Goal: Information Seeking & Learning: Learn about a topic

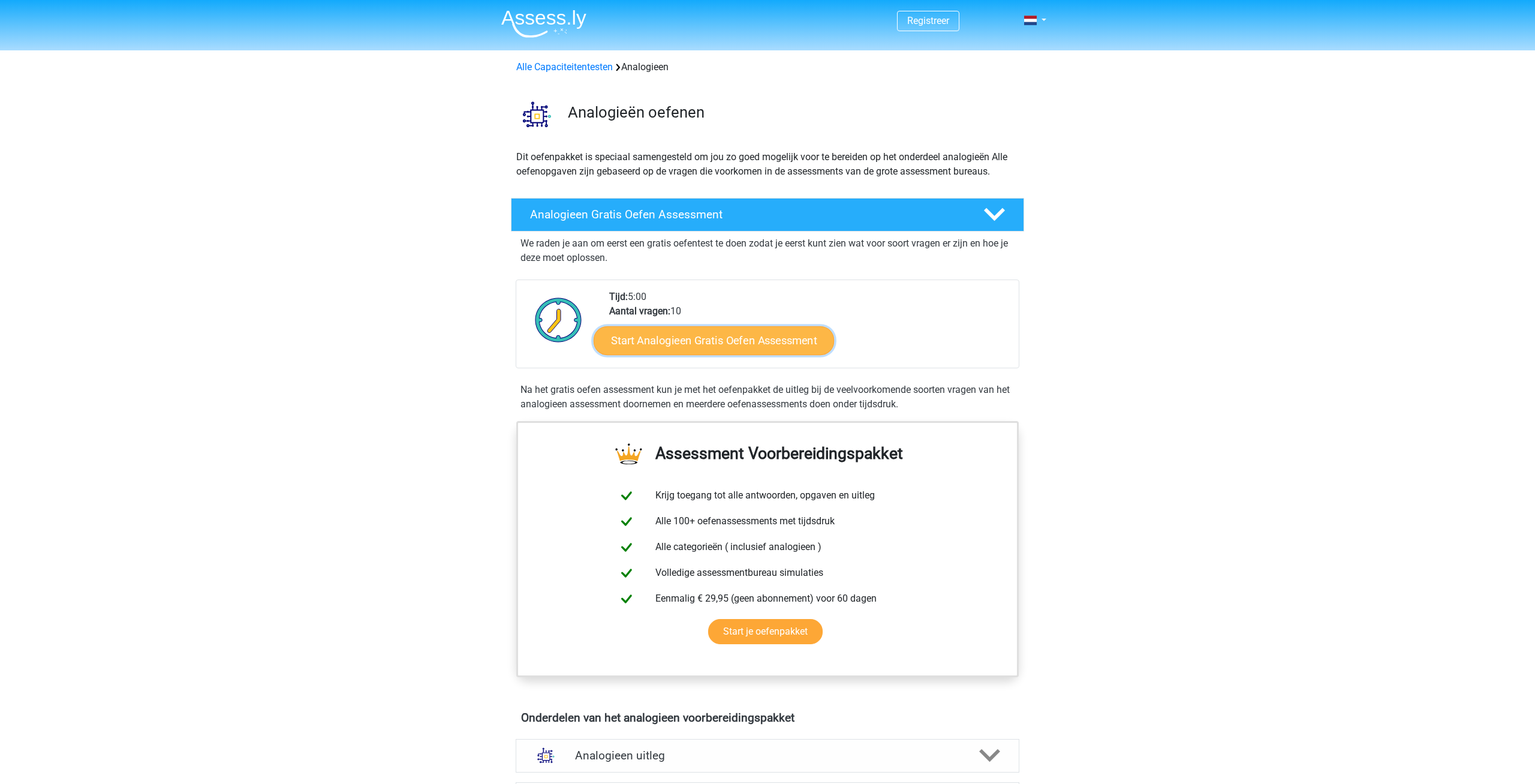
click at [755, 340] on link "Start Analogieen Gratis Oefen Assessment" at bounding box center [713, 339] width 241 height 29
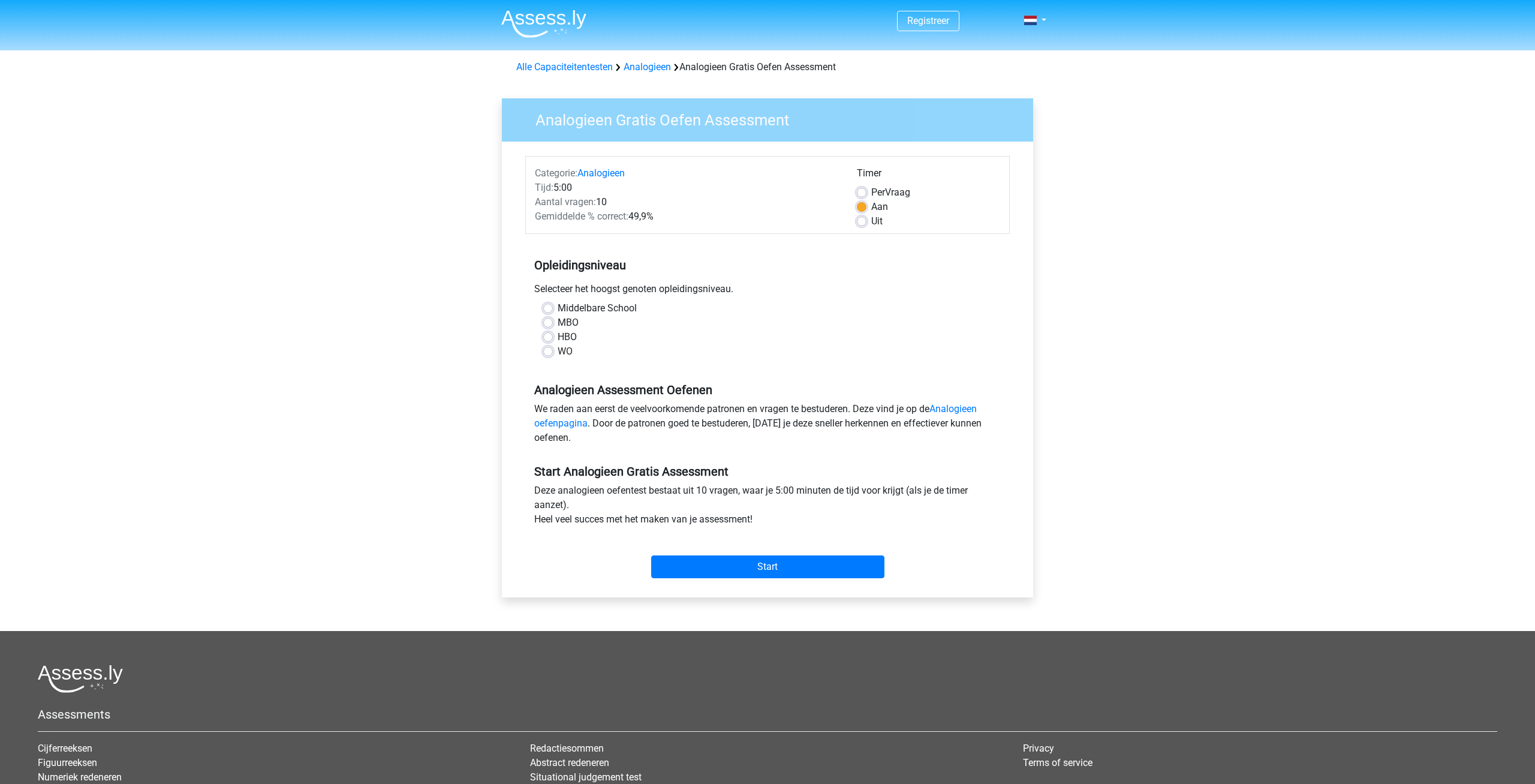
click at [563, 321] on label "MBO" at bounding box center [567, 323] width 21 height 15
click at [553, 321] on input "MBO" at bounding box center [548, 321] width 9 height 12
radio input "true"
drag, startPoint x: 872, startPoint y: 193, endPoint x: 864, endPoint y: 192, distance: 8.1
click at [871, 193] on div "Per Vraag" at bounding box center [928, 193] width 143 height 15
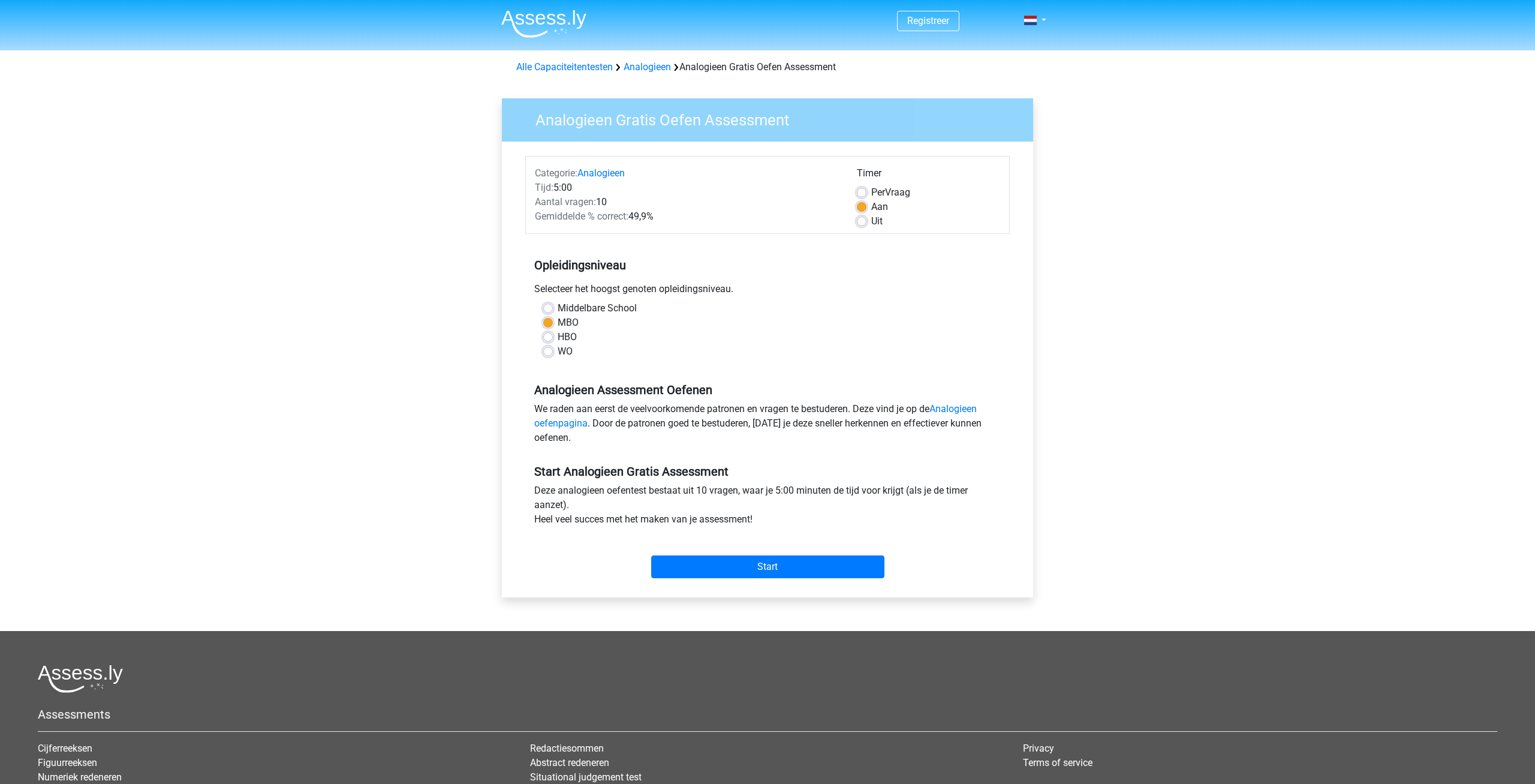
click at [871, 196] on label "Per Vraag" at bounding box center [890, 193] width 39 height 15
click at [863, 196] on input "Per Vraag" at bounding box center [862, 191] width 9 height 12
radio input "true"
click at [871, 206] on label "Aan" at bounding box center [879, 207] width 17 height 15
click at [861, 206] on input "Aan" at bounding box center [862, 205] width 9 height 12
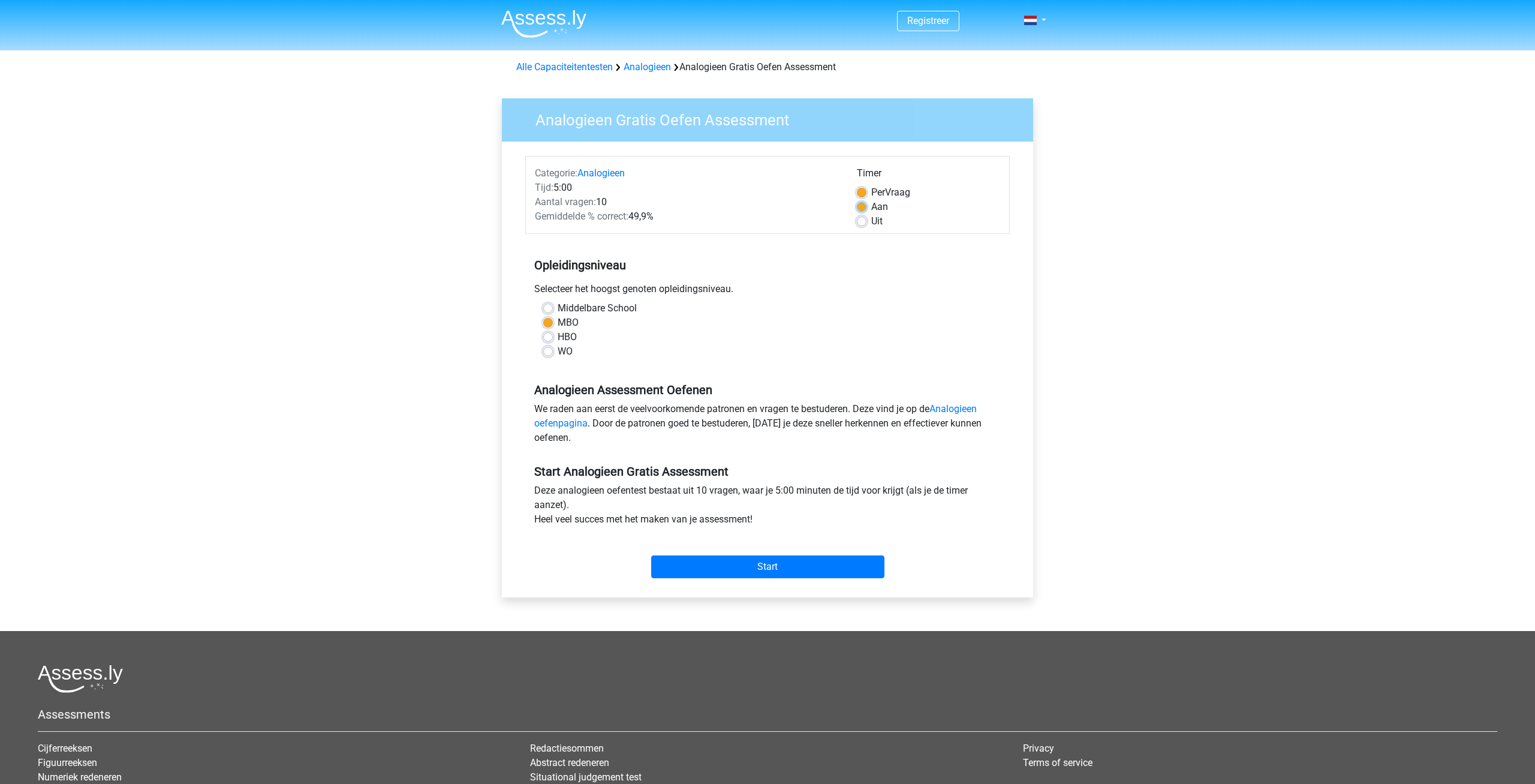
radio input "true"
click at [773, 569] on input "Start" at bounding box center [768, 566] width 233 height 23
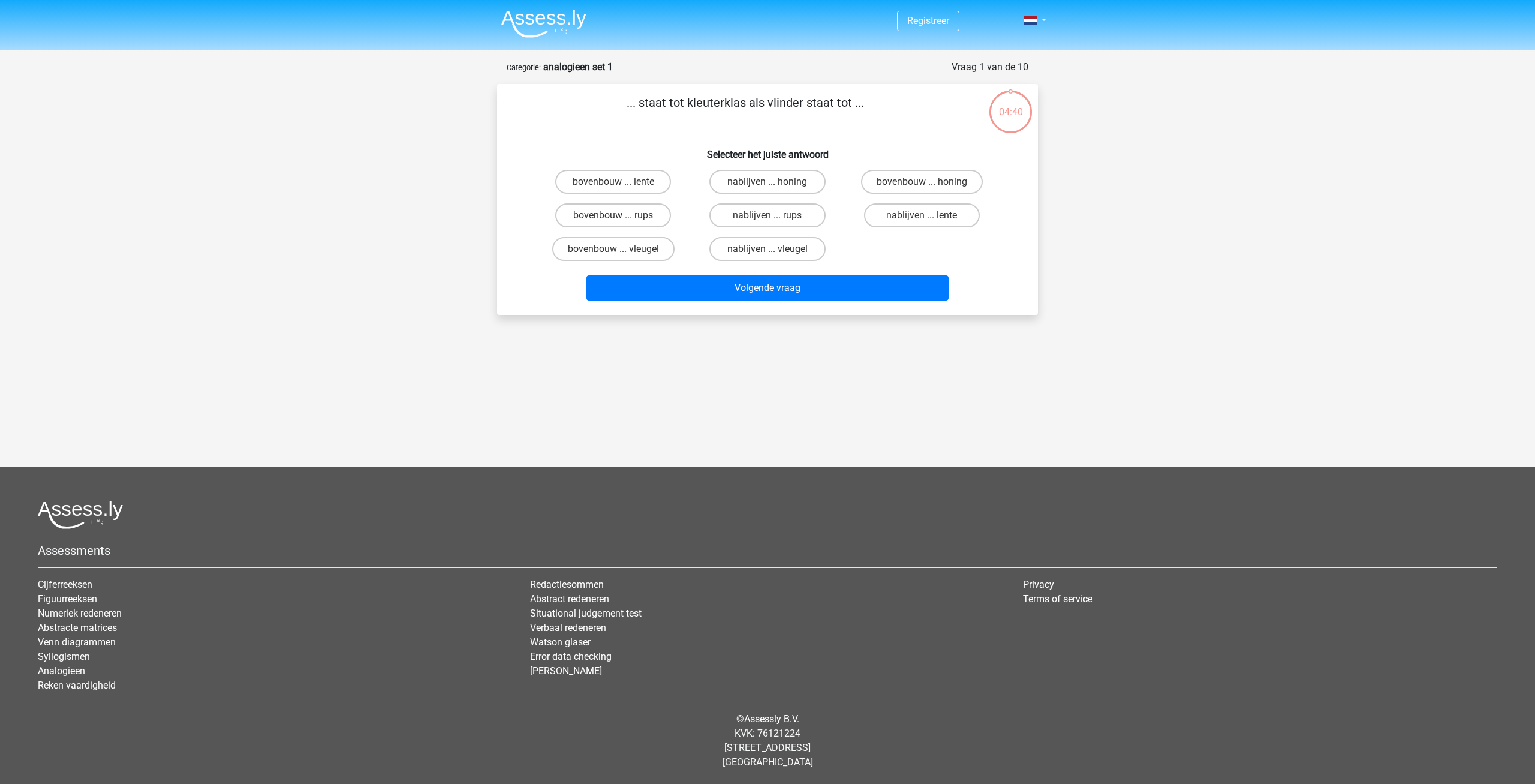
drag, startPoint x: 789, startPoint y: 220, endPoint x: 763, endPoint y: 197, distance: 34.7
click at [770, 126] on div "... staat tot kleuterklas als vlinder staat tot ... Selecteer het juiste antwoo…" at bounding box center [768, 198] width 531 height 211
click at [765, 216] on label "nablijven ... rups" at bounding box center [767, 215] width 115 height 24
click at [768, 216] on input "nablijven ... rups" at bounding box center [771, 219] width 7 height 7
radio input "true"
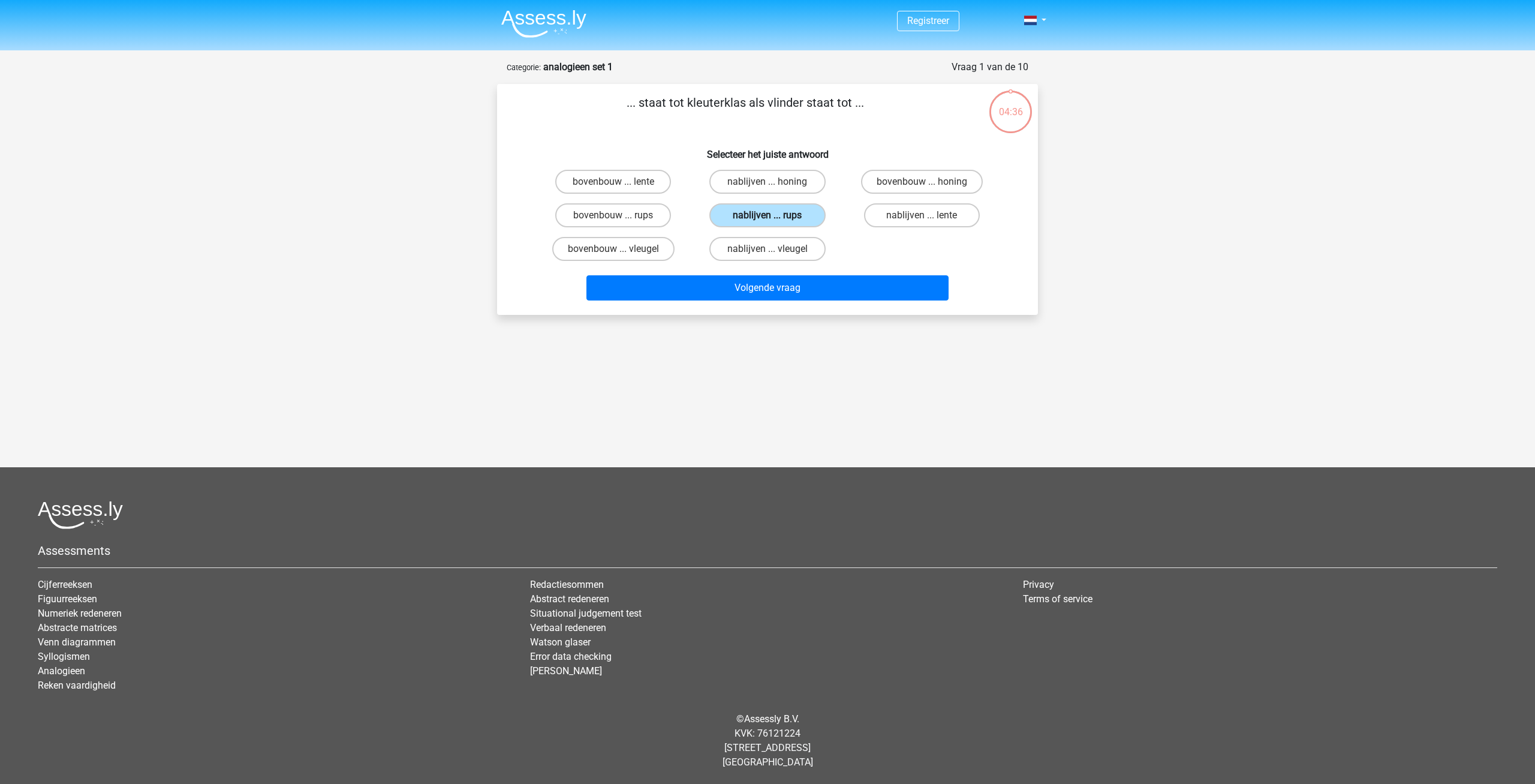
click at [783, 215] on label "nablijven ... rups" at bounding box center [767, 215] width 115 height 24
click at [775, 215] on input "nablijven ... rups" at bounding box center [771, 219] width 7 height 7
click at [839, 229] on div "nablijven ... rups" at bounding box center [767, 215] width 154 height 33
click at [780, 180] on label "nablijven ... honing" at bounding box center [767, 182] width 115 height 24
click at [775, 182] on input "nablijven ... honing" at bounding box center [771, 185] width 7 height 7
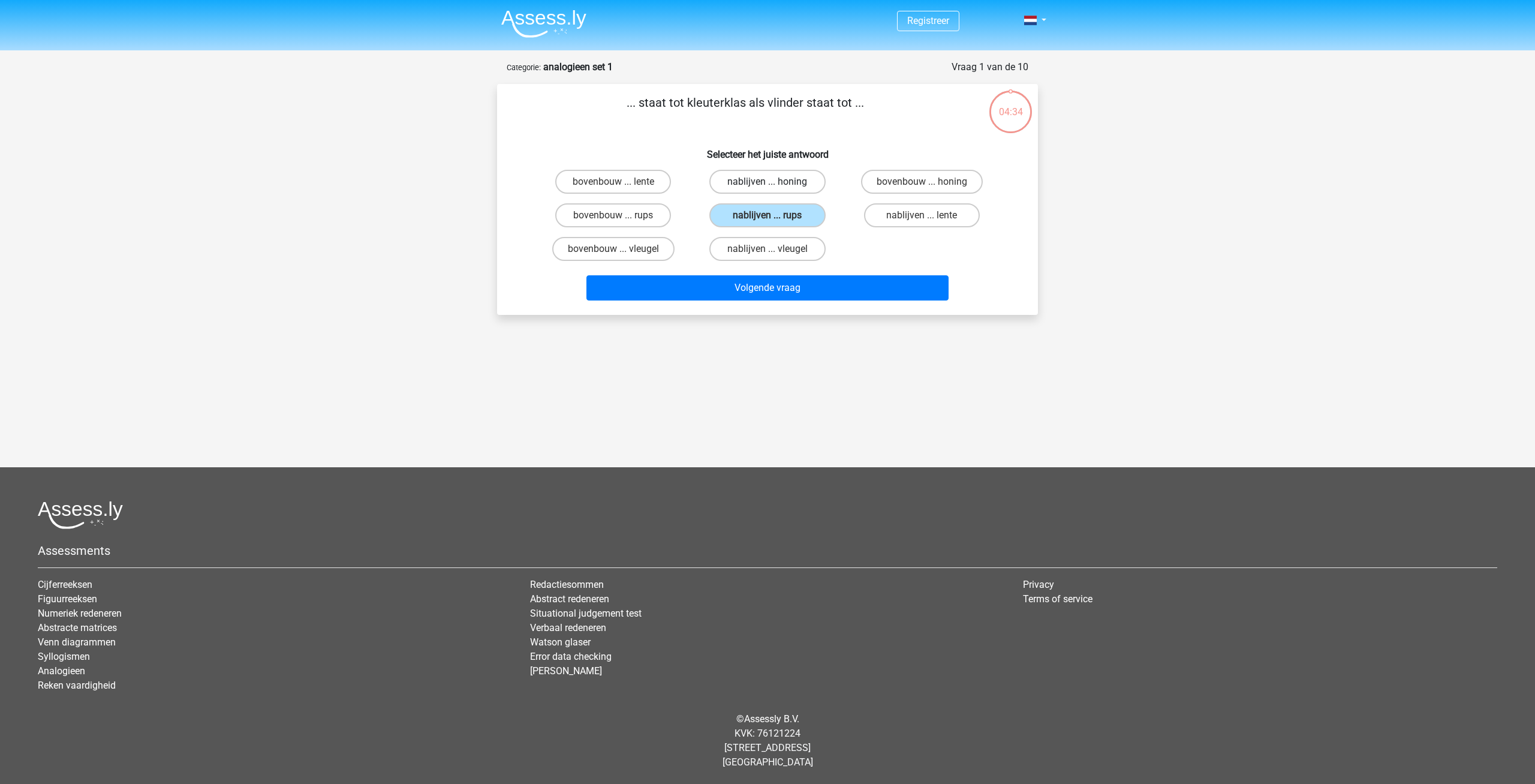
radio input "true"
click at [602, 247] on label "bovenbouw ... vleugel" at bounding box center [613, 249] width 123 height 24
click at [613, 249] on input "bovenbouw ... vleugel" at bounding box center [617, 253] width 7 height 7
radio input "true"
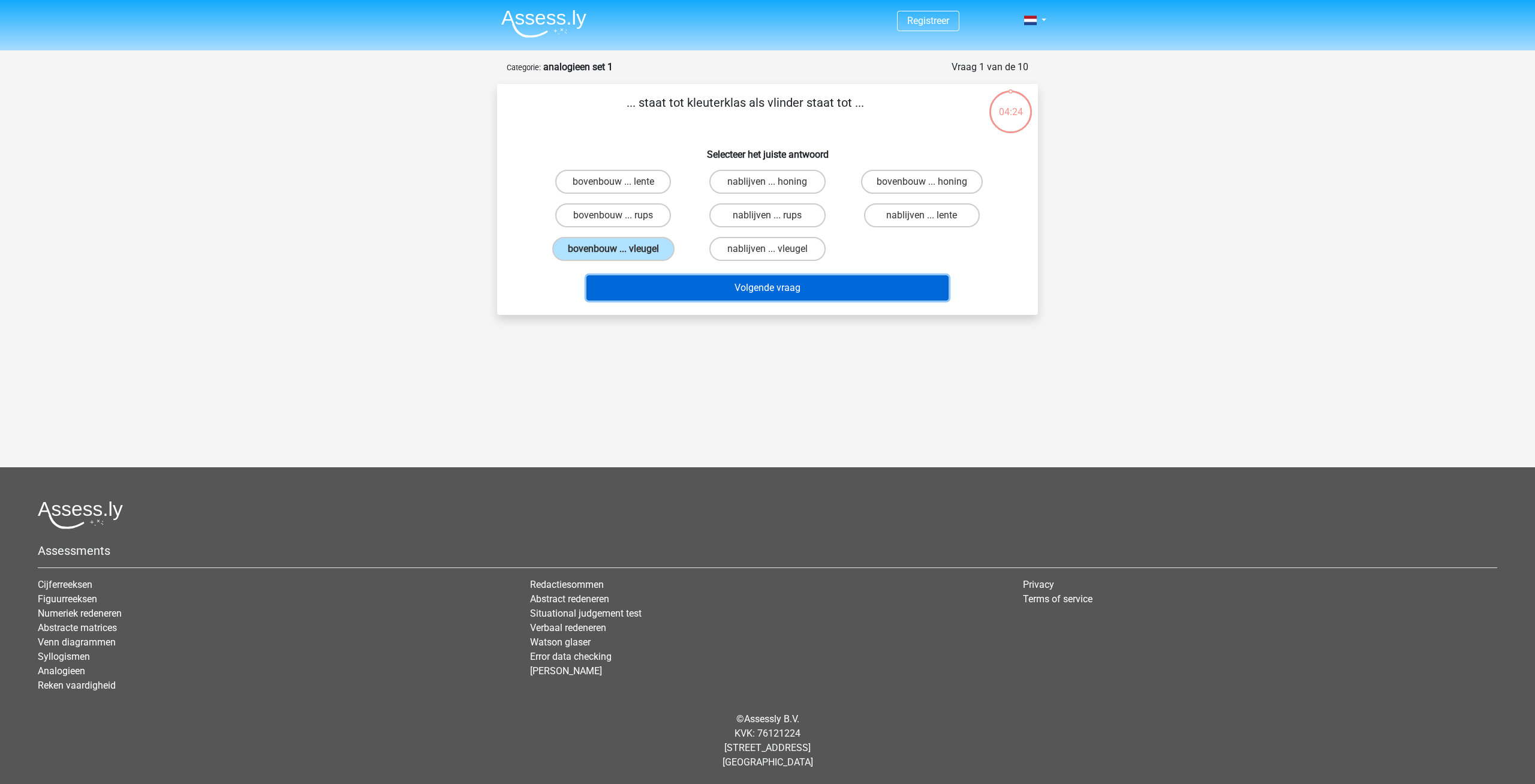
click at [760, 295] on button "Volgende vraag" at bounding box center [768, 287] width 363 height 25
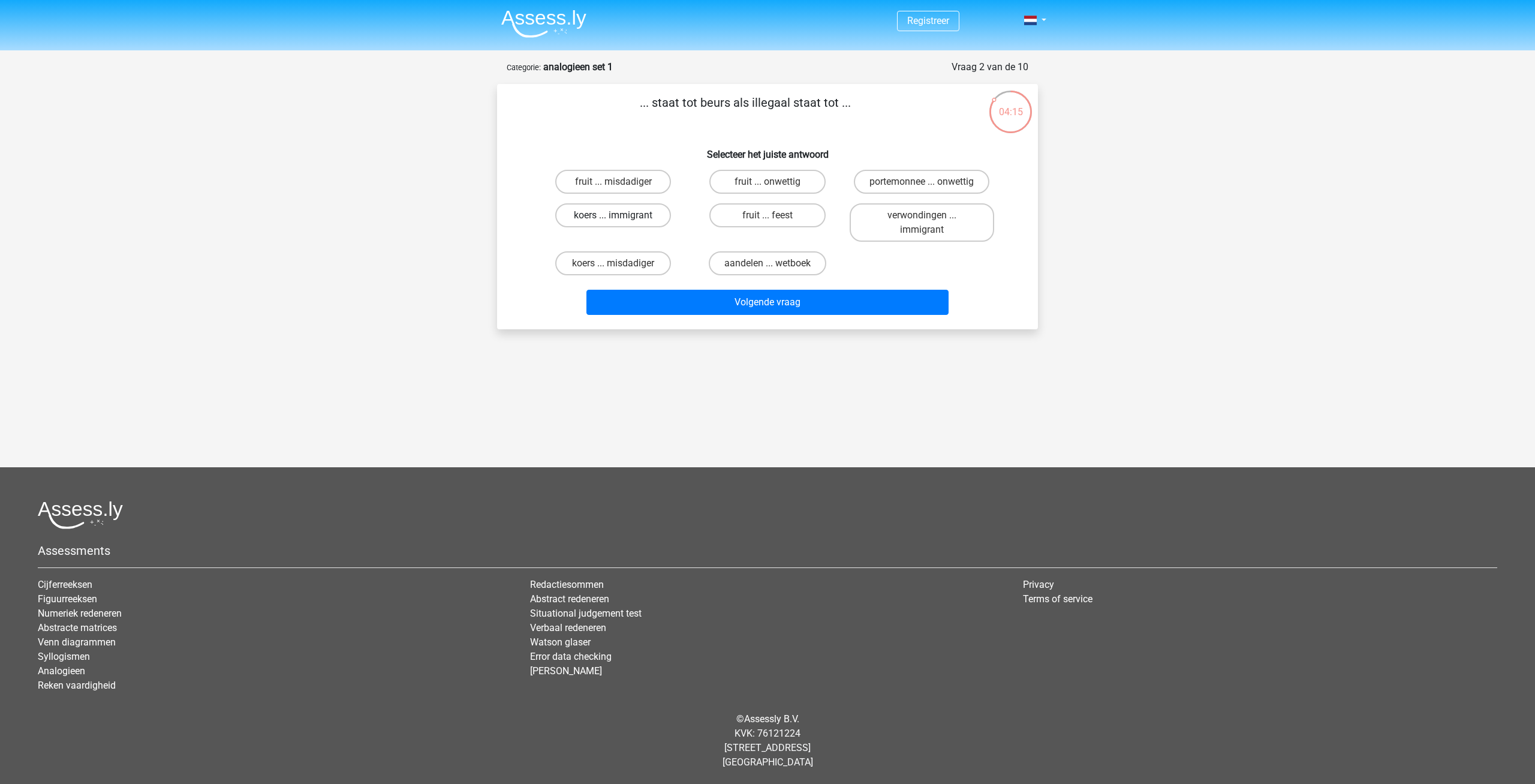
click at [609, 220] on label "koers ... immigrant" at bounding box center [613, 215] width 115 height 24
click at [613, 220] on input "koers ... immigrant" at bounding box center [617, 219] width 7 height 7
radio input "true"
click at [751, 303] on button "Volgende vraag" at bounding box center [768, 302] width 363 height 25
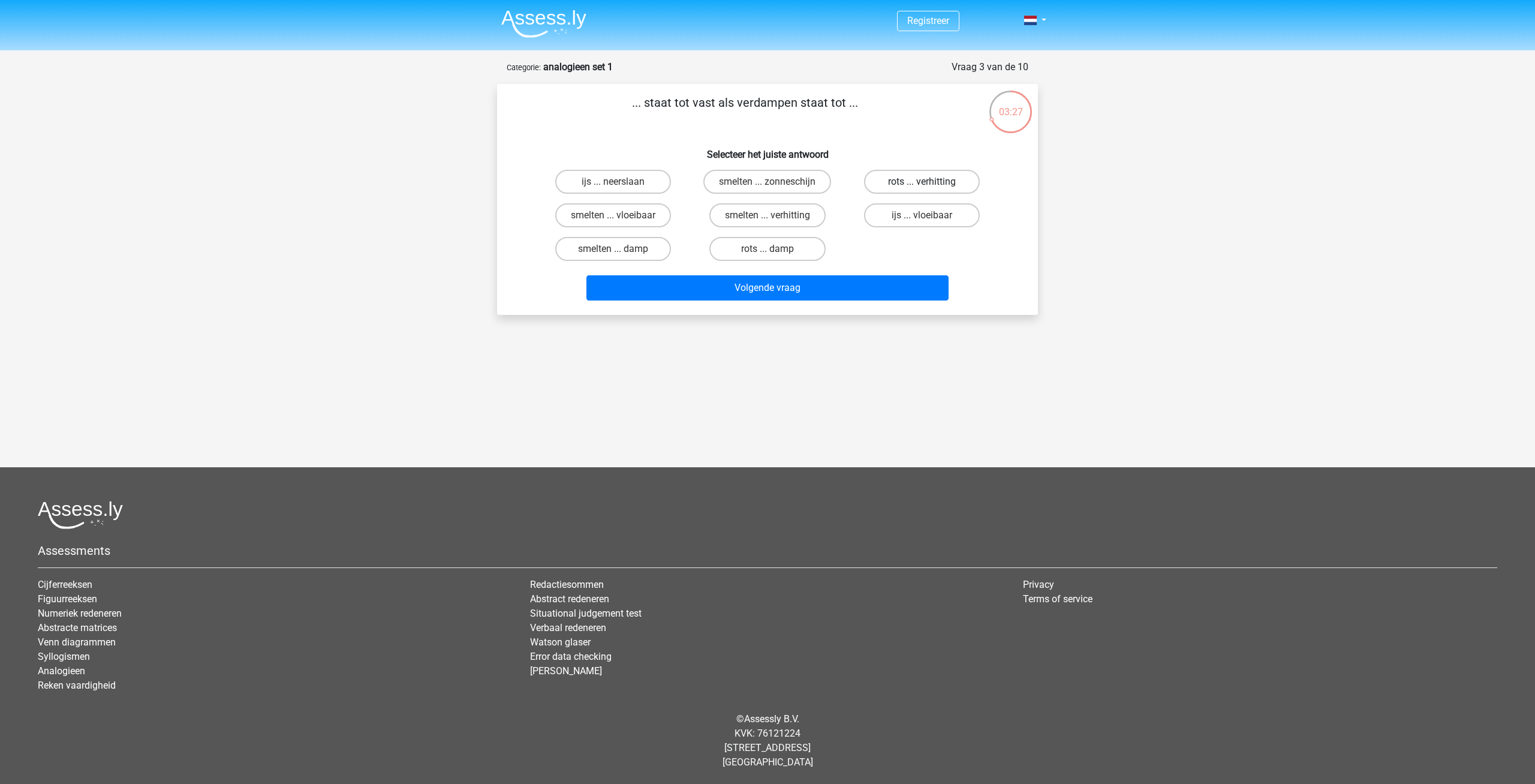
click at [919, 186] on label "rots ... verhitting" at bounding box center [922, 182] width 115 height 24
click at [922, 186] on input "rots ... verhitting" at bounding box center [925, 185] width 7 height 7
radio input "true"
click at [828, 284] on button "Volgende vraag" at bounding box center [768, 287] width 363 height 25
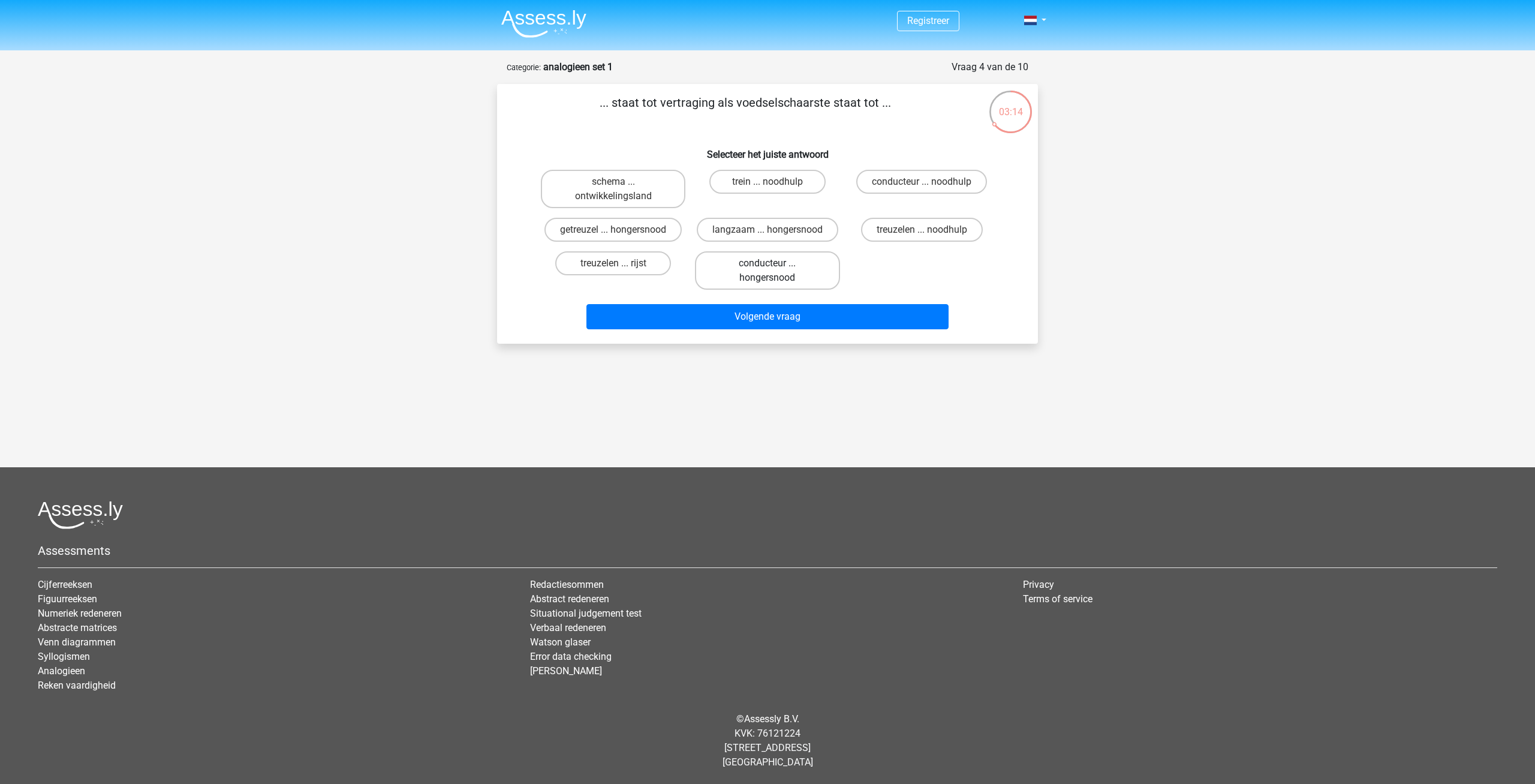
click at [755, 280] on label "conducteur ... hongersnood" at bounding box center [767, 270] width 145 height 39
click at [768, 271] on input "conducteur ... hongersnood" at bounding box center [771, 267] width 7 height 7
radio input "true"
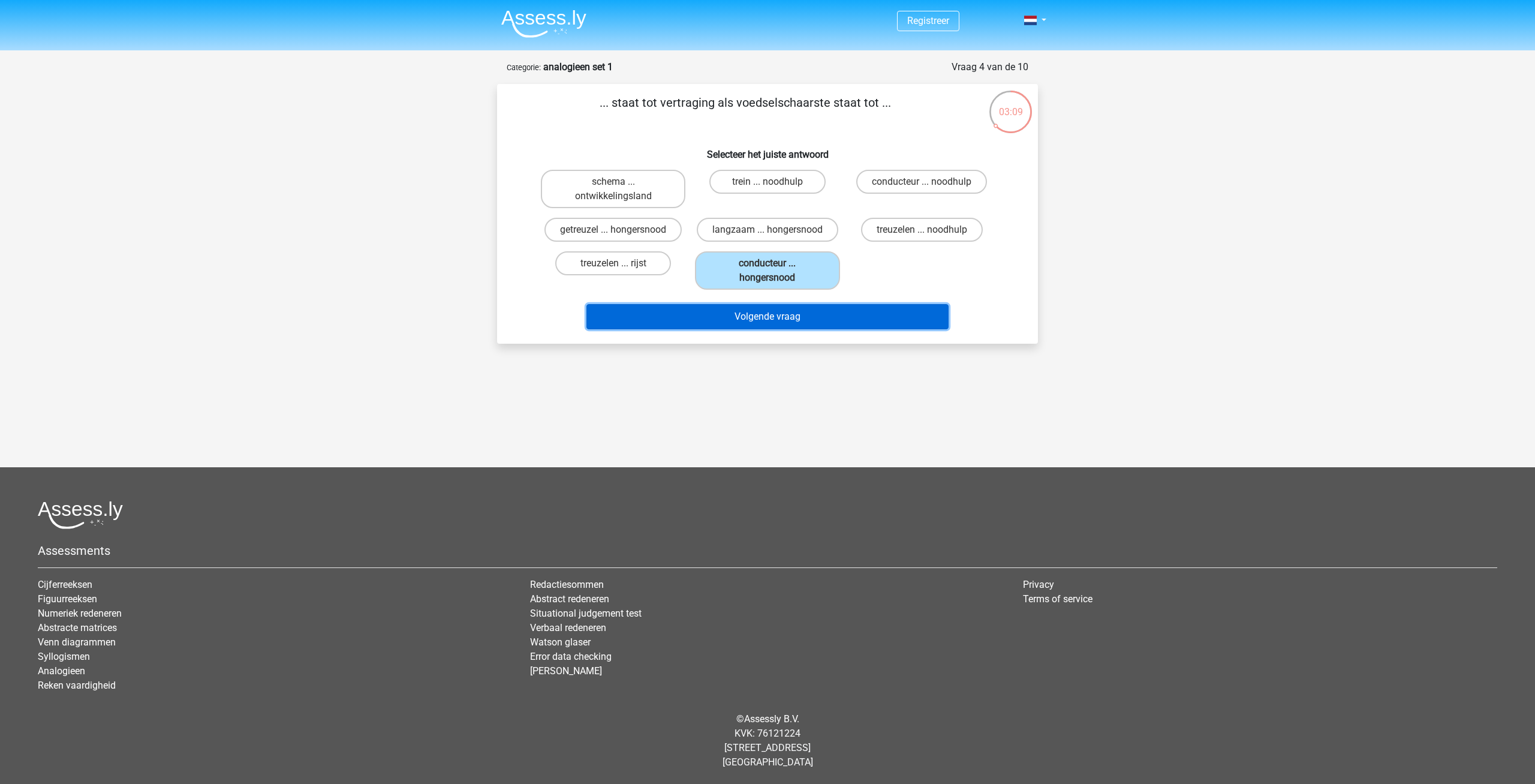
click at [818, 323] on button "Volgende vraag" at bounding box center [768, 316] width 363 height 25
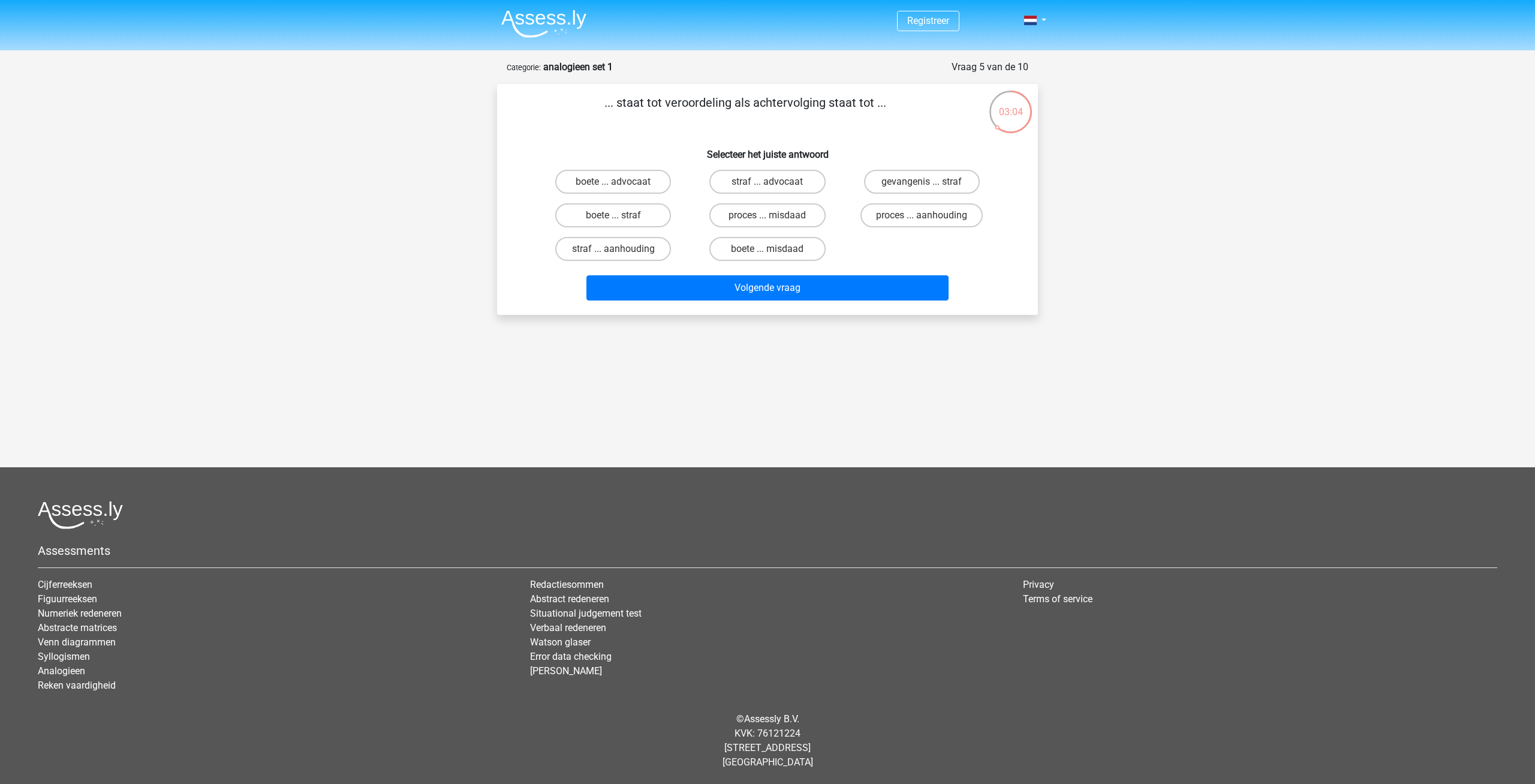
drag, startPoint x: 617, startPoint y: 103, endPoint x: 875, endPoint y: 100, distance: 258.0
click at [875, 100] on p "... staat tot veroordeling als achtervolging staat tot ..." at bounding box center [745, 111] width 458 height 36
click at [856, 137] on div "... staat tot veroordeling als achtervolging staat tot ... Selecteer het juiste…" at bounding box center [768, 198] width 531 height 211
drag, startPoint x: 902, startPoint y: 218, endPoint x: 869, endPoint y: 256, distance: 50.3
click at [902, 219] on label "proces ... aanhouding" at bounding box center [922, 215] width 123 height 24
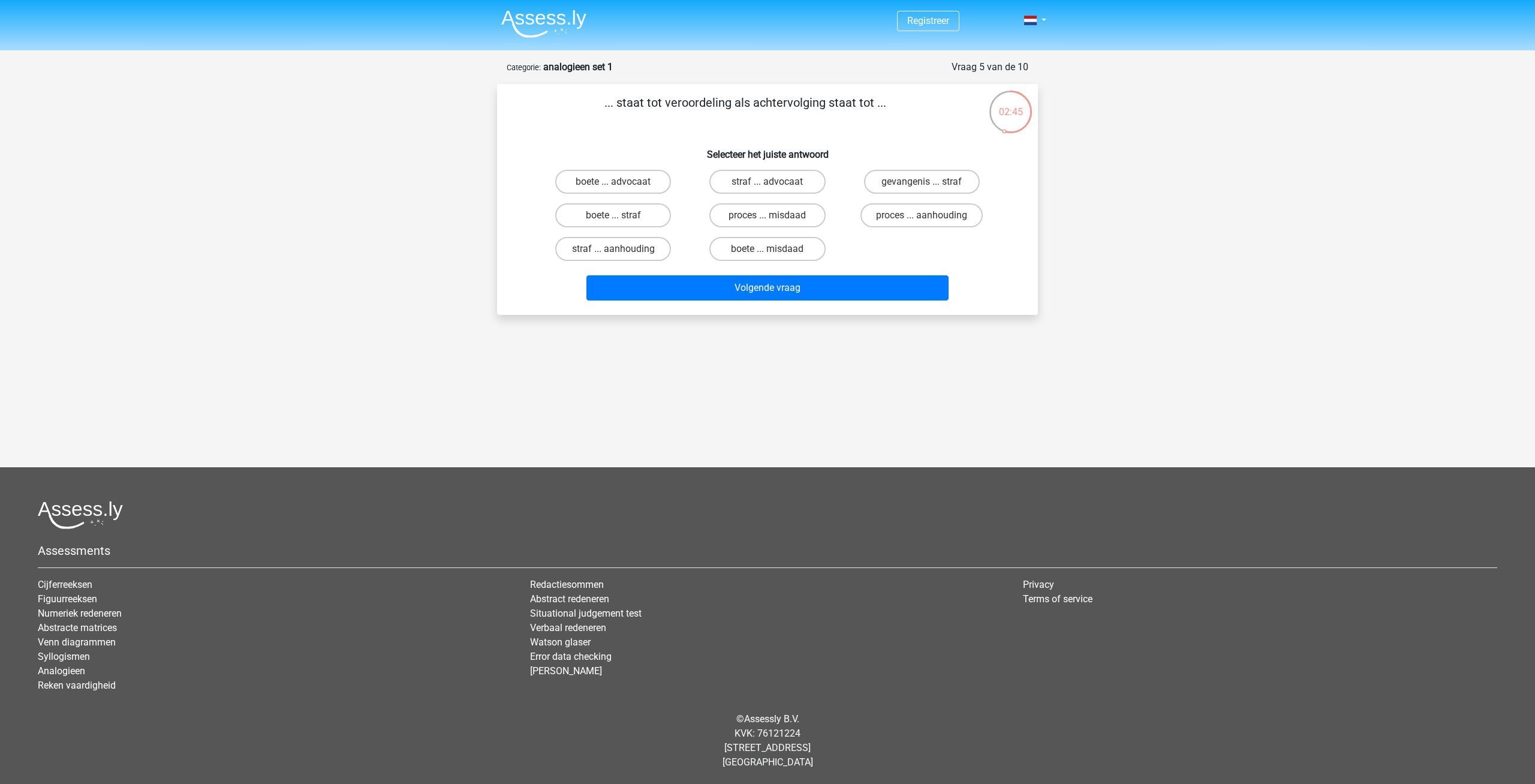
click at [922, 219] on input "proces ... aanhouding" at bounding box center [925, 219] width 7 height 7
radio input "true"
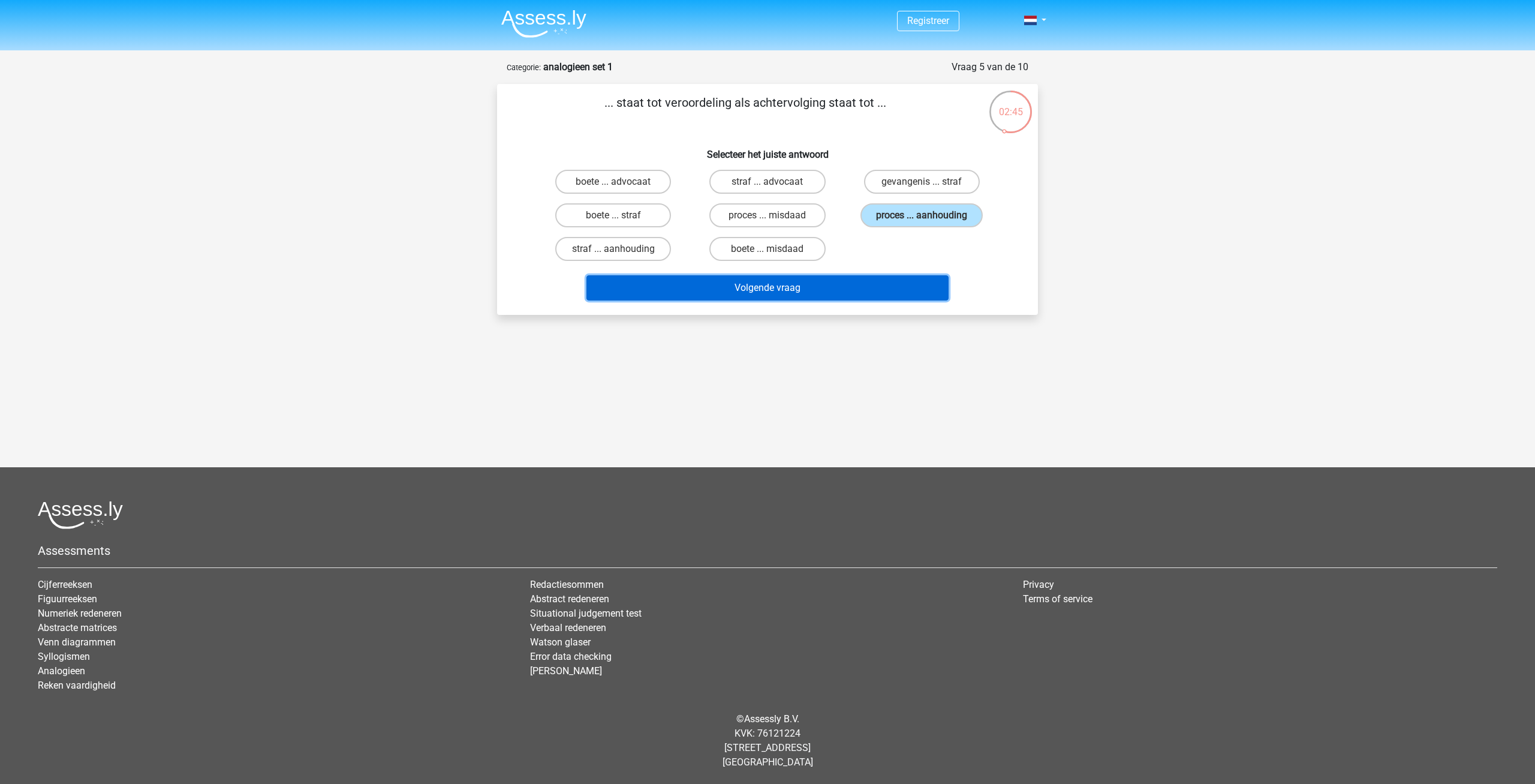
click at [819, 289] on button "Volgende vraag" at bounding box center [768, 287] width 363 height 25
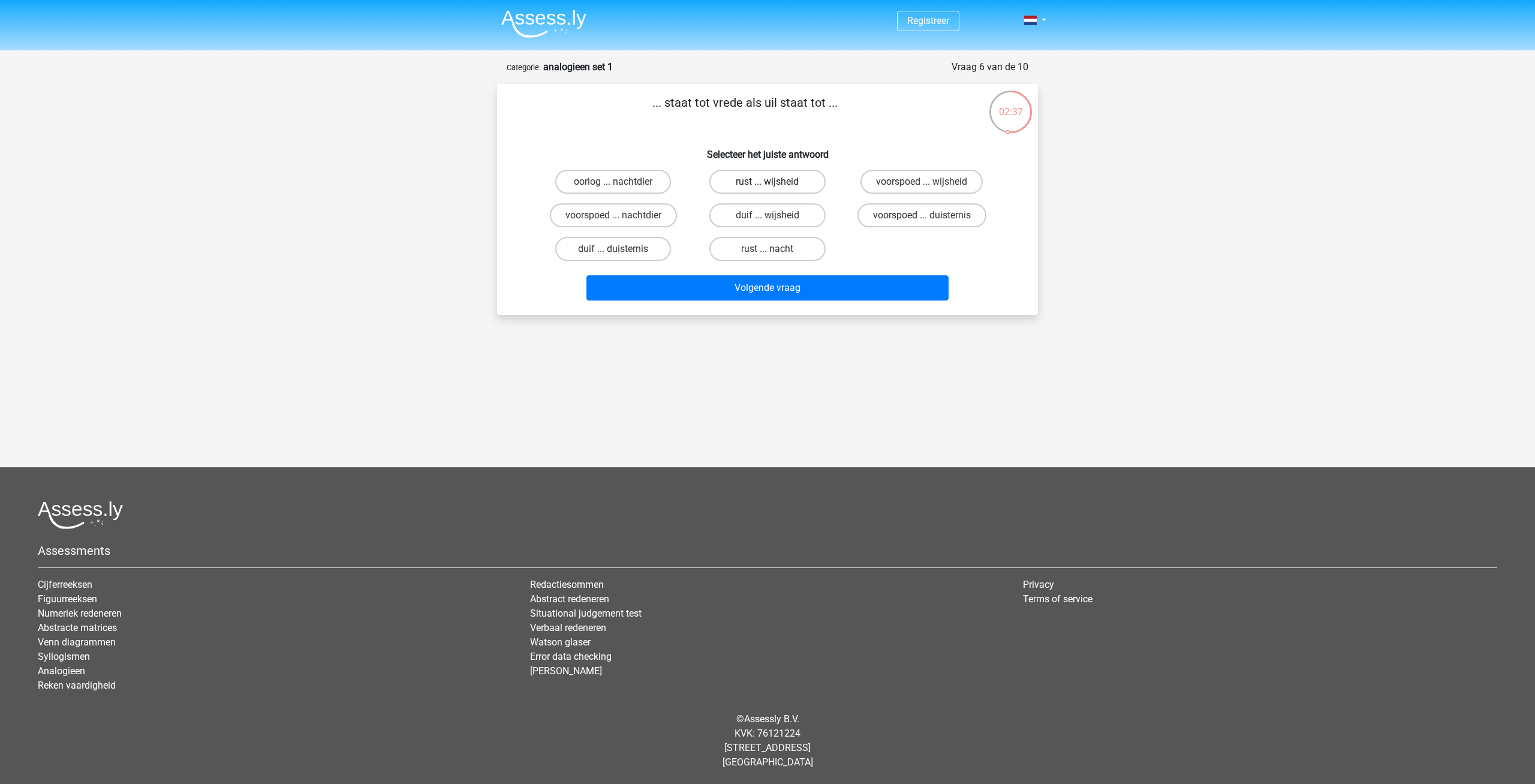
click at [772, 179] on label "rust ... wijsheid" at bounding box center [767, 182] width 115 height 24
click at [772, 182] on input "rust ... wijsheid" at bounding box center [771, 185] width 7 height 7
radio input "true"
click at [782, 295] on button "Volgende vraag" at bounding box center [768, 287] width 363 height 25
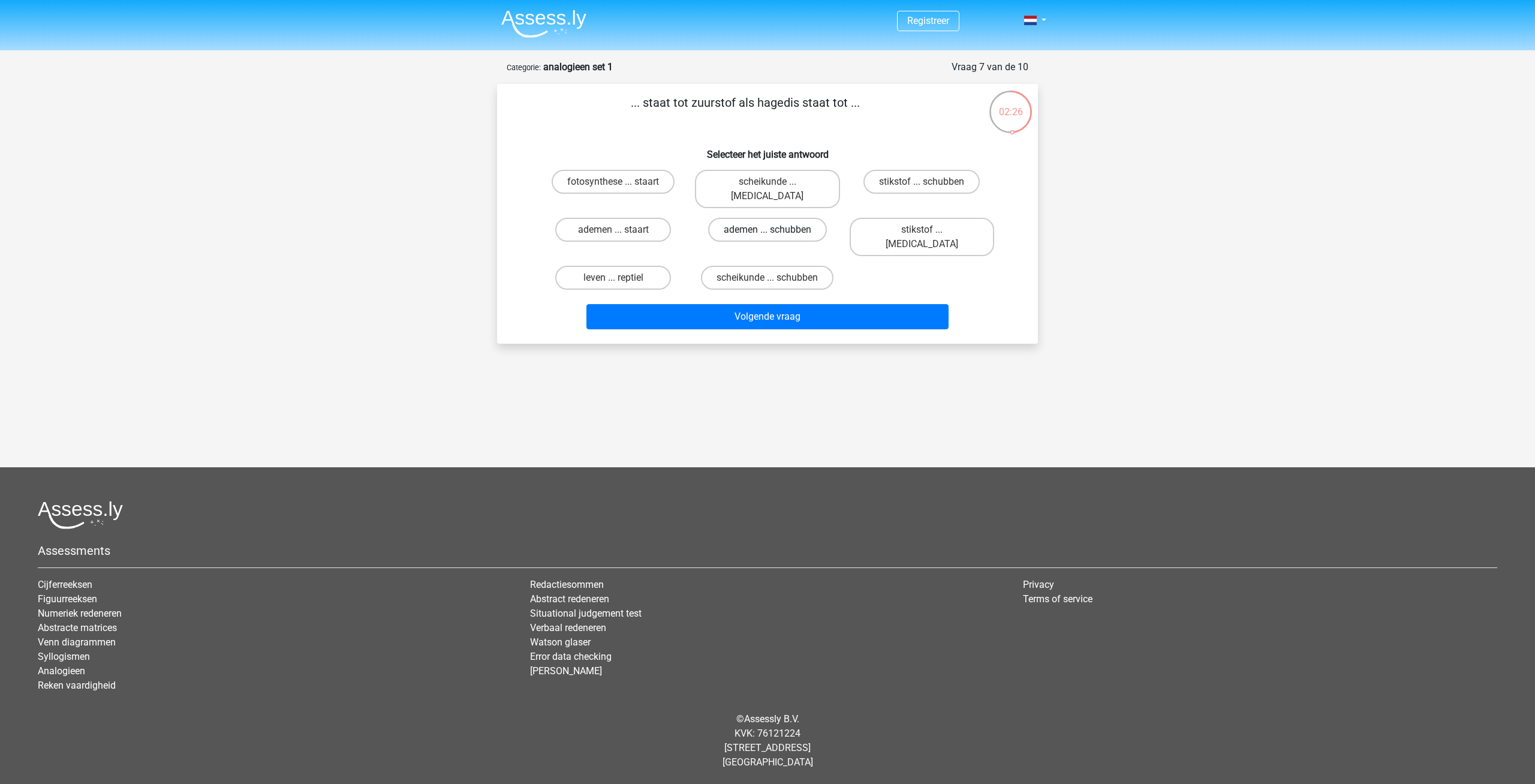
click at [748, 218] on label "ademen ... schubben" at bounding box center [768, 230] width 119 height 24
click at [768, 230] on input "ademen ... schubben" at bounding box center [771, 233] width 7 height 7
radio input "true"
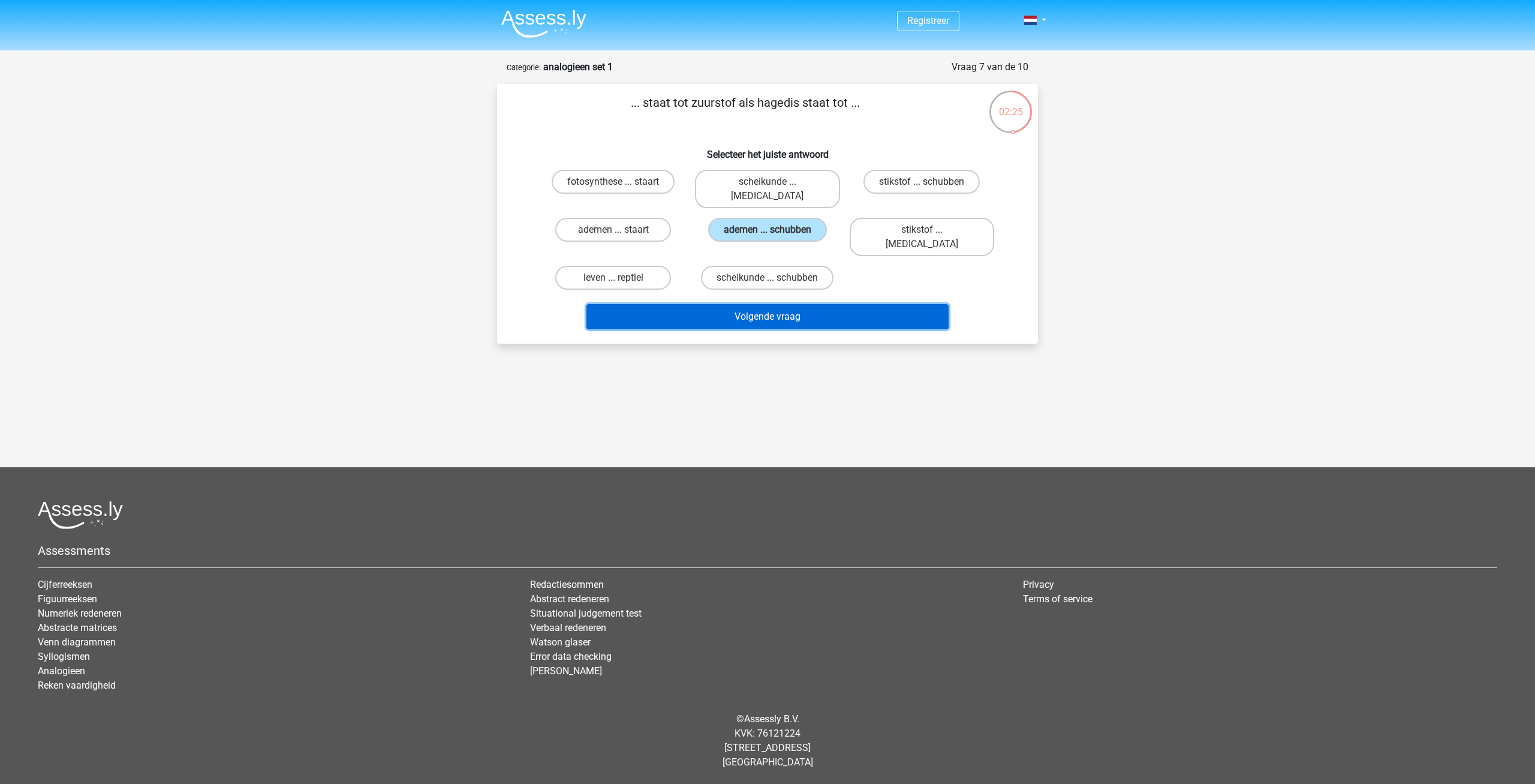
click at [784, 304] on button "Volgende vraag" at bounding box center [768, 316] width 363 height 25
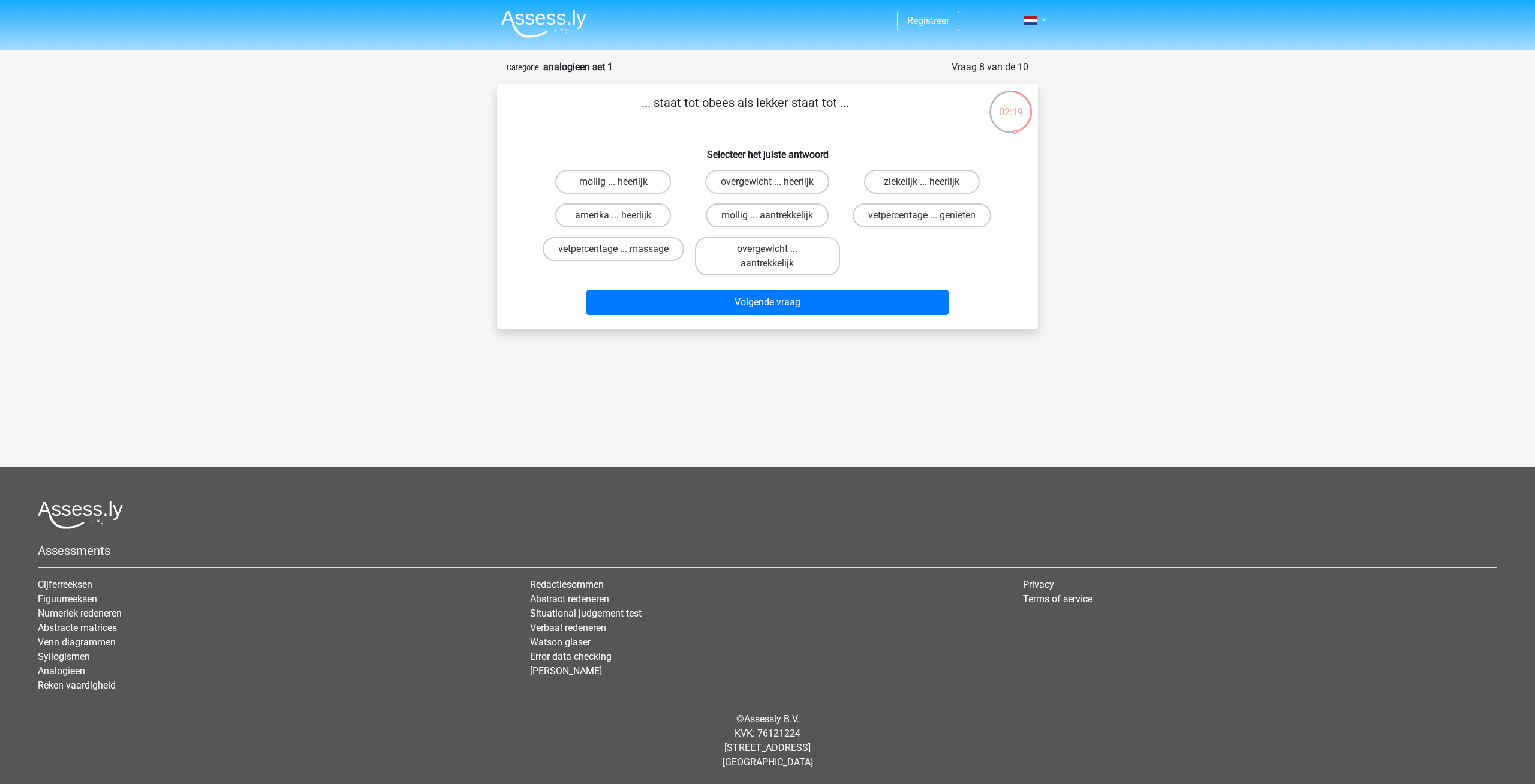
drag, startPoint x: 659, startPoint y: 109, endPoint x: 689, endPoint y: 111, distance: 30.1
click at [689, 111] on p "... staat tot obees als lekker staat tot ..." at bounding box center [745, 111] width 458 height 36
click at [696, 121] on p "... staat tot obees als lekker staat tot ..." at bounding box center [745, 111] width 458 height 36
click at [796, 180] on label "overgewicht ... heerlijk" at bounding box center [767, 182] width 125 height 24
click at [775, 182] on input "overgewicht ... heerlijk" at bounding box center [771, 185] width 7 height 7
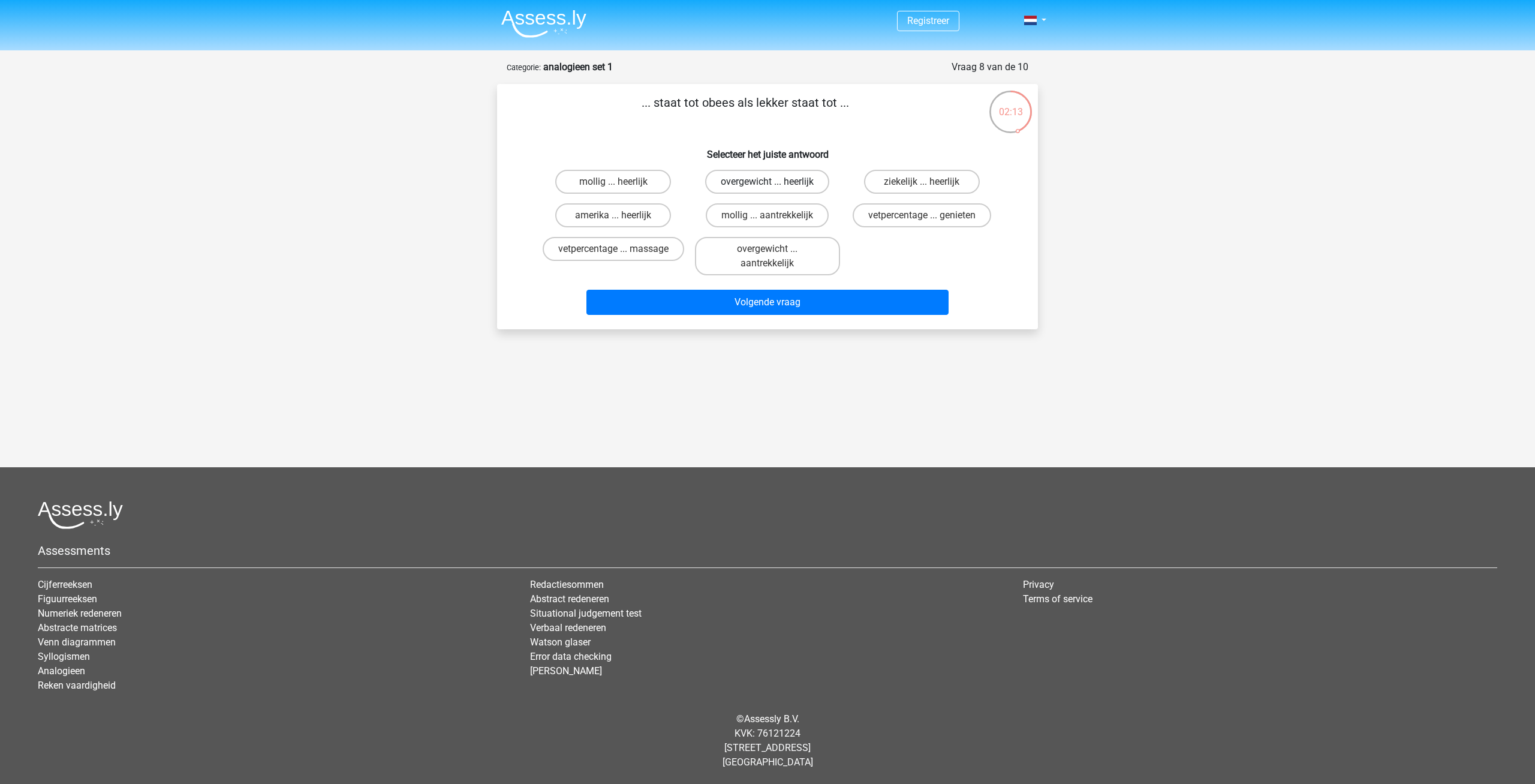
radio input "true"
click at [781, 295] on button "Volgende vraag" at bounding box center [768, 302] width 363 height 25
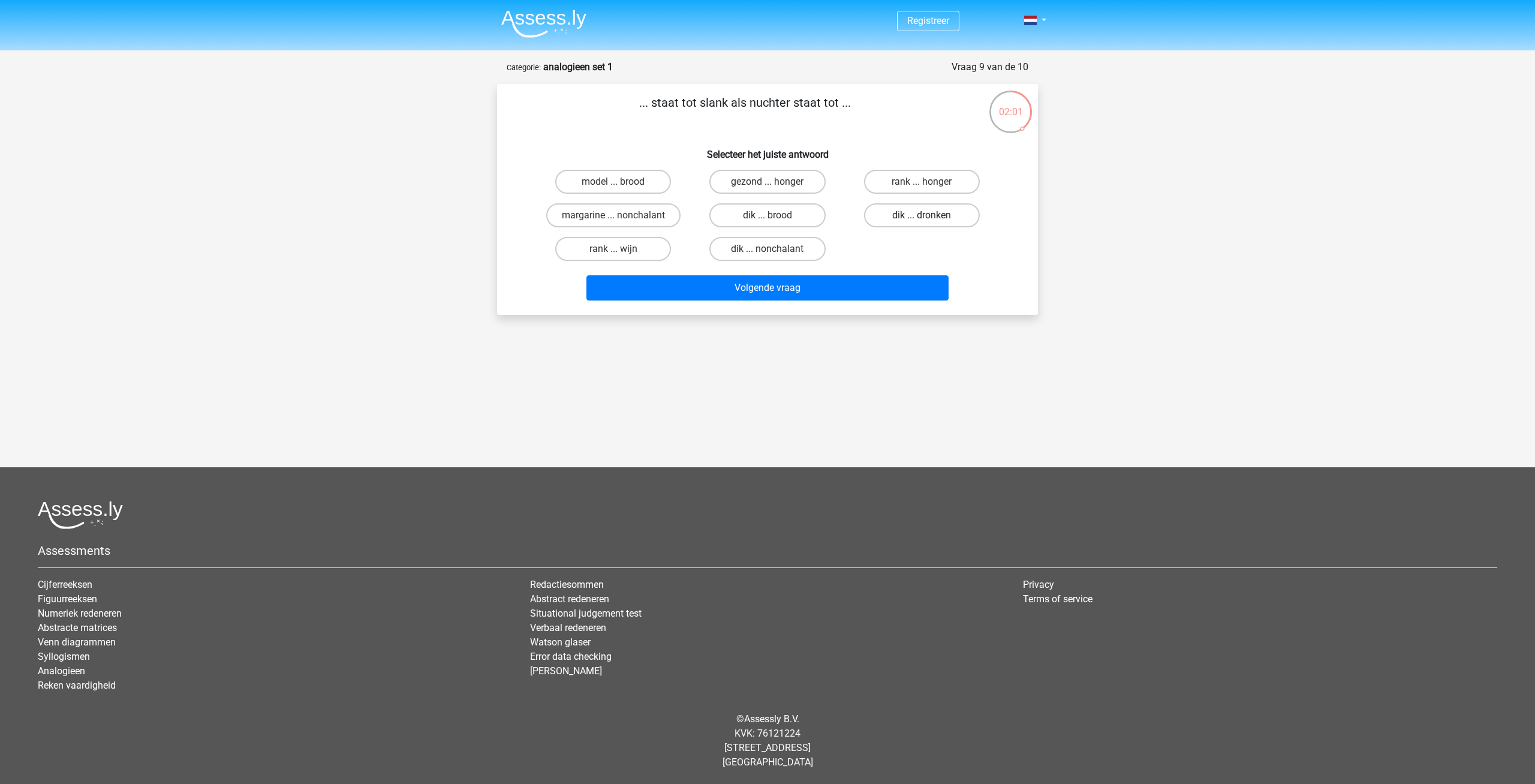
click at [905, 220] on label "dik ... dronken" at bounding box center [922, 215] width 115 height 24
click at [922, 220] on input "dik ... dronken" at bounding box center [925, 219] width 7 height 7
radio input "true"
click at [826, 296] on button "Volgende vraag" at bounding box center [768, 287] width 363 height 25
click at [893, 220] on label "pixel ... wiel" at bounding box center [922, 215] width 115 height 24
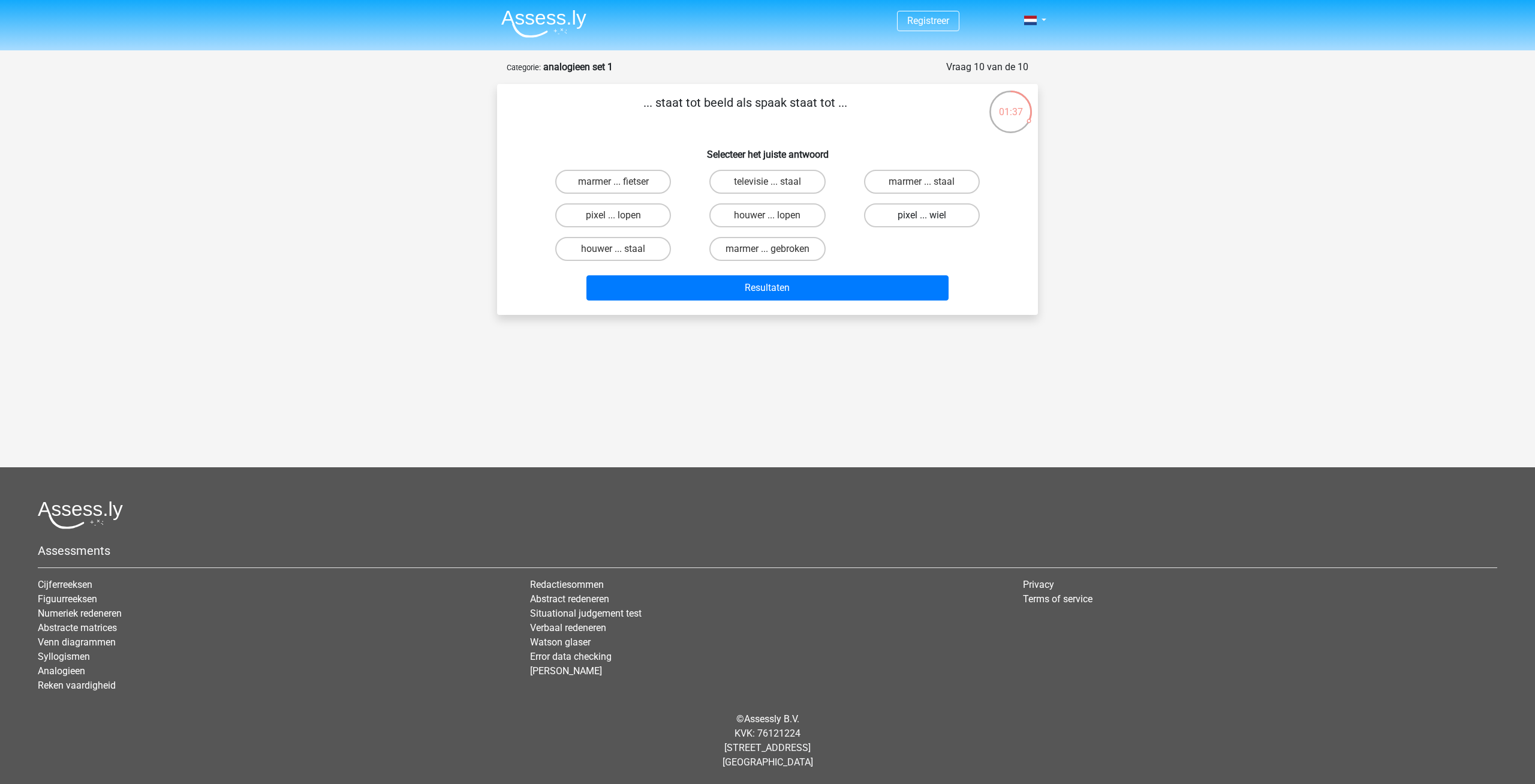
click at [922, 220] on input "pixel ... wiel" at bounding box center [925, 219] width 7 height 7
radio input "true"
click at [813, 289] on button "Resultaten" at bounding box center [768, 287] width 363 height 25
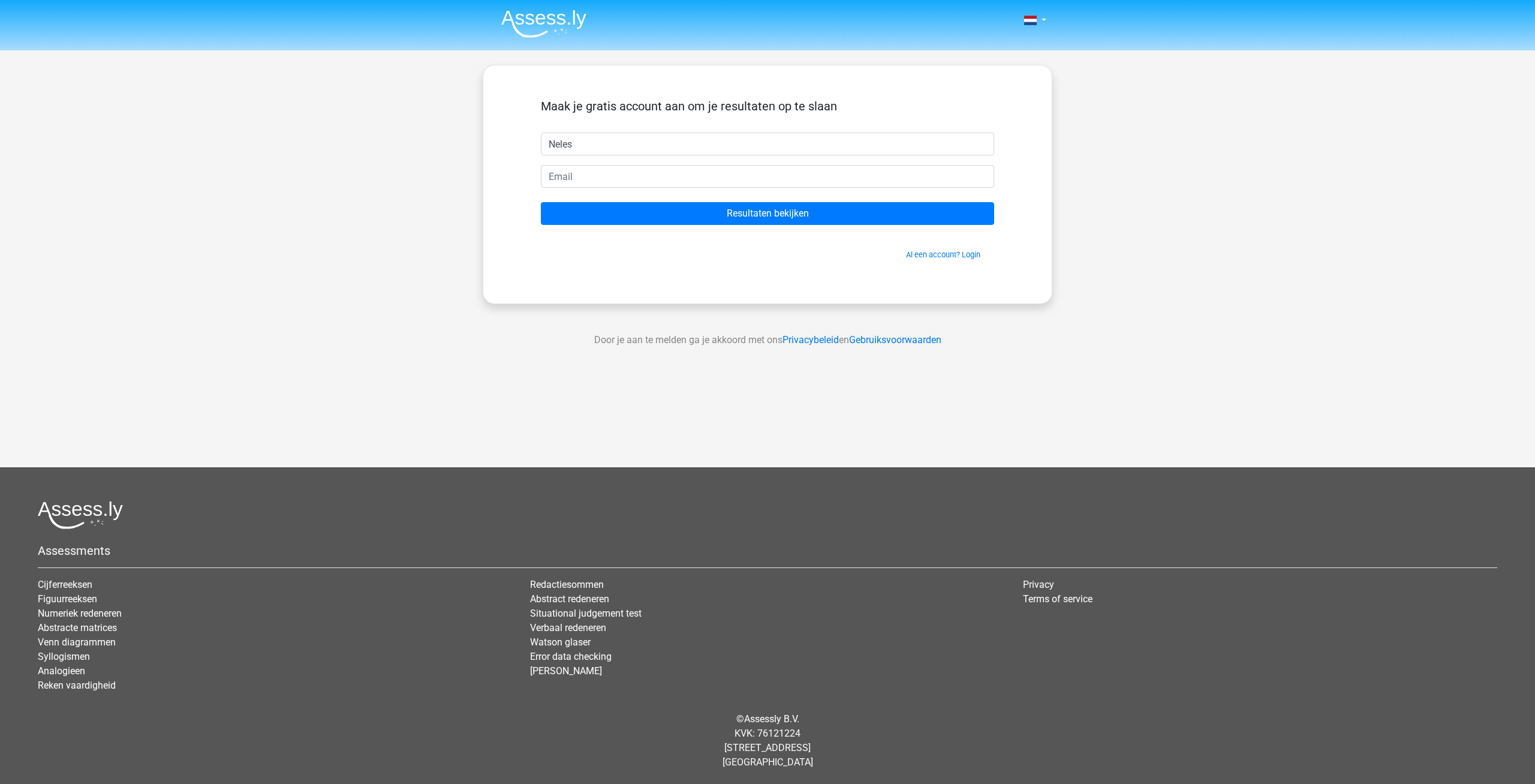
type input "Neles"
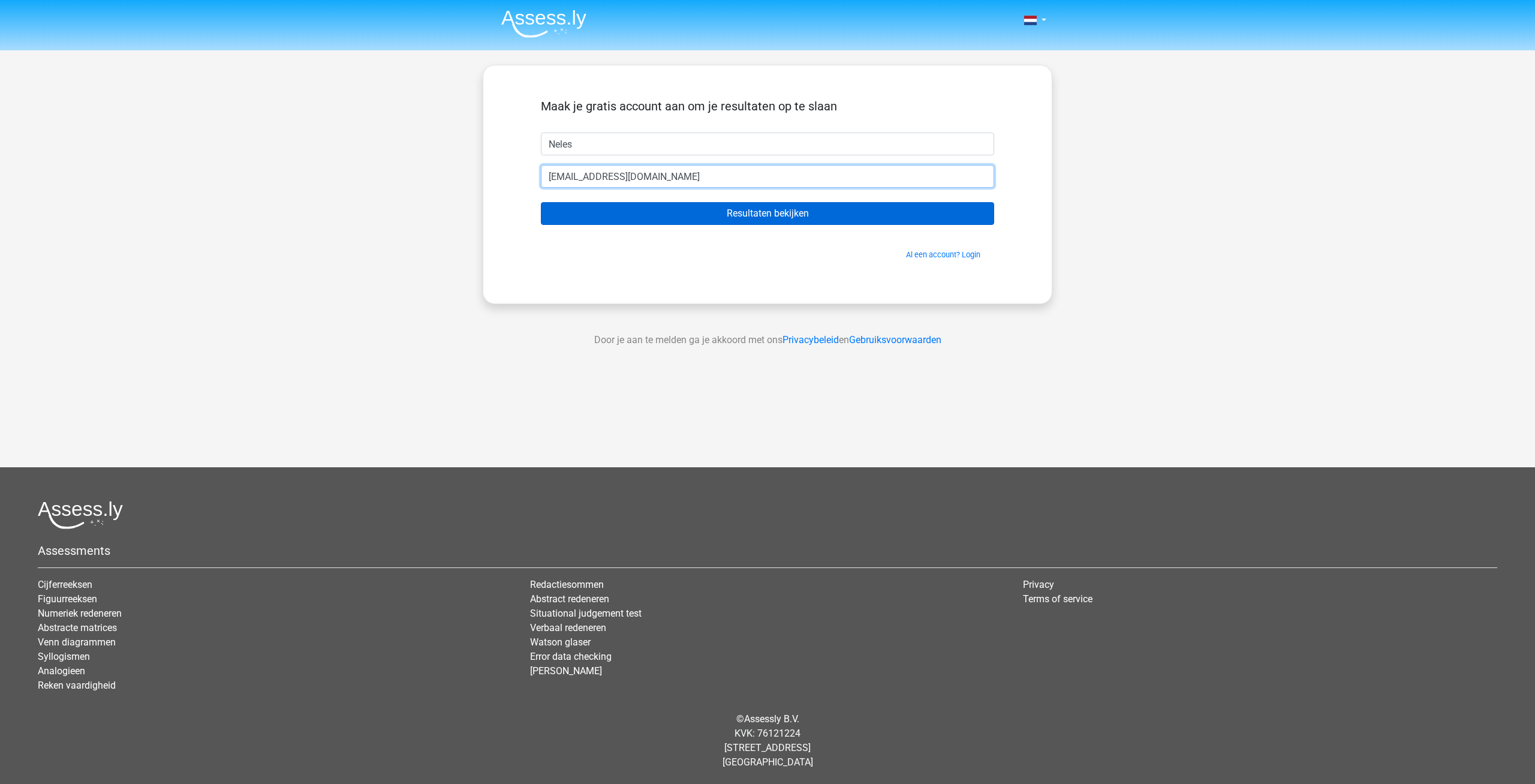
type input "nielsplug@outlook.com"
click at [686, 209] on input "Resultaten bekijken" at bounding box center [767, 213] width 453 height 23
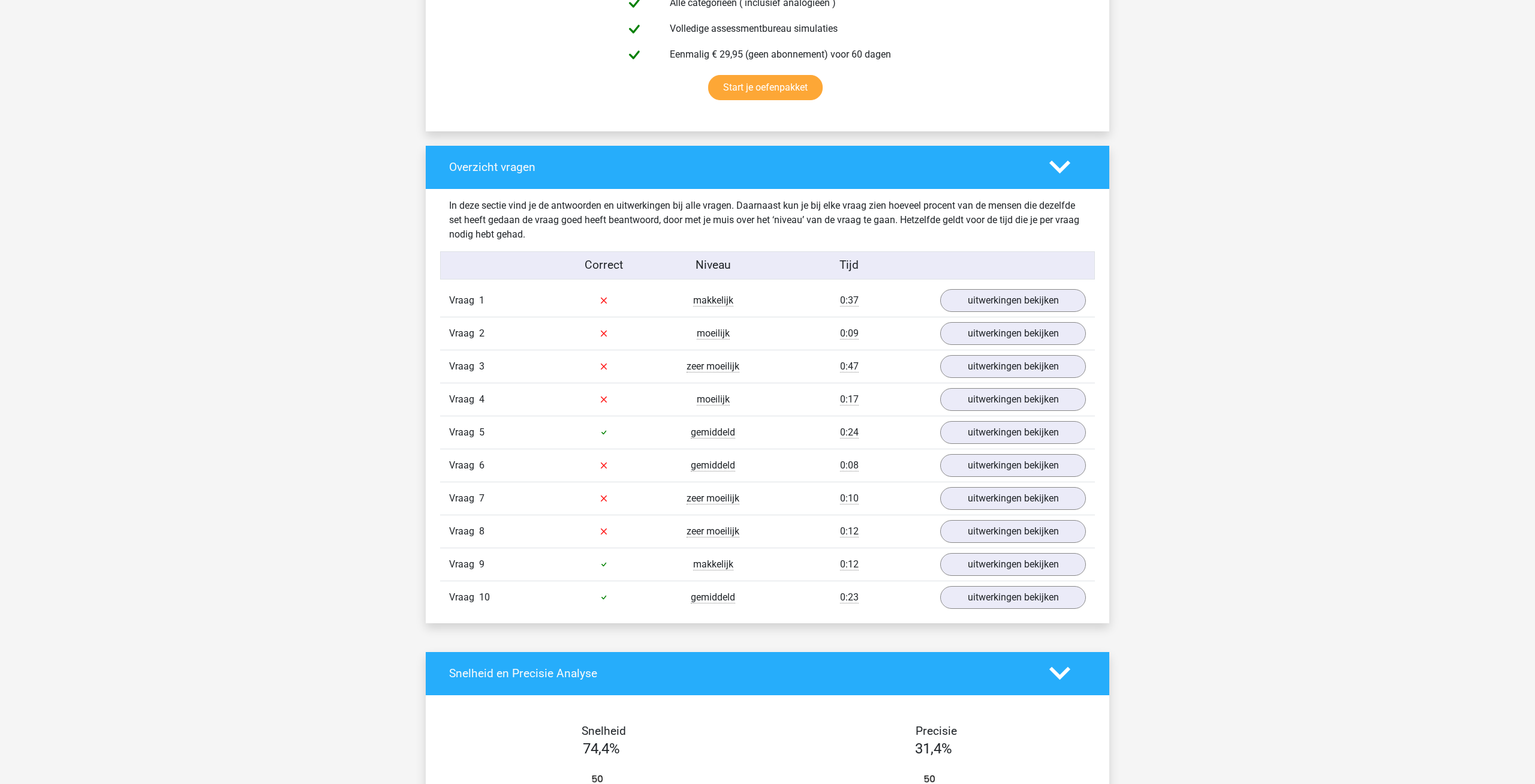
scroll to position [795, 0]
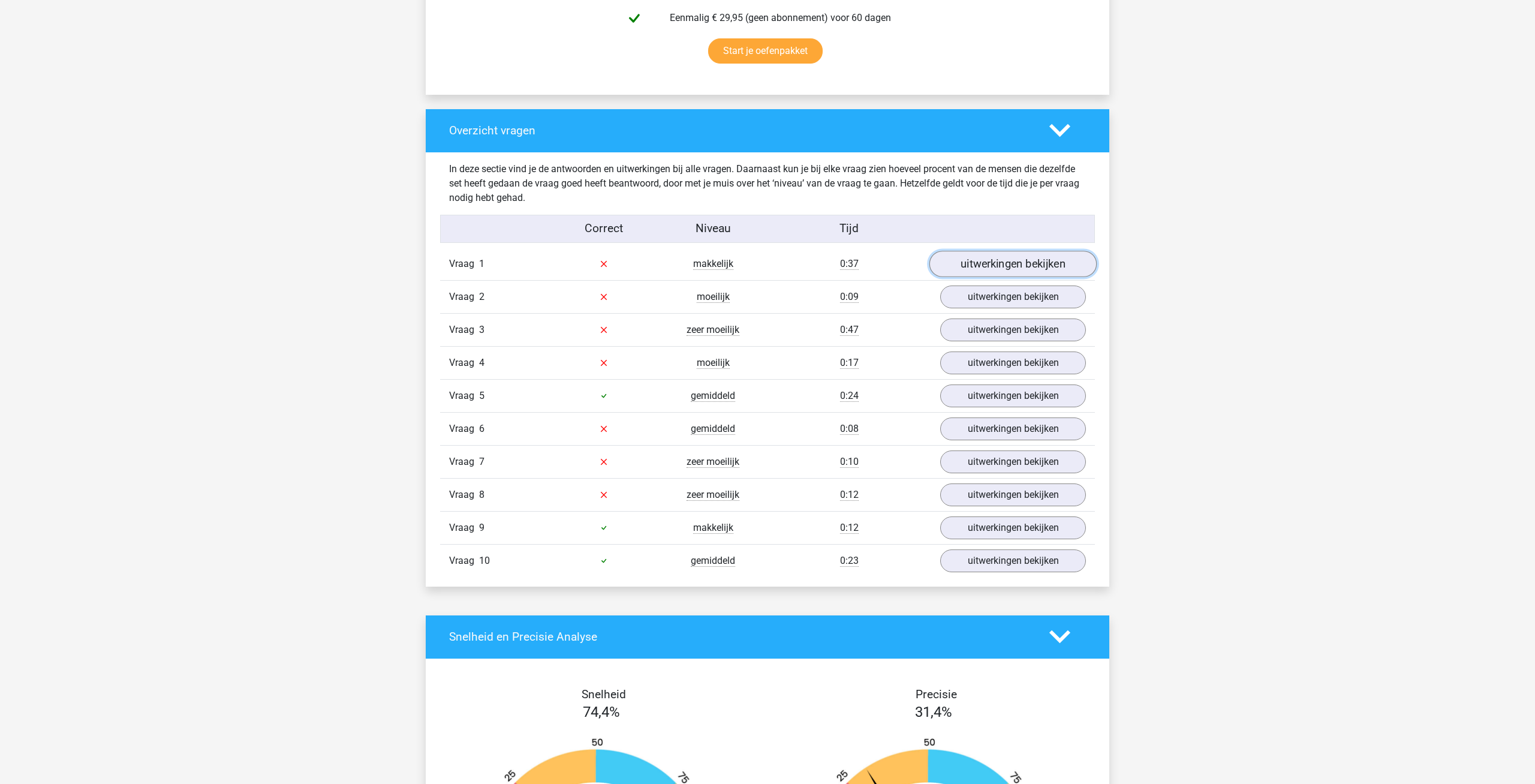
click at [1048, 273] on link "uitwerkingen bekijken" at bounding box center [1012, 264] width 167 height 27
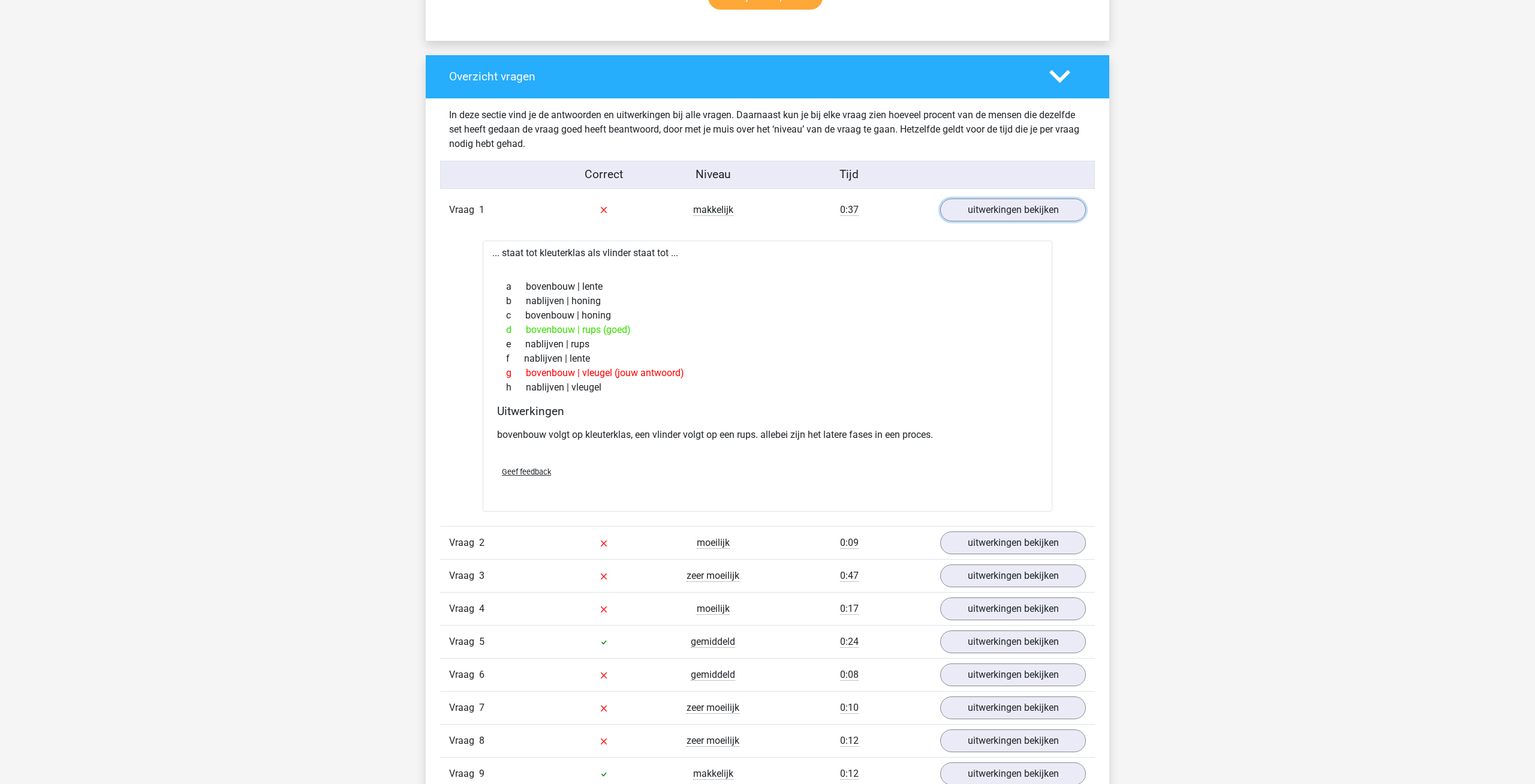
scroll to position [856, 0]
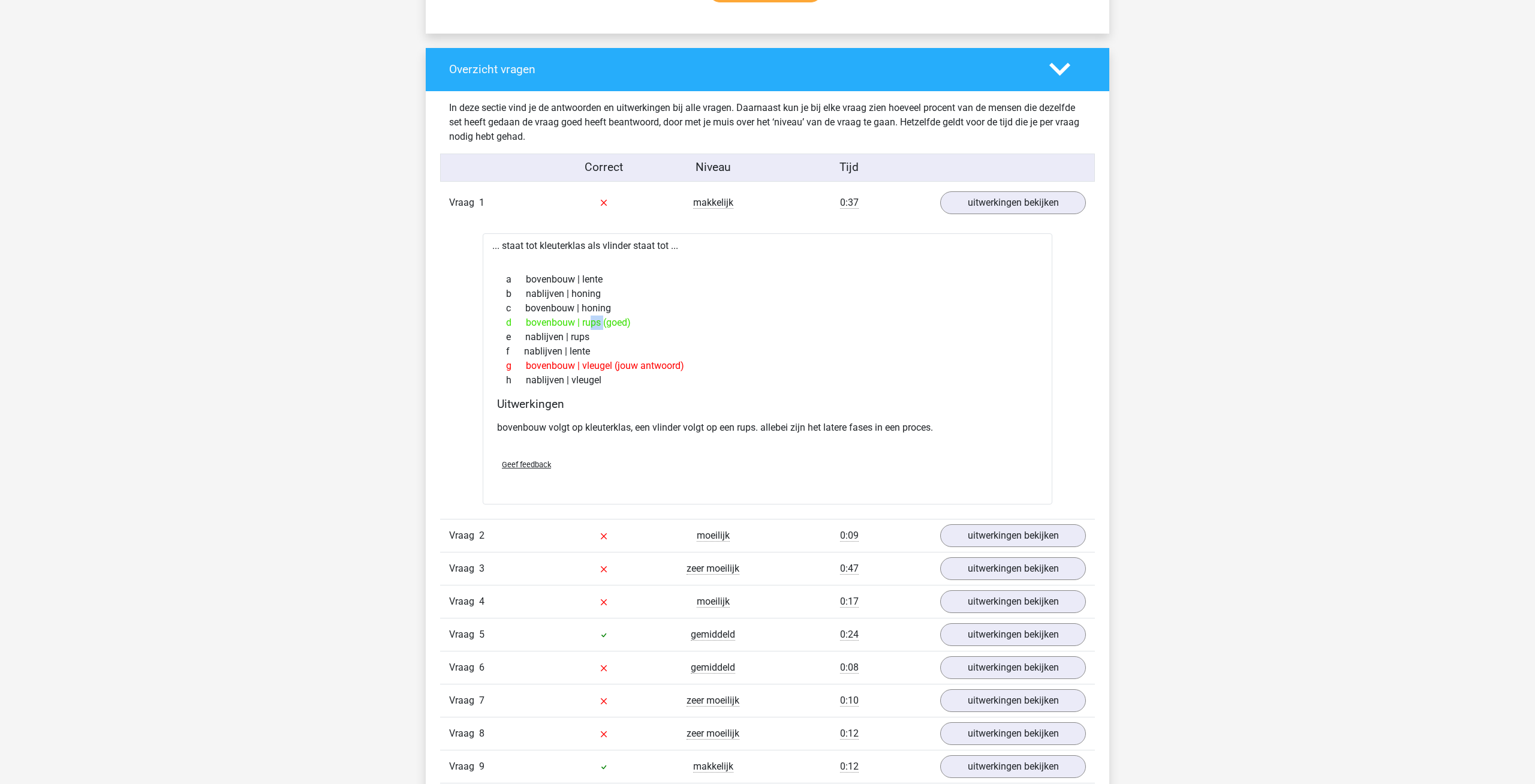
drag, startPoint x: 548, startPoint y: 316, endPoint x: 530, endPoint y: 317, distance: 18.0
click at [529, 317] on div "d bovenbouw | rups (goed)" at bounding box center [768, 323] width 541 height 15
drag, startPoint x: 551, startPoint y: 327, endPoint x: 545, endPoint y: 323, distance: 7.2
click at [545, 324] on div "d bovenbouw | rups (goed)" at bounding box center [768, 323] width 541 height 15
drag, startPoint x: 521, startPoint y: 366, endPoint x: 667, endPoint y: 363, distance: 146.0
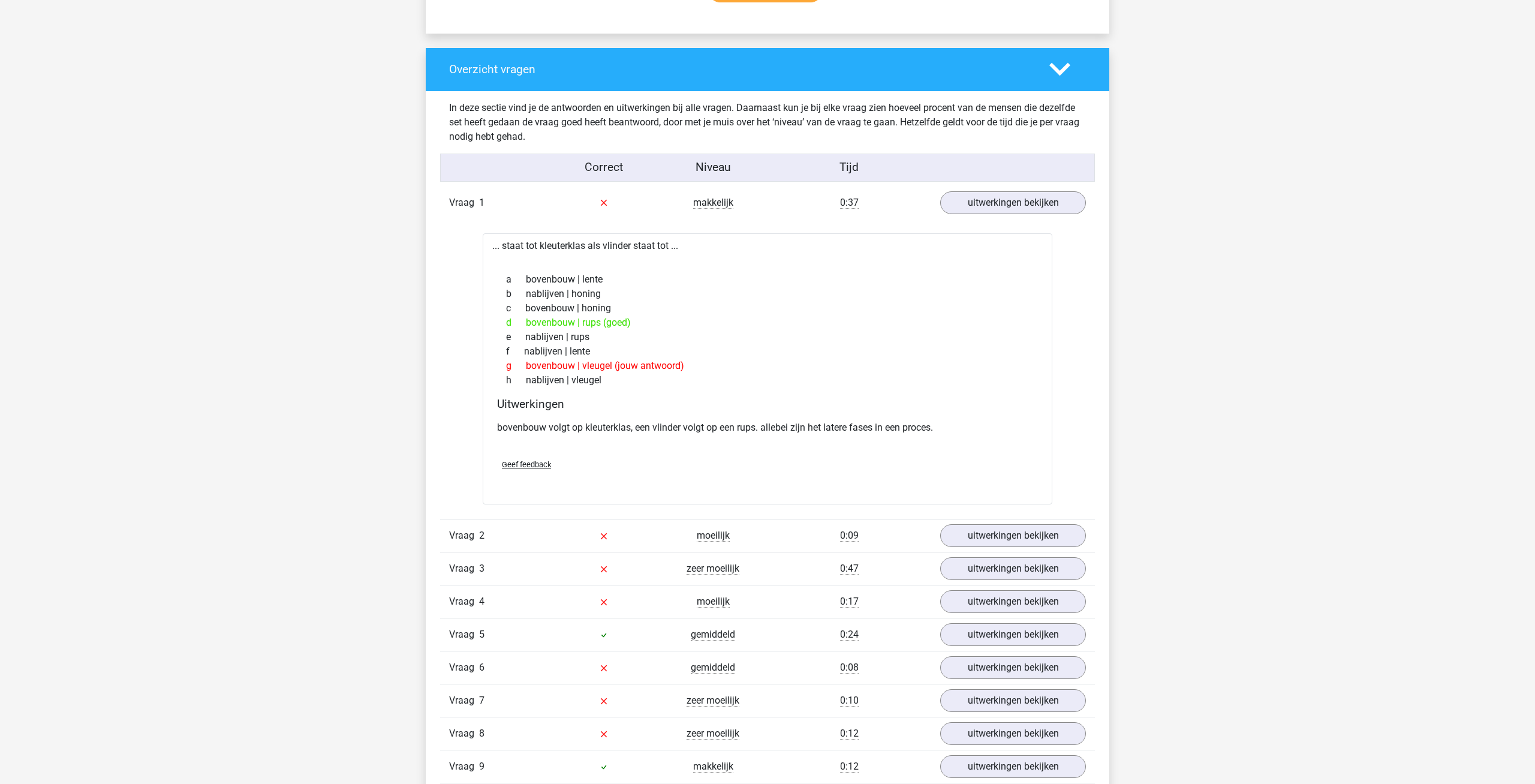
click at [667, 363] on div "g bovenbouw | vleugel (jouw antwoord)" at bounding box center [768, 366] width 541 height 15
click at [703, 367] on div "g bovenbouw | vleugel (jouw antwoord)" at bounding box center [768, 366] width 541 height 15
drag, startPoint x: 525, startPoint y: 365, endPoint x: 672, endPoint y: 374, distance: 147.3
click at [671, 374] on div "a bovenbouw | lente b nablijven | honing c bovenbouw | honing d bovenbouw | rup…" at bounding box center [768, 329] width 541 height 125
click at [724, 369] on div "g bovenbouw | vleugel (jouw antwoord)" at bounding box center [768, 366] width 541 height 15
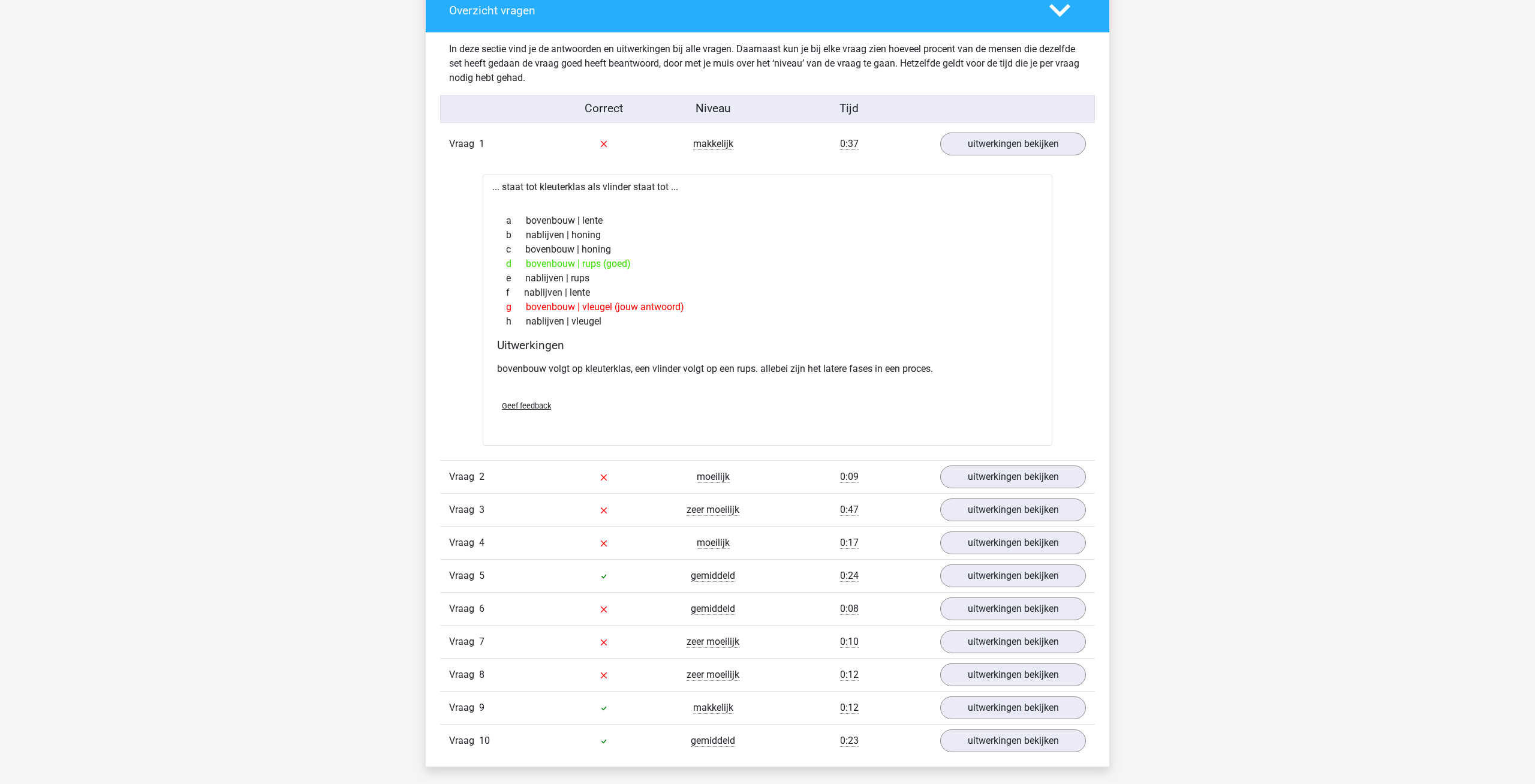
scroll to position [917, 0]
click at [1039, 457] on div "Vraag 1 makkelijk 0:37 uitwerkingen bekijken ... staat tot kleuterklas als vlin…" at bounding box center [768, 440] width 637 height 629
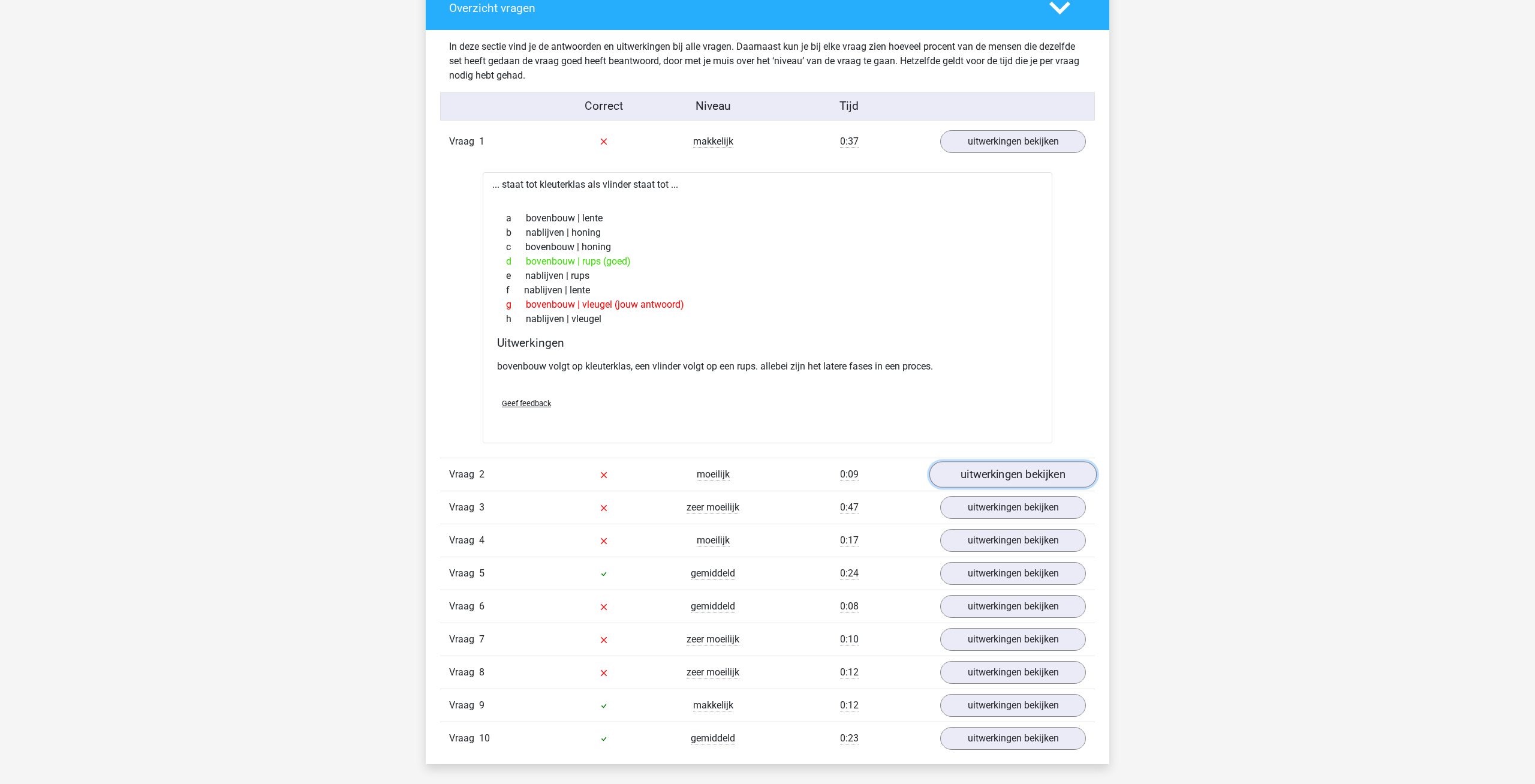
click at [1034, 477] on link "uitwerkingen bekijken" at bounding box center [1012, 474] width 167 height 27
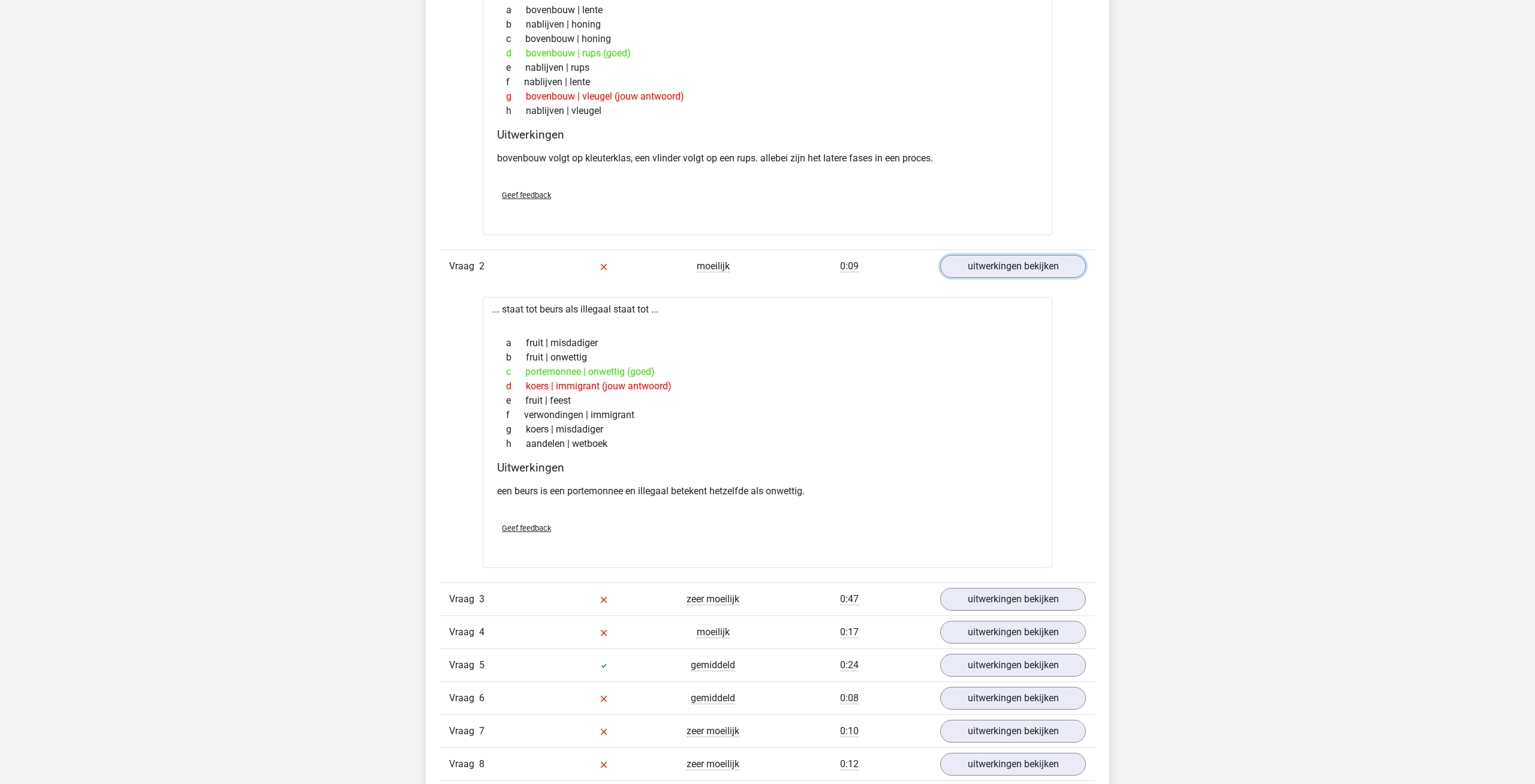
scroll to position [1162, 0]
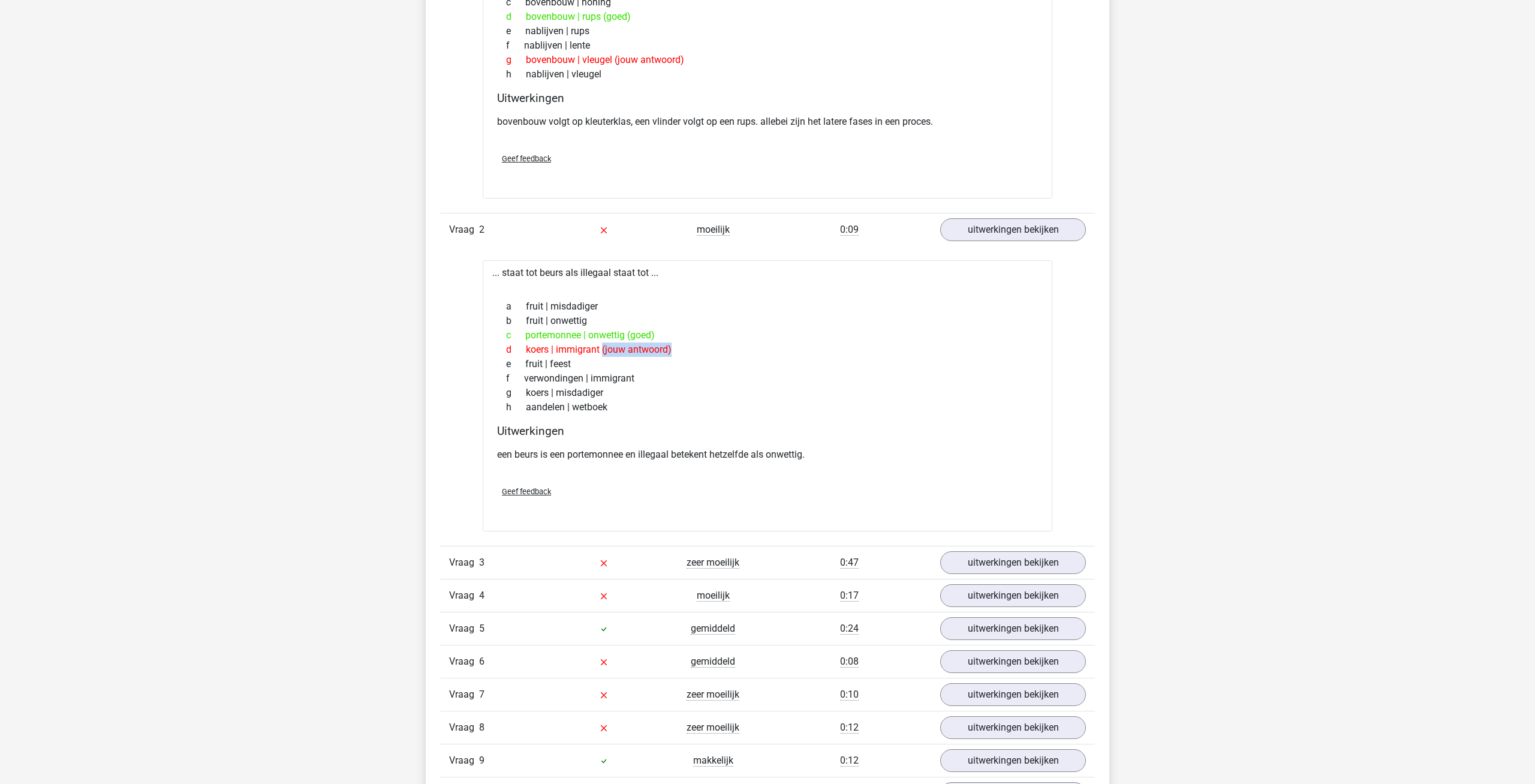
drag, startPoint x: 555, startPoint y: 351, endPoint x: 609, endPoint y: 352, distance: 54.0
click at [609, 352] on div "d koers | immigrant (jouw antwoord)" at bounding box center [768, 350] width 541 height 15
click at [677, 350] on div "d koers | immigrant (jouw antwoord)" at bounding box center [768, 350] width 541 height 15
drag, startPoint x: 557, startPoint y: 349, endPoint x: 601, endPoint y: 350, distance: 44.0
click at [601, 350] on div "d koers | immigrant (jouw antwoord)" at bounding box center [768, 350] width 541 height 15
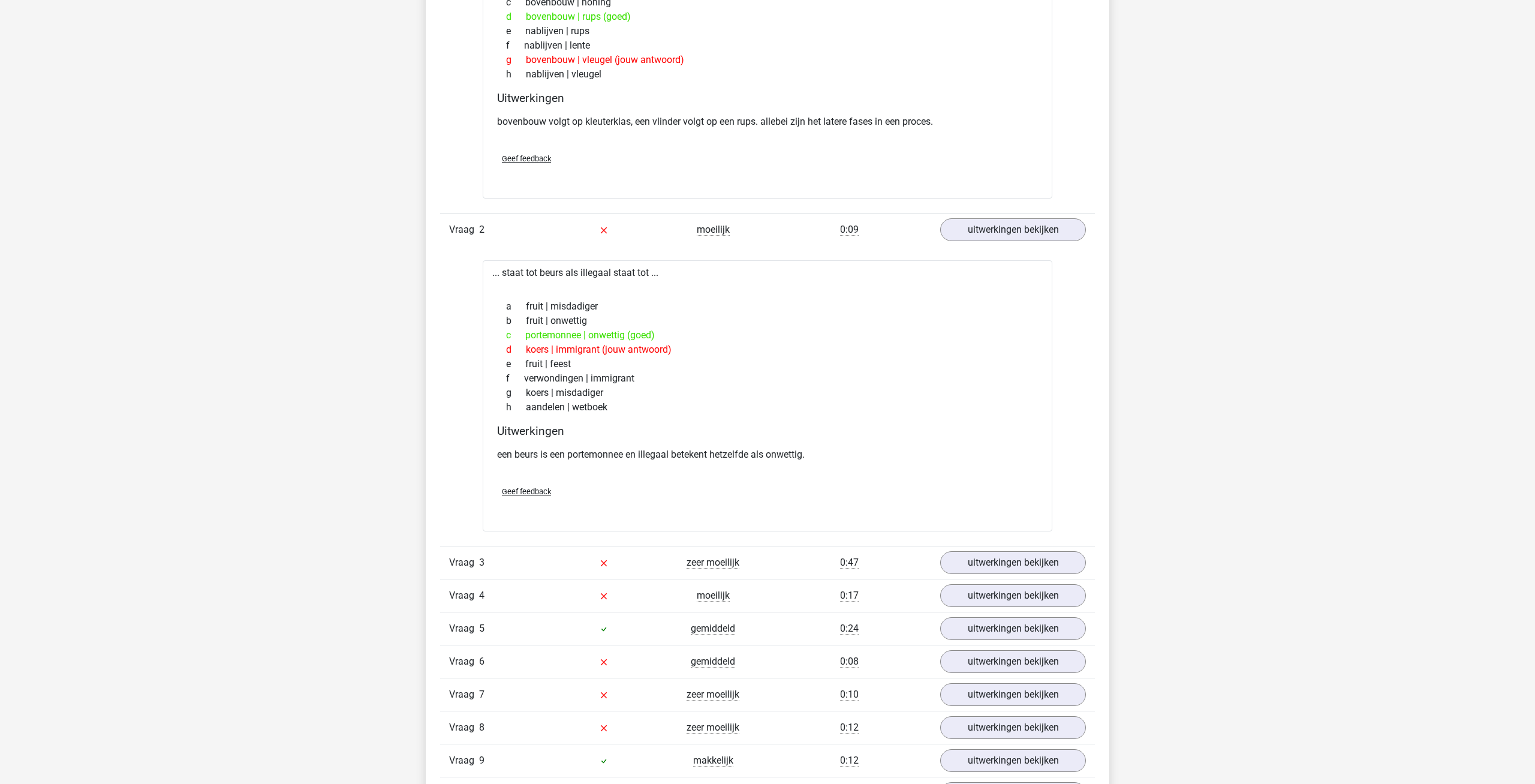
click at [601, 361] on div "e fruit | feest" at bounding box center [768, 364] width 541 height 15
drag, startPoint x: 554, startPoint y: 347, endPoint x: 602, endPoint y: 352, distance: 48.3
click at [602, 352] on div "d koers | immigrant (jouw antwoord)" at bounding box center [768, 350] width 541 height 15
click at [601, 364] on div "e fruit | feest" at bounding box center [768, 364] width 541 height 15
drag, startPoint x: 557, startPoint y: 348, endPoint x: 601, endPoint y: 349, distance: 44.0
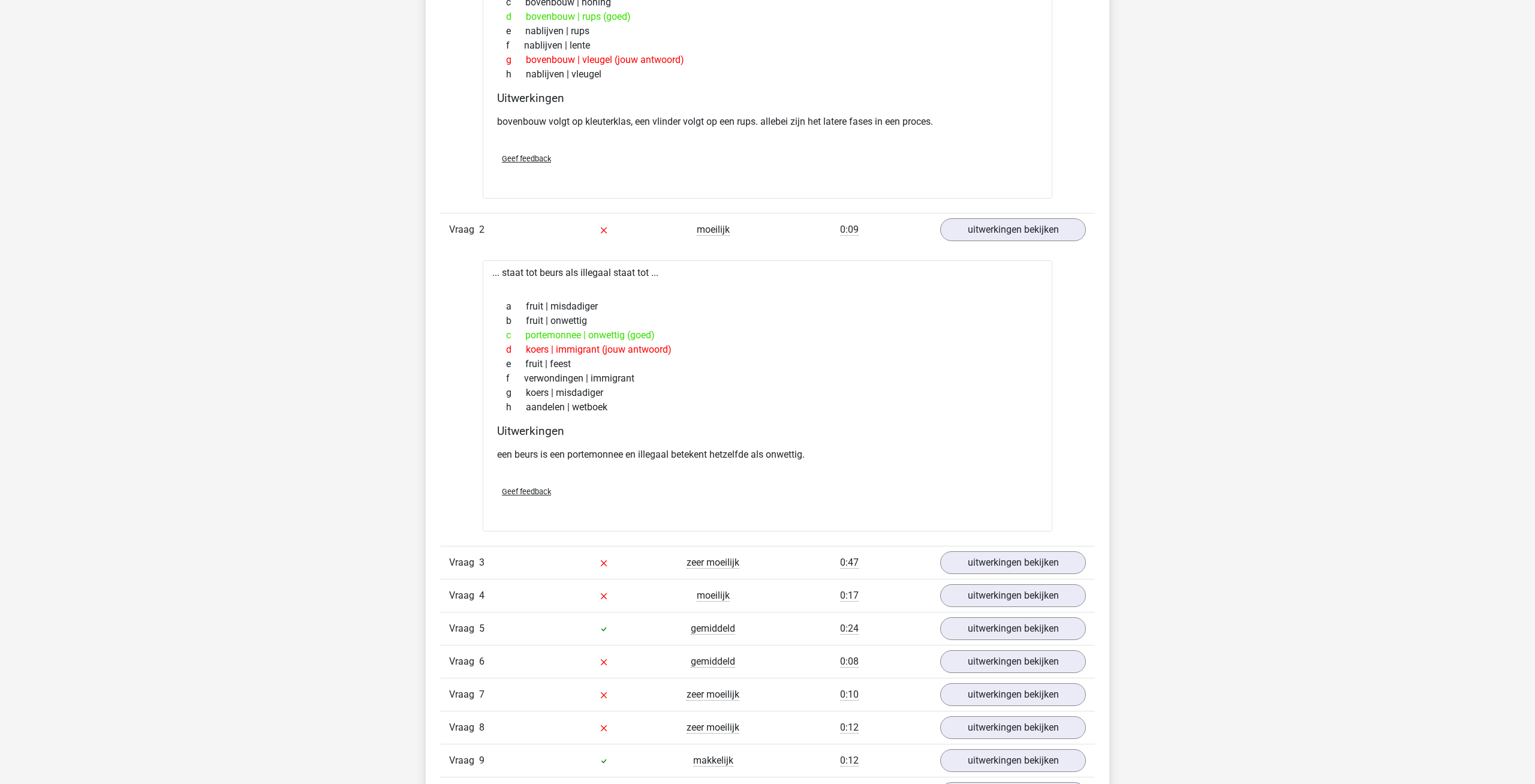
click at [601, 349] on div "d koers | immigrant (jouw antwoord)" at bounding box center [768, 350] width 541 height 15
click at [671, 350] on div "d koers | immigrant (jouw antwoord)" at bounding box center [768, 350] width 541 height 15
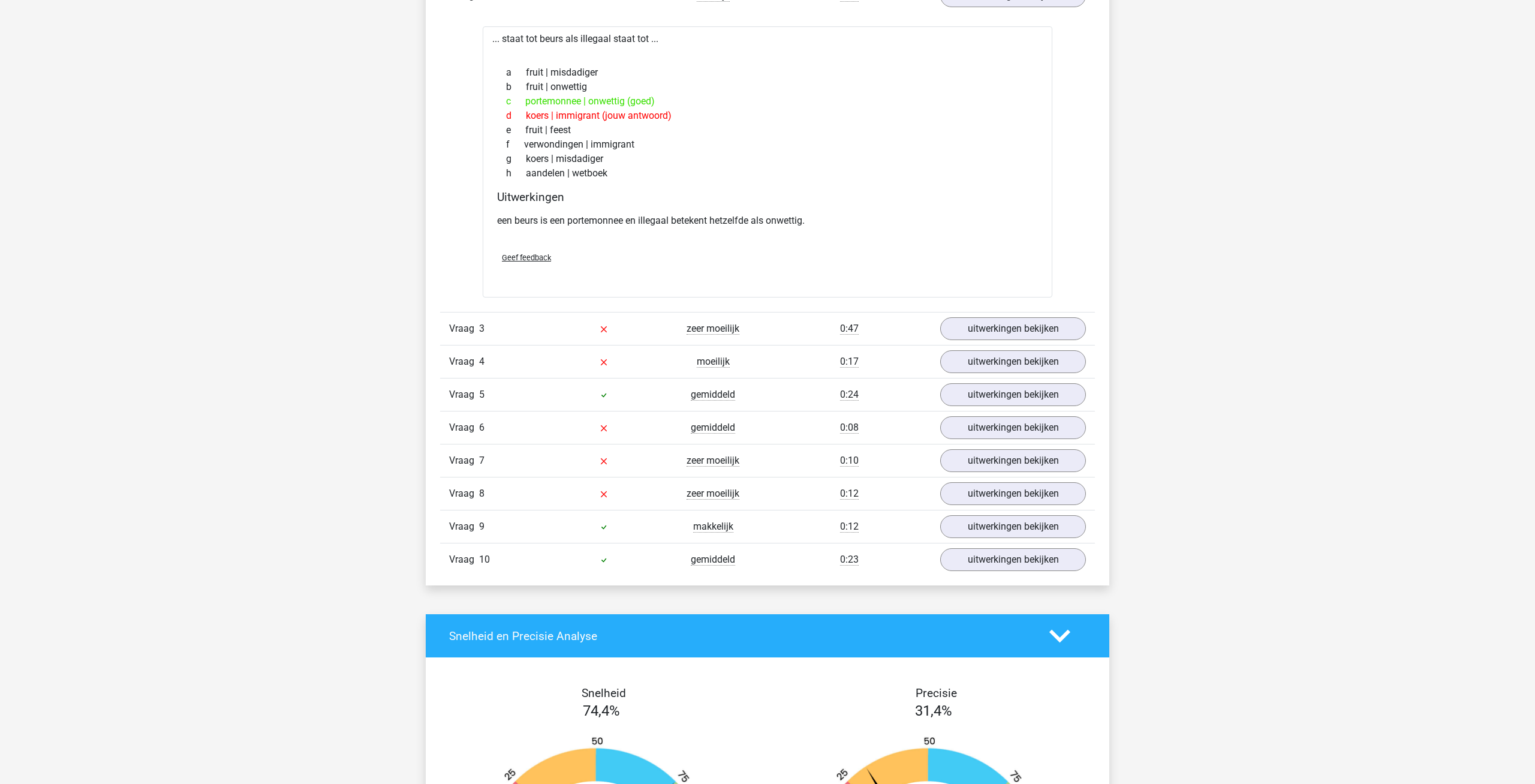
scroll to position [1467, 0]
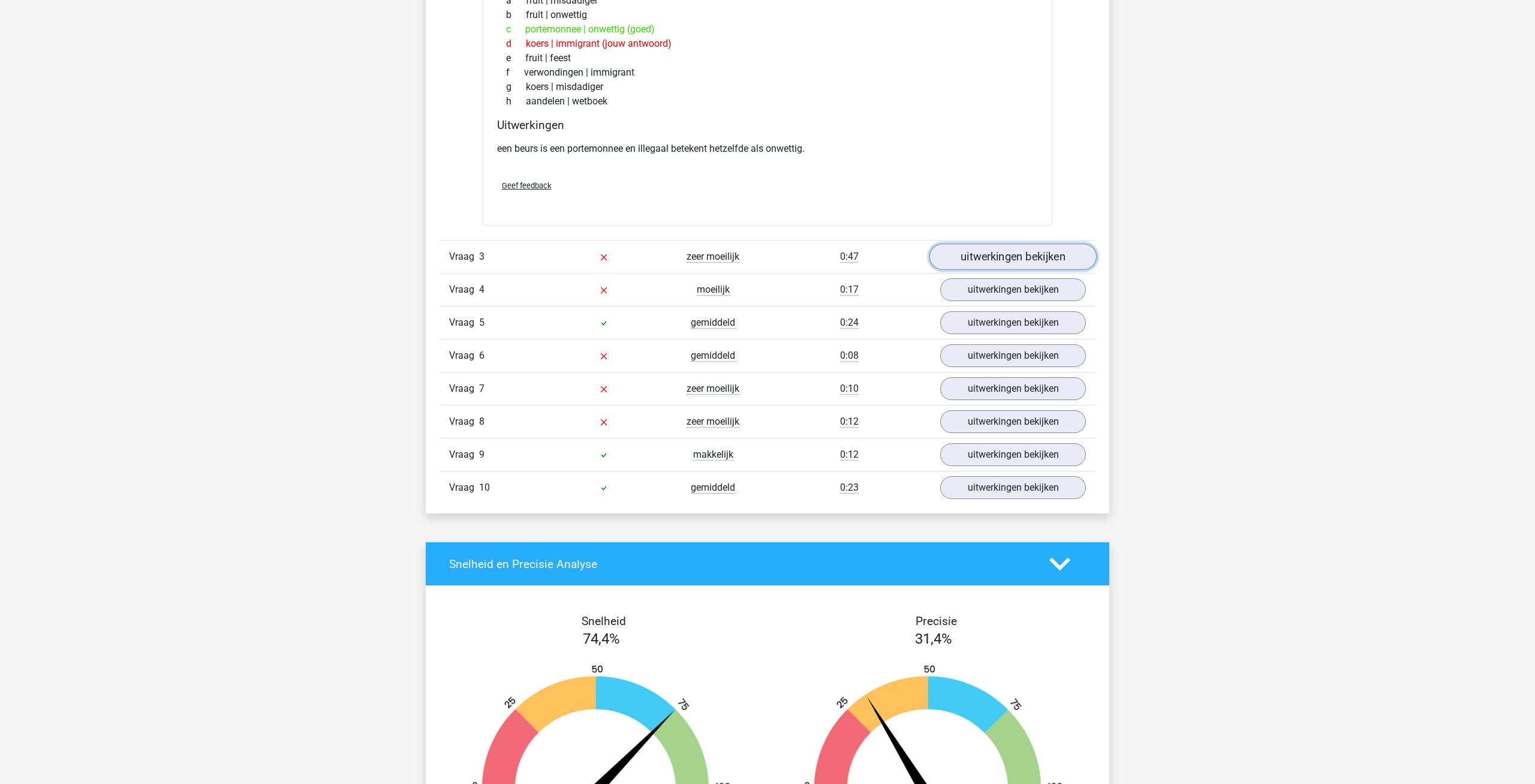
click at [1058, 259] on link "uitwerkingen bekijken" at bounding box center [1012, 256] width 167 height 27
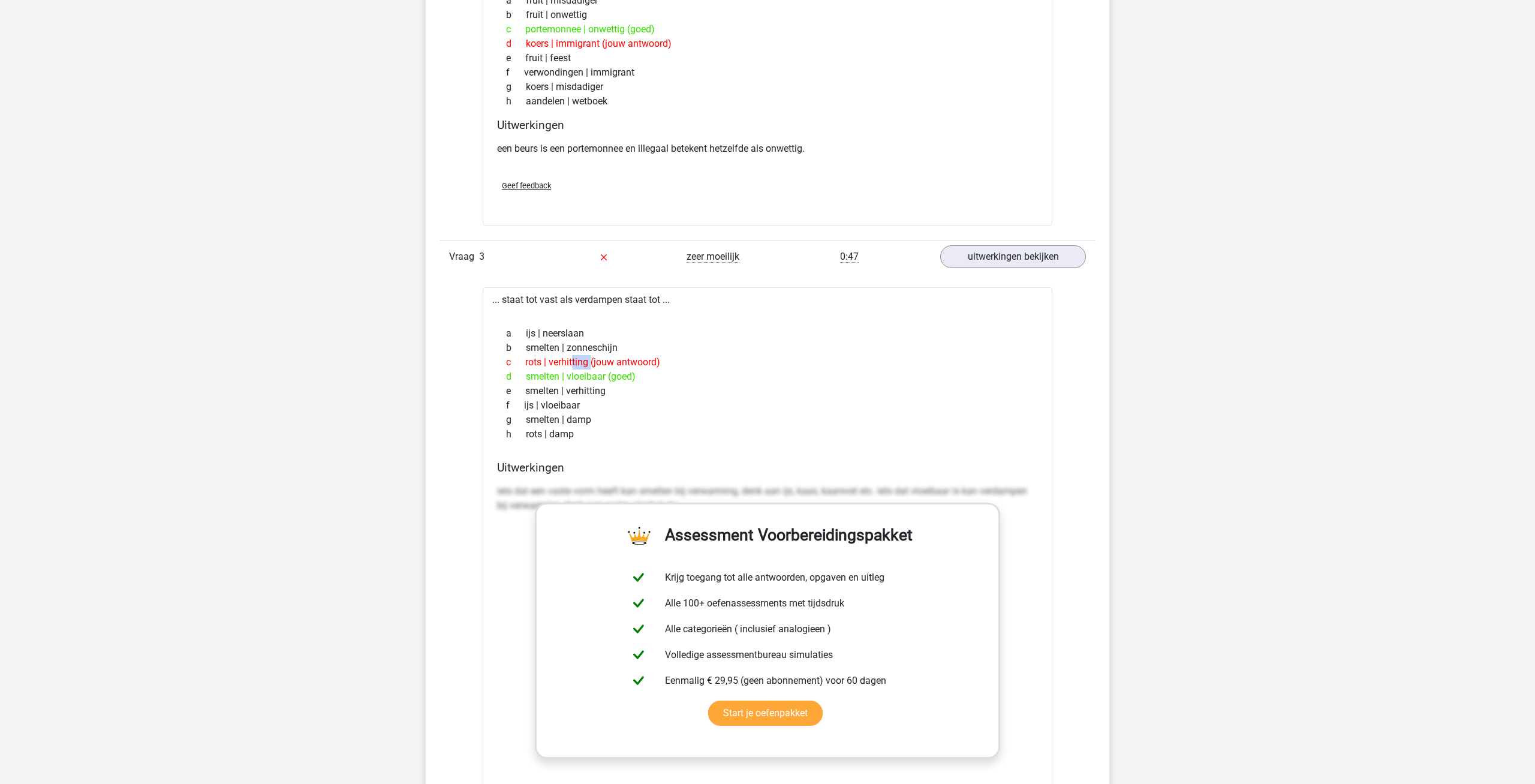
drag, startPoint x: 527, startPoint y: 362, endPoint x: 589, endPoint y: 360, distance: 62.0
click at [589, 360] on div "c rots | verhitting (jouw antwoord)" at bounding box center [768, 362] width 541 height 15
click at [541, 361] on div "c rots | verhitting (jouw antwoord)" at bounding box center [768, 362] width 541 height 15
click at [676, 388] on div "e smelten | verhitting" at bounding box center [768, 391] width 541 height 15
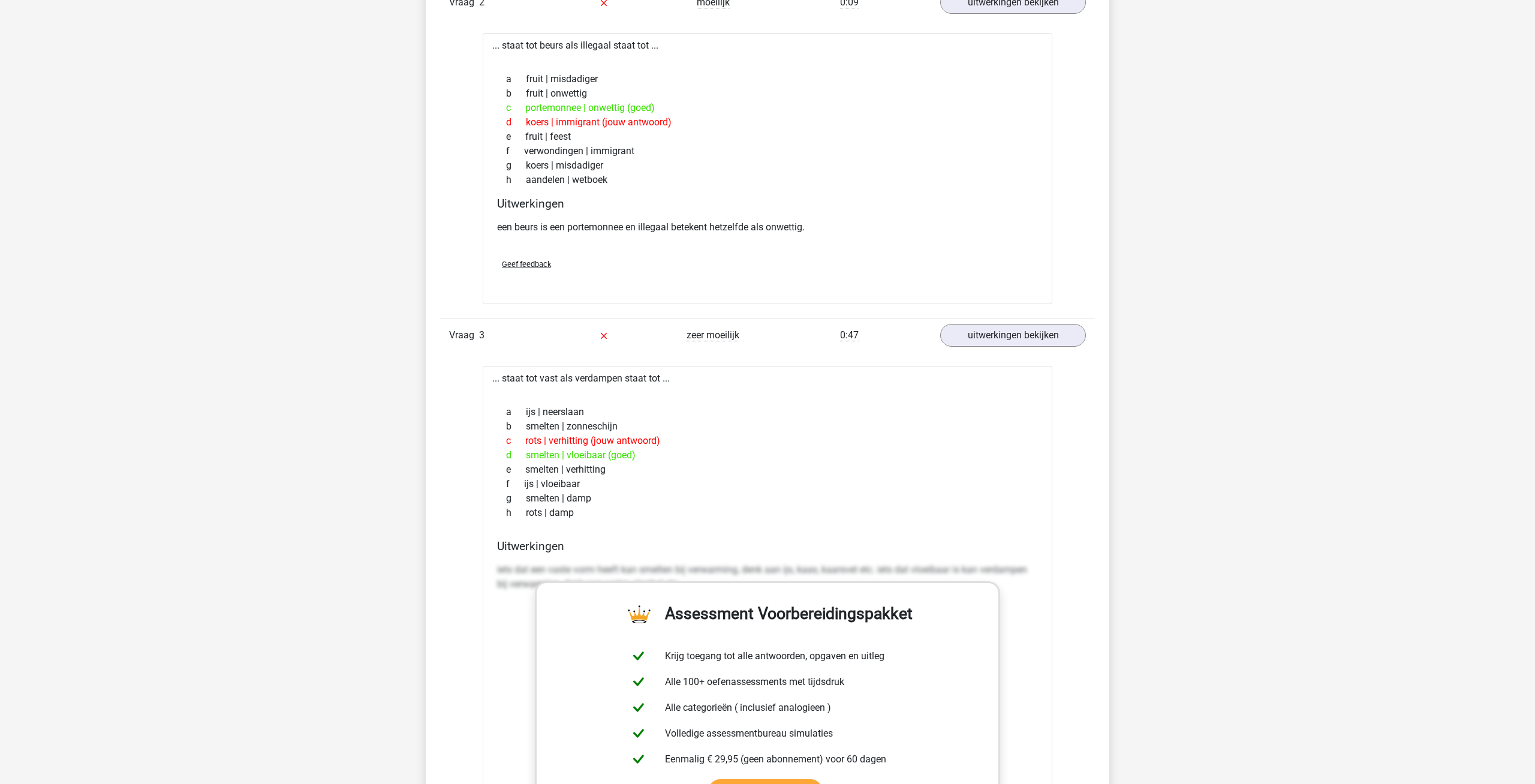
scroll to position [1284, 0]
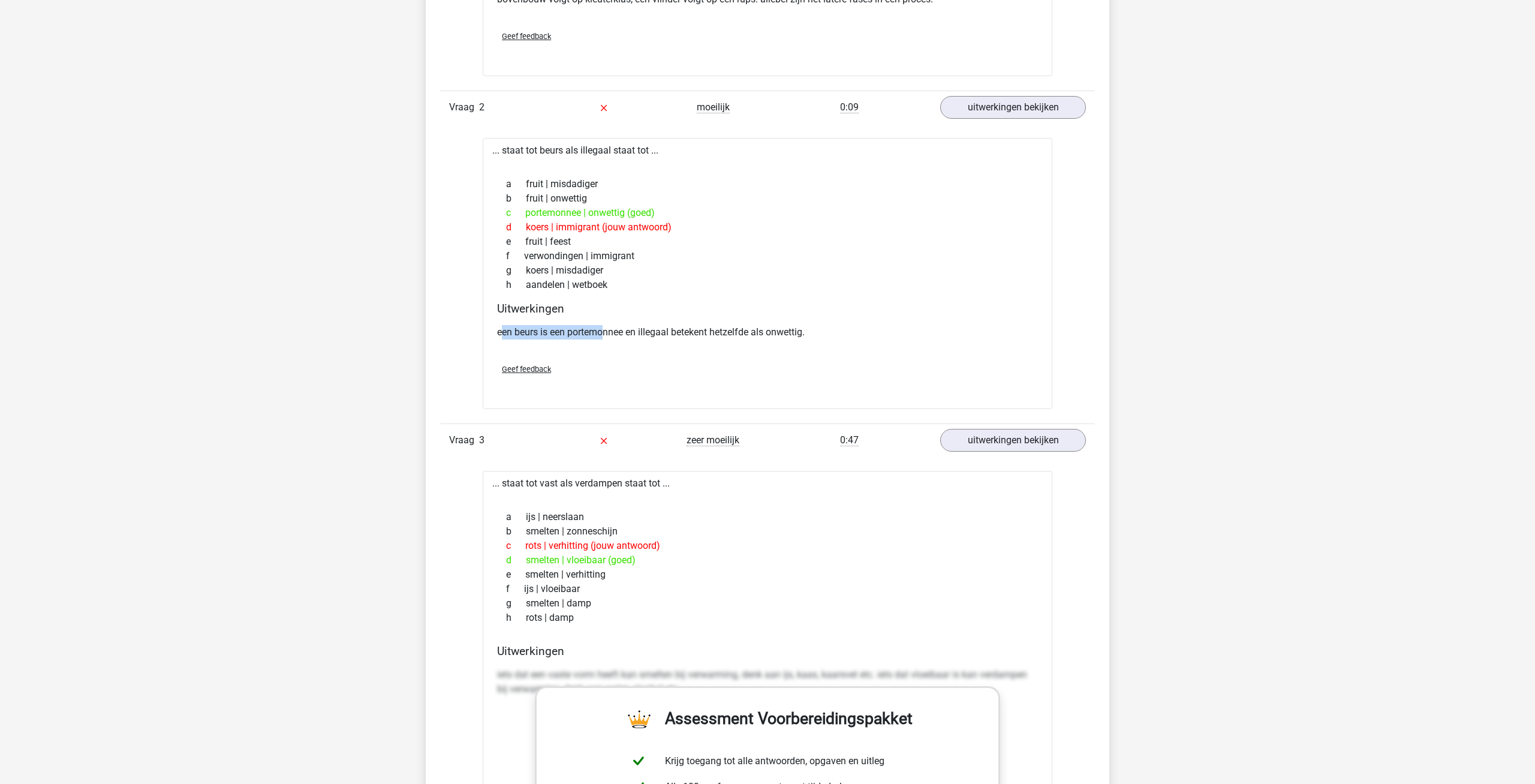
drag, startPoint x: 548, startPoint y: 335, endPoint x: 604, endPoint y: 340, distance: 56.2
click at [604, 340] on div "een beurs is een portemonnee en illegaal betekent hetzelfde als onwettig." at bounding box center [768, 337] width 541 height 33
click at [604, 355] on div "Geef feedback" at bounding box center [768, 368] width 551 height 30
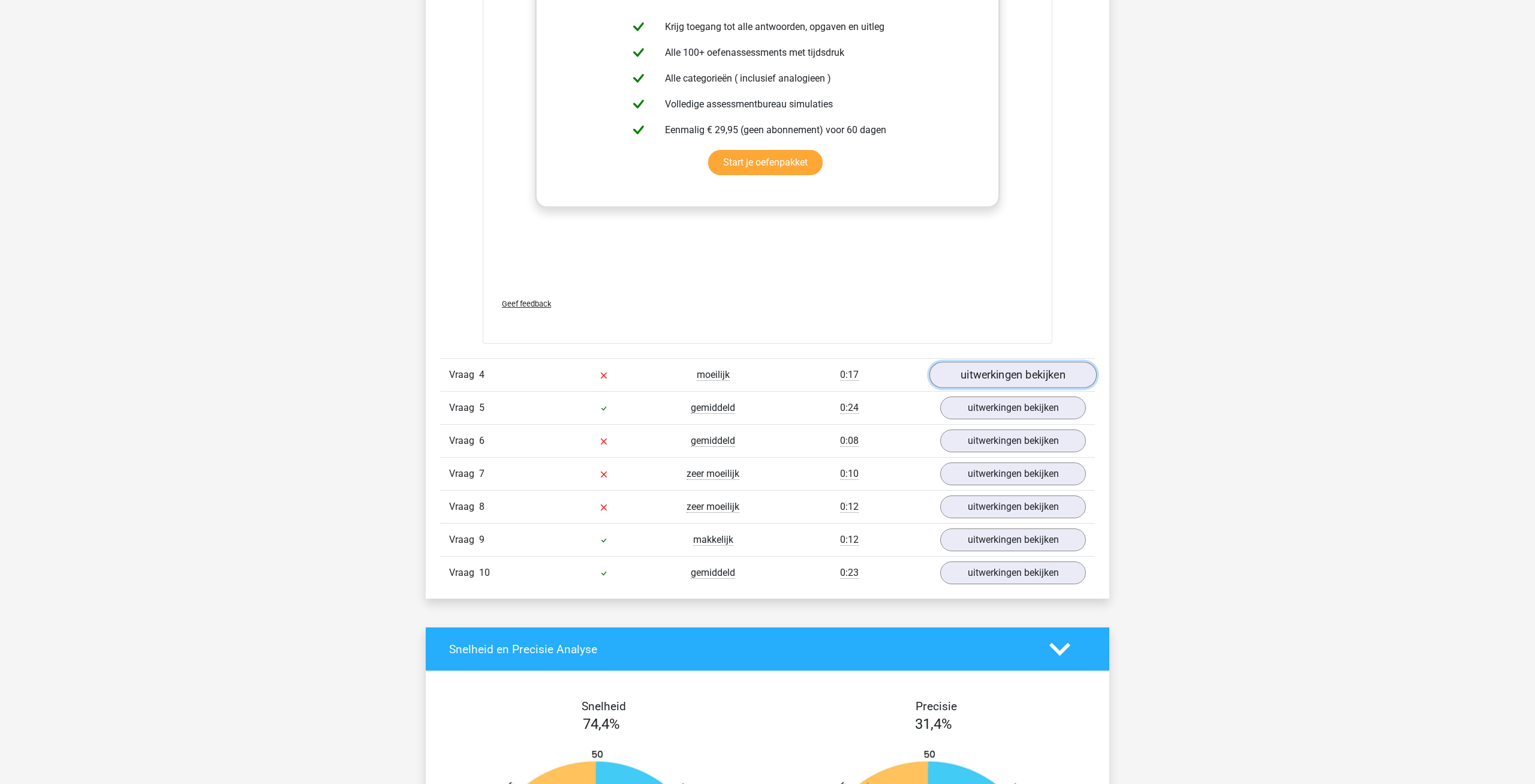
click at [1024, 378] on link "uitwerkingen bekijken" at bounding box center [1012, 374] width 167 height 27
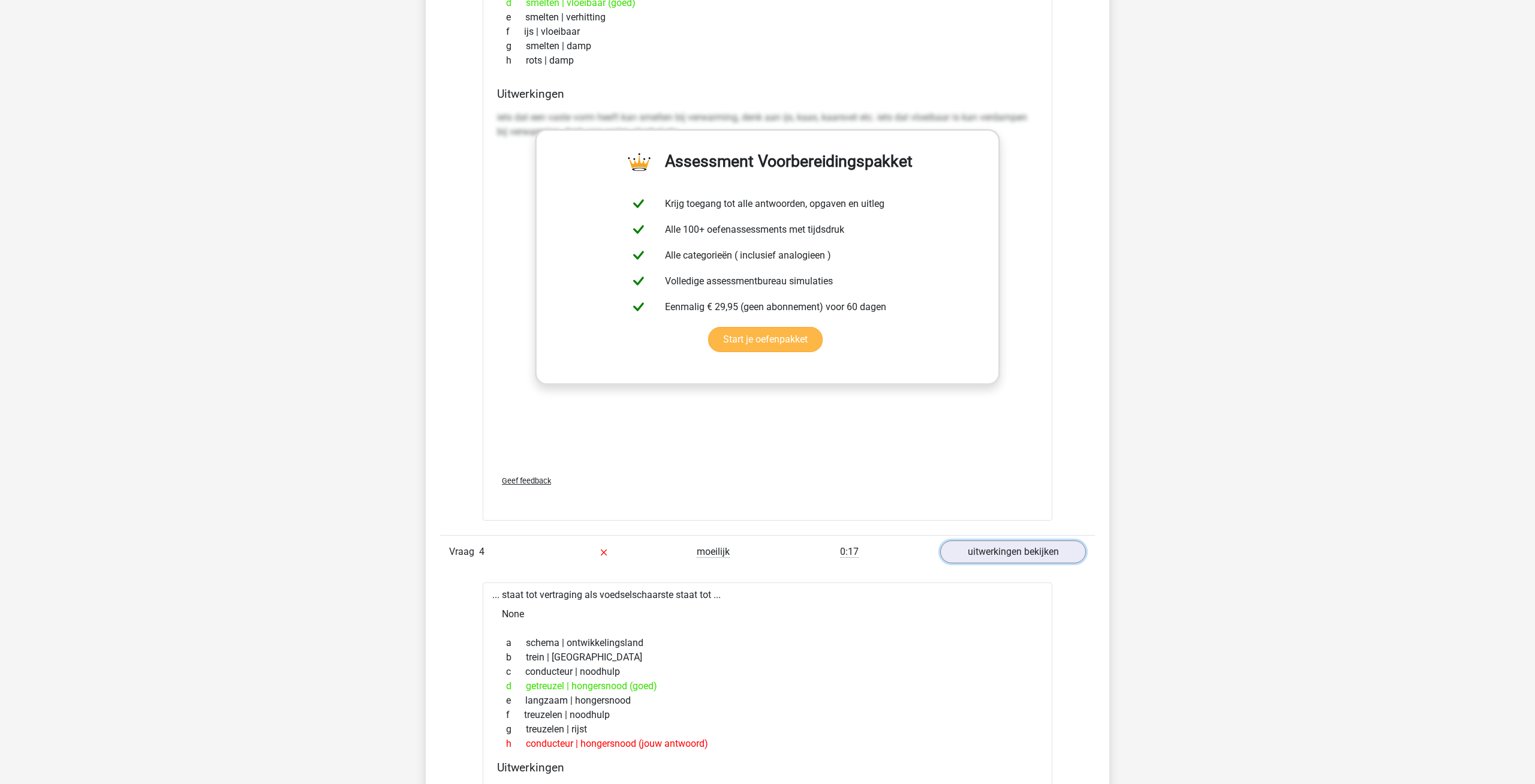
scroll to position [1774, 0]
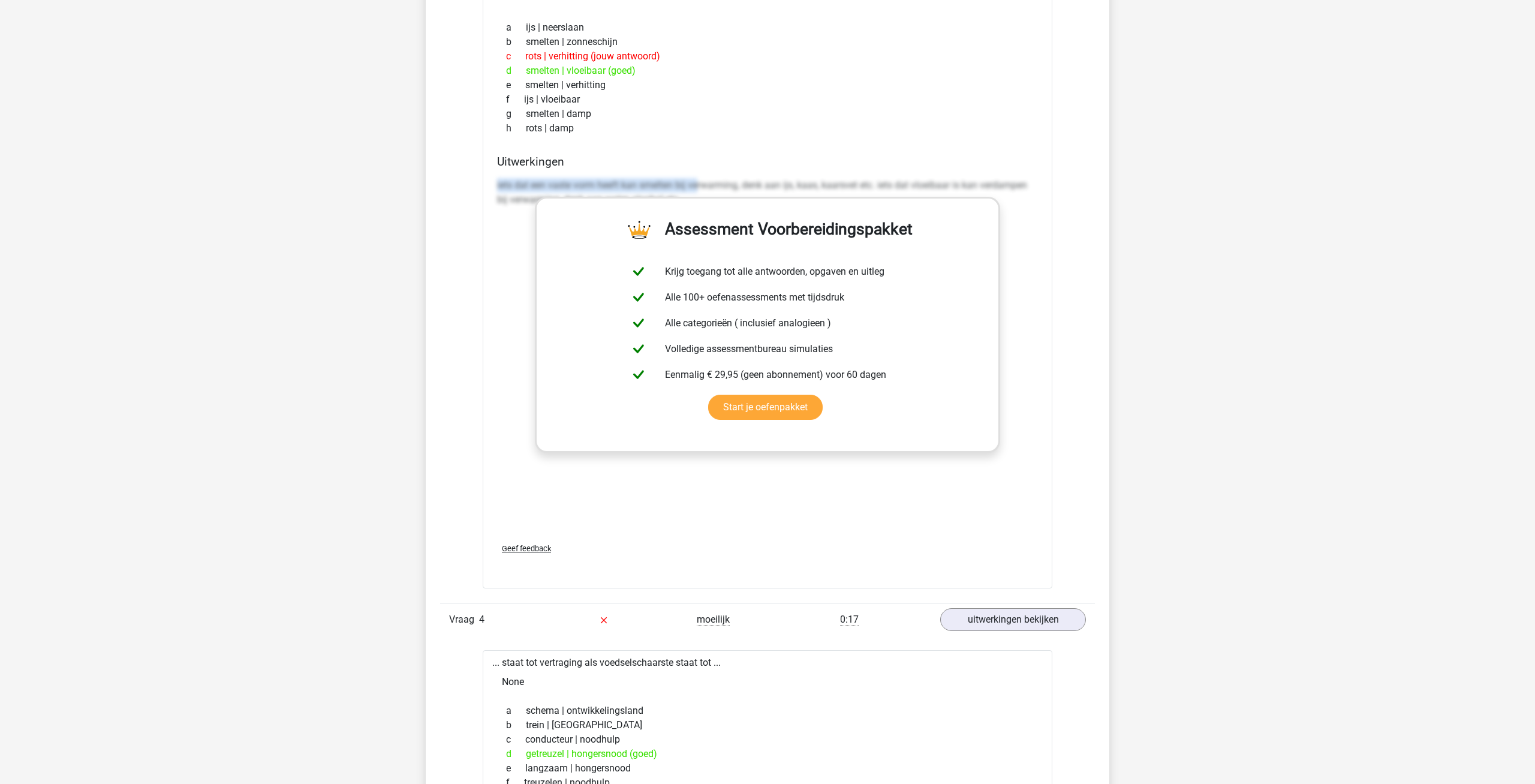
drag, startPoint x: 504, startPoint y: 185, endPoint x: 705, endPoint y: 190, distance: 201.1
click at [702, 190] on p "iets dat een vaste vorm heeft kan smelten bij verwarming, denk aan ijs, kaas, k…" at bounding box center [768, 192] width 541 height 29
click at [706, 191] on p "iets dat een vaste vorm heeft kan smelten bij verwarming, denk aan ijs, kaas, k…" at bounding box center [768, 192] width 541 height 29
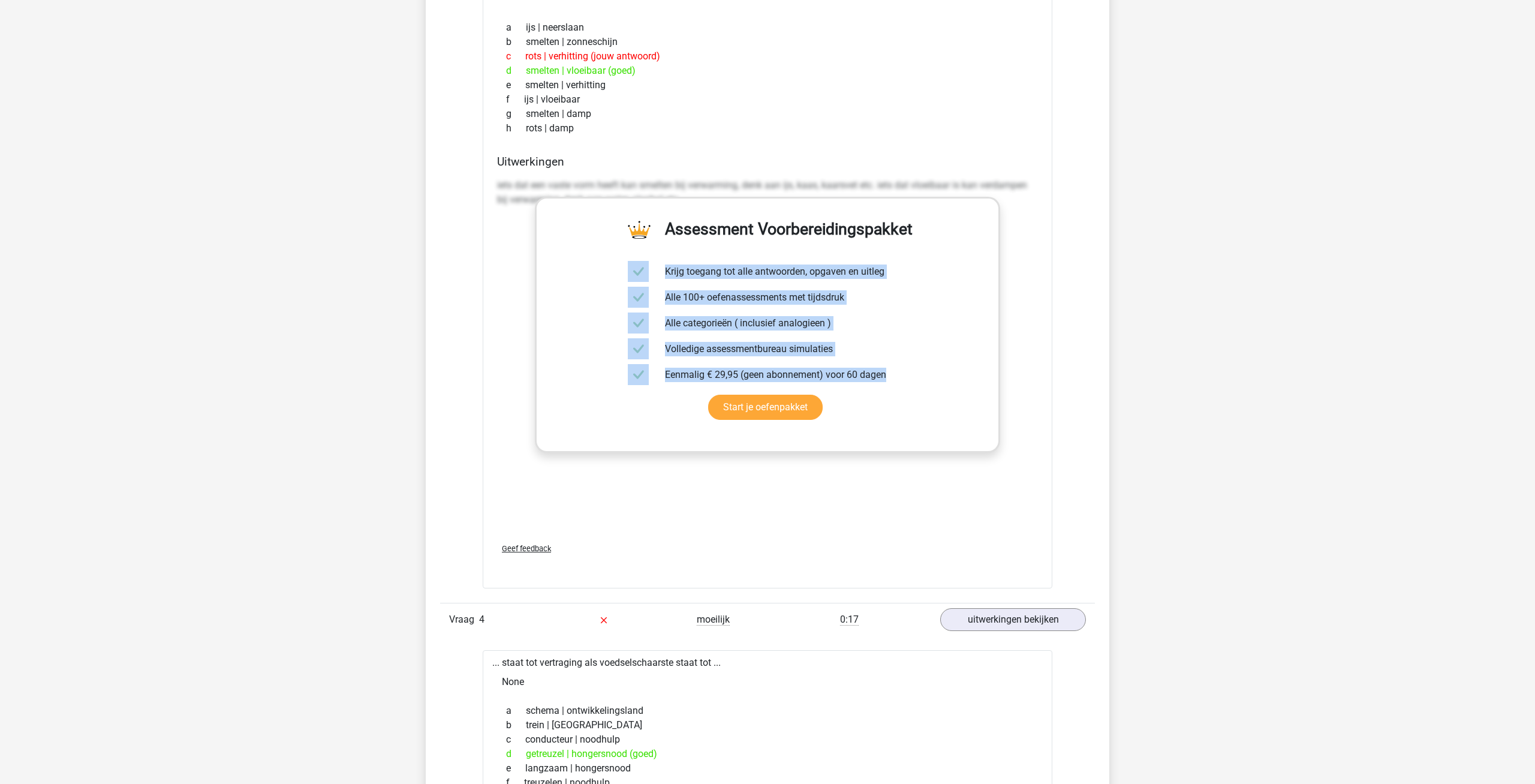
drag, startPoint x: 499, startPoint y: 185, endPoint x: 856, endPoint y: 192, distance: 357.1
click at [835, 197] on div "... staat tot vast als verdampen staat tot ... a ijs | neerslaan b smelten | zo…" at bounding box center [767, 285] width 569 height 607
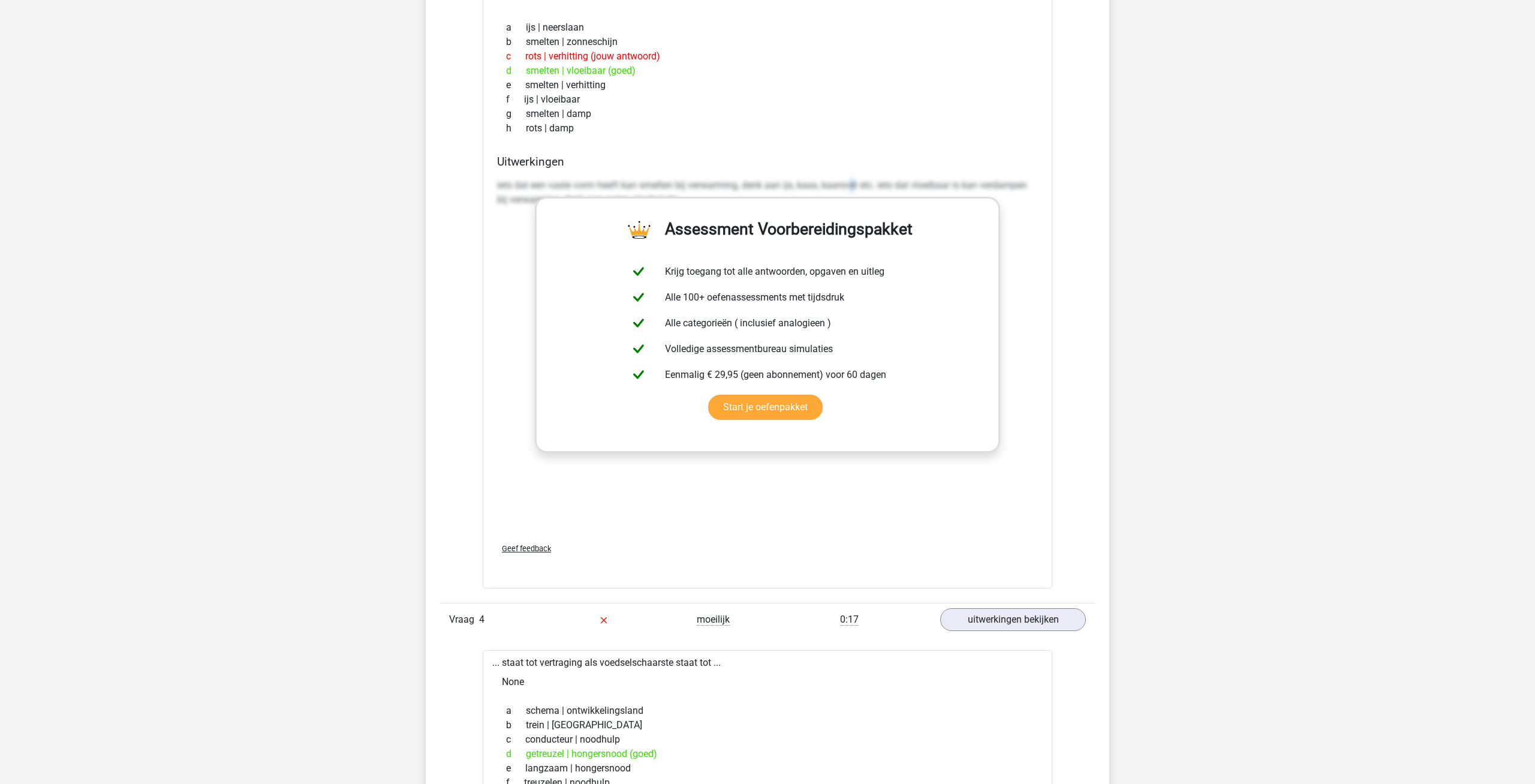
drag, startPoint x: 854, startPoint y: 189, endPoint x: 845, endPoint y: 186, distance: 9.5
click at [851, 187] on p "iets dat een vaste vorm heeft kan smelten bij verwarming, denk aan ijs, kaas, k…" at bounding box center [768, 192] width 541 height 29
click at [708, 395] on link "Start je oefenpakket" at bounding box center [766, 407] width 114 height 25
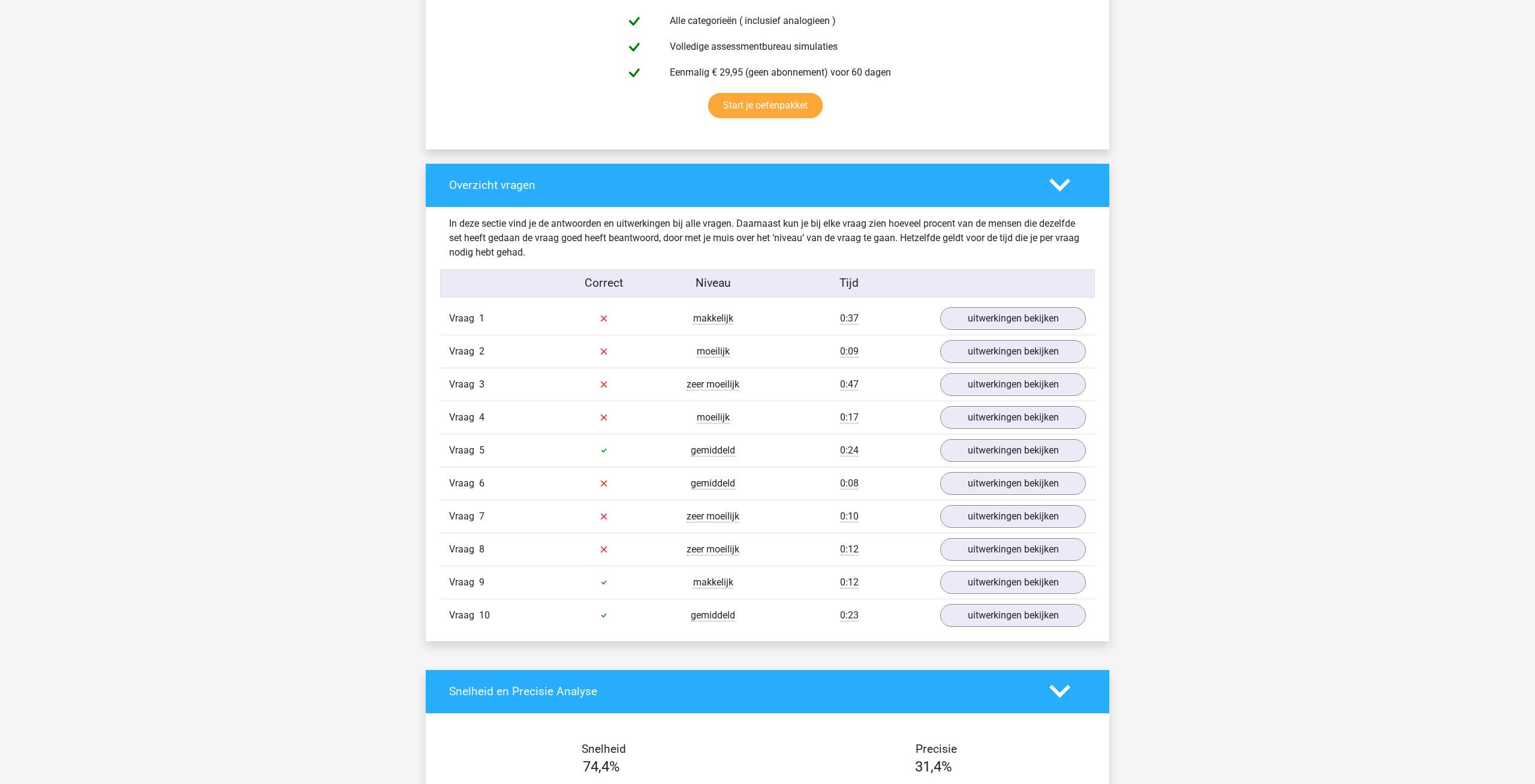
scroll to position [734, 0]
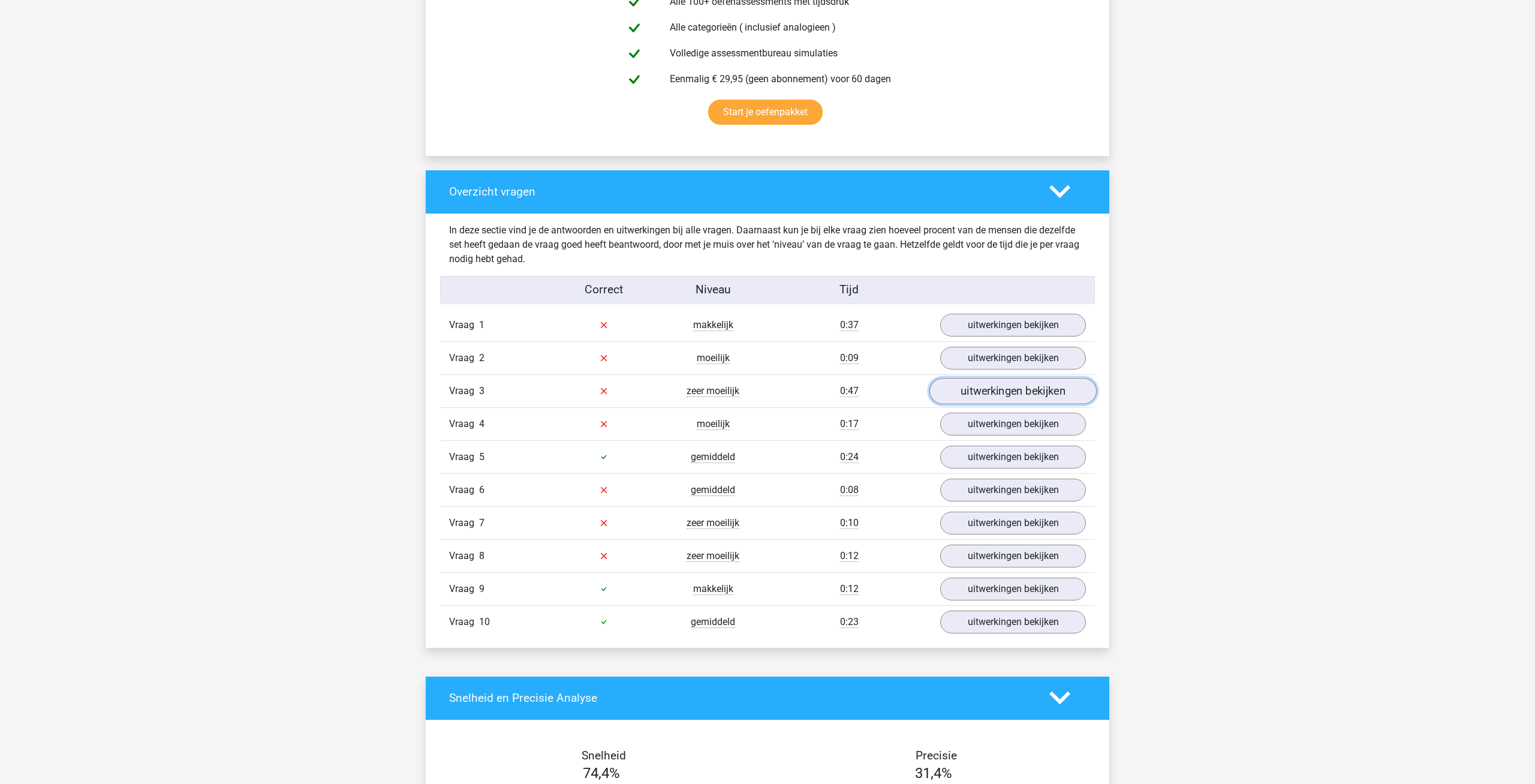
click at [1035, 395] on link "uitwerkingen bekijken" at bounding box center [1012, 390] width 167 height 27
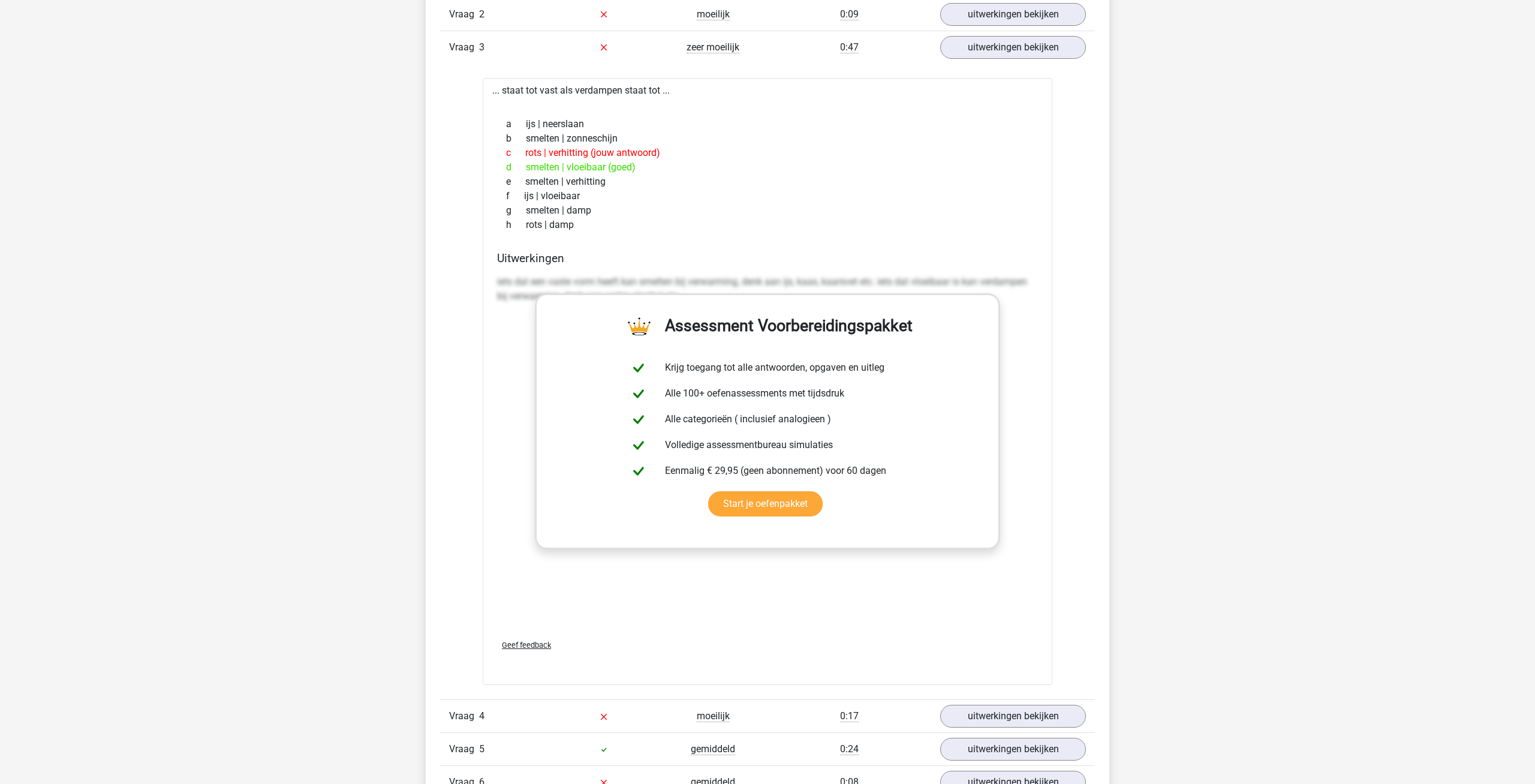
scroll to position [1039, 0]
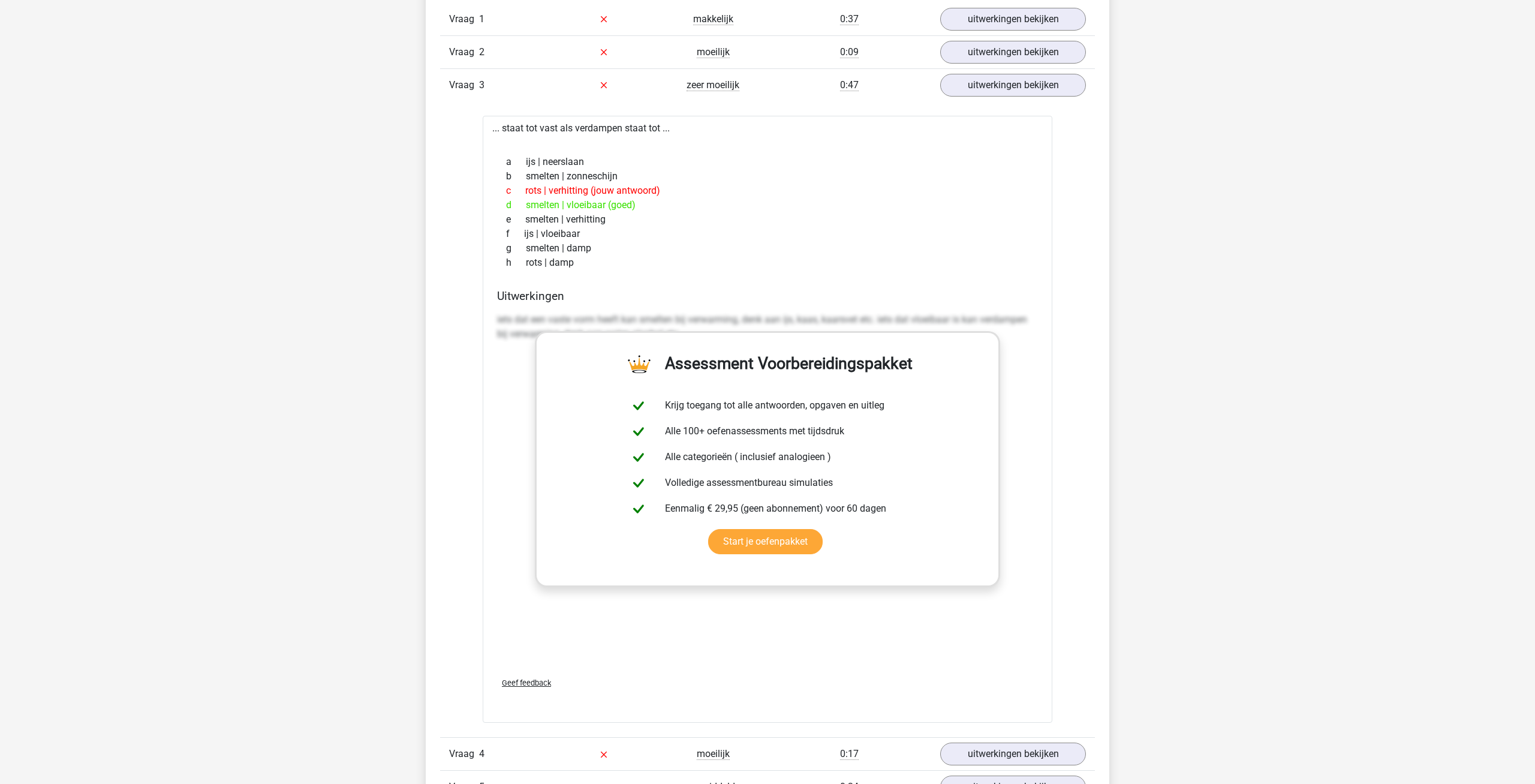
click at [784, 193] on div "c rots | verhitting (jouw antwoord)" at bounding box center [768, 191] width 541 height 15
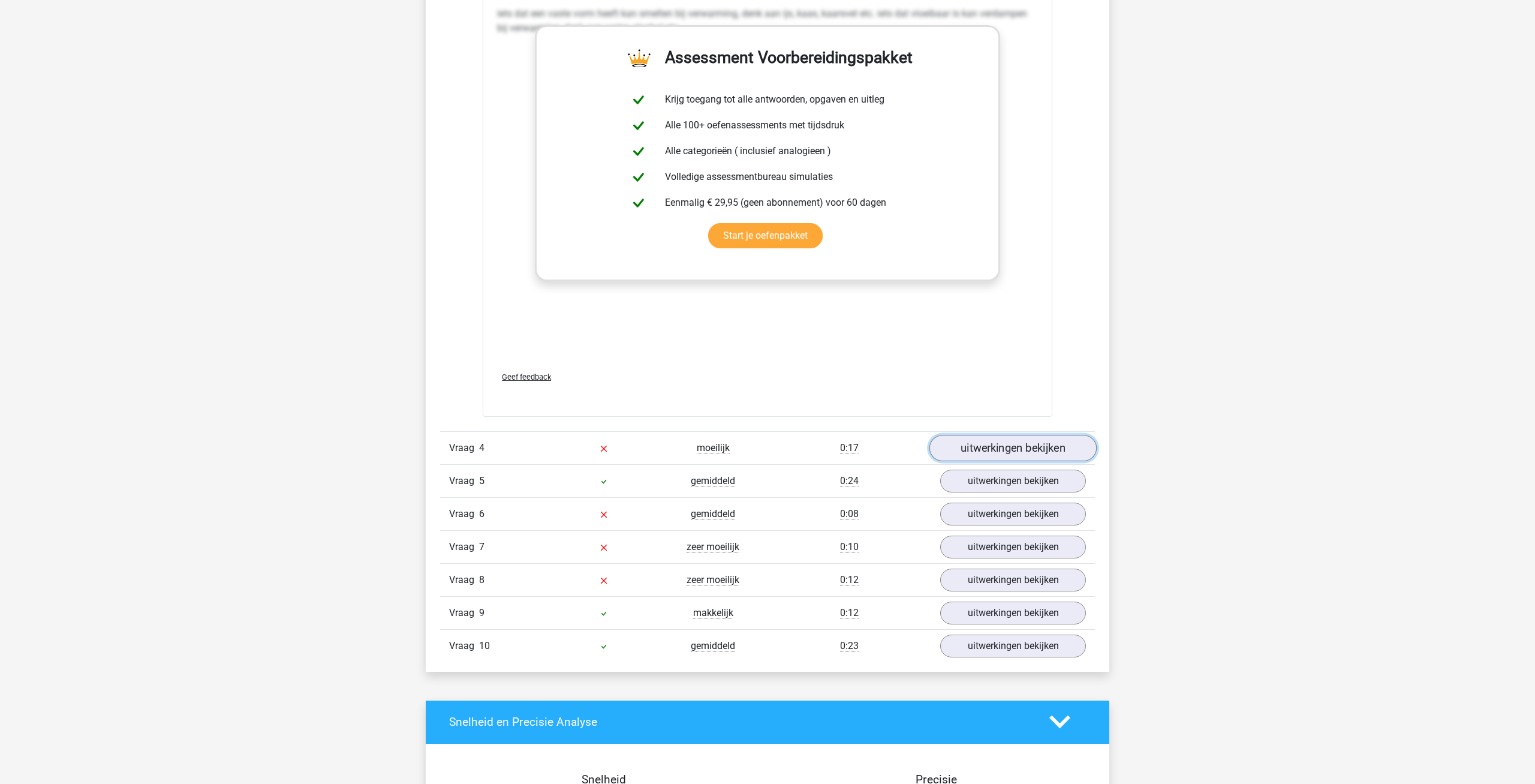
click at [1005, 443] on link "uitwerkingen bekijken" at bounding box center [1012, 447] width 167 height 27
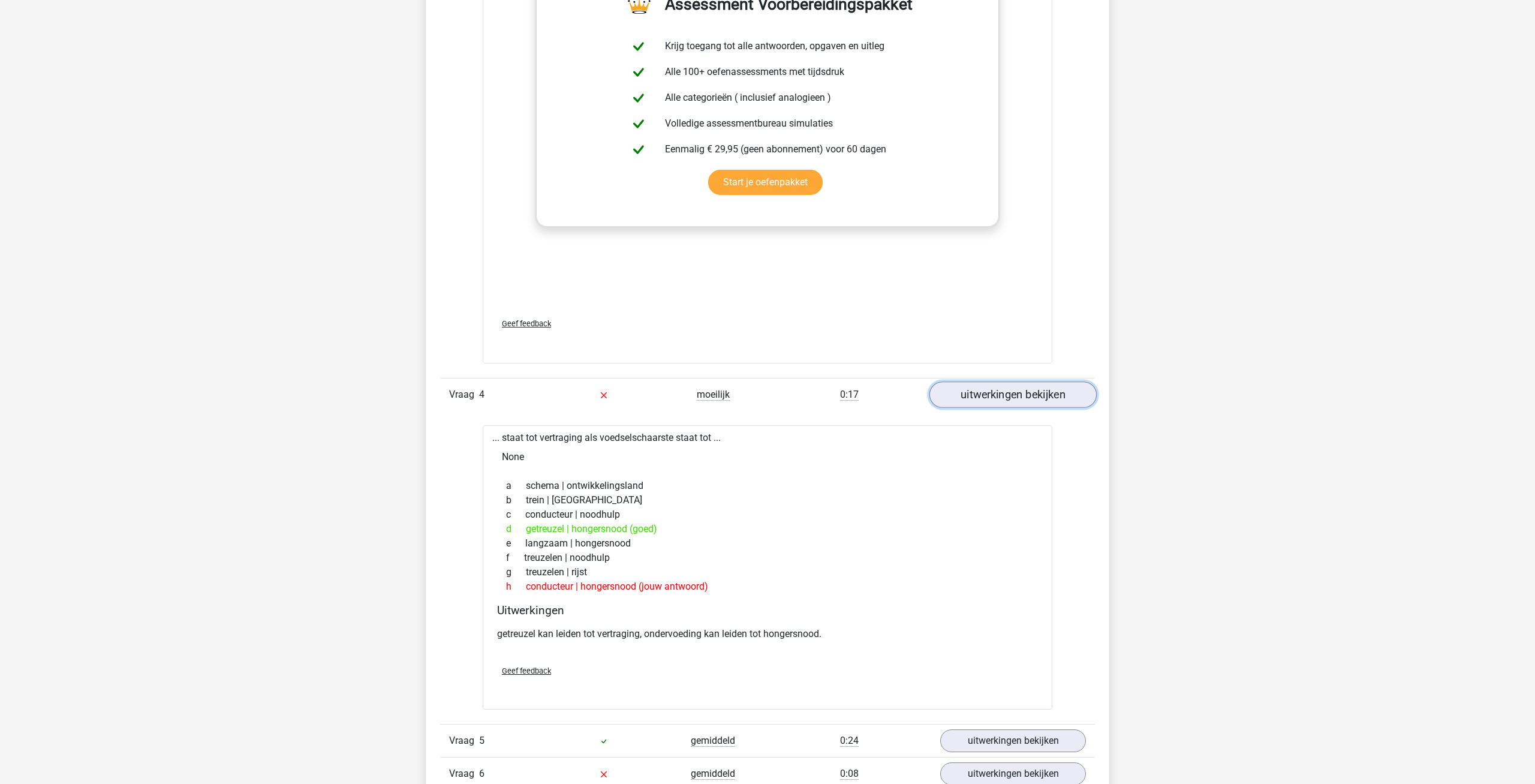
scroll to position [1590, 0]
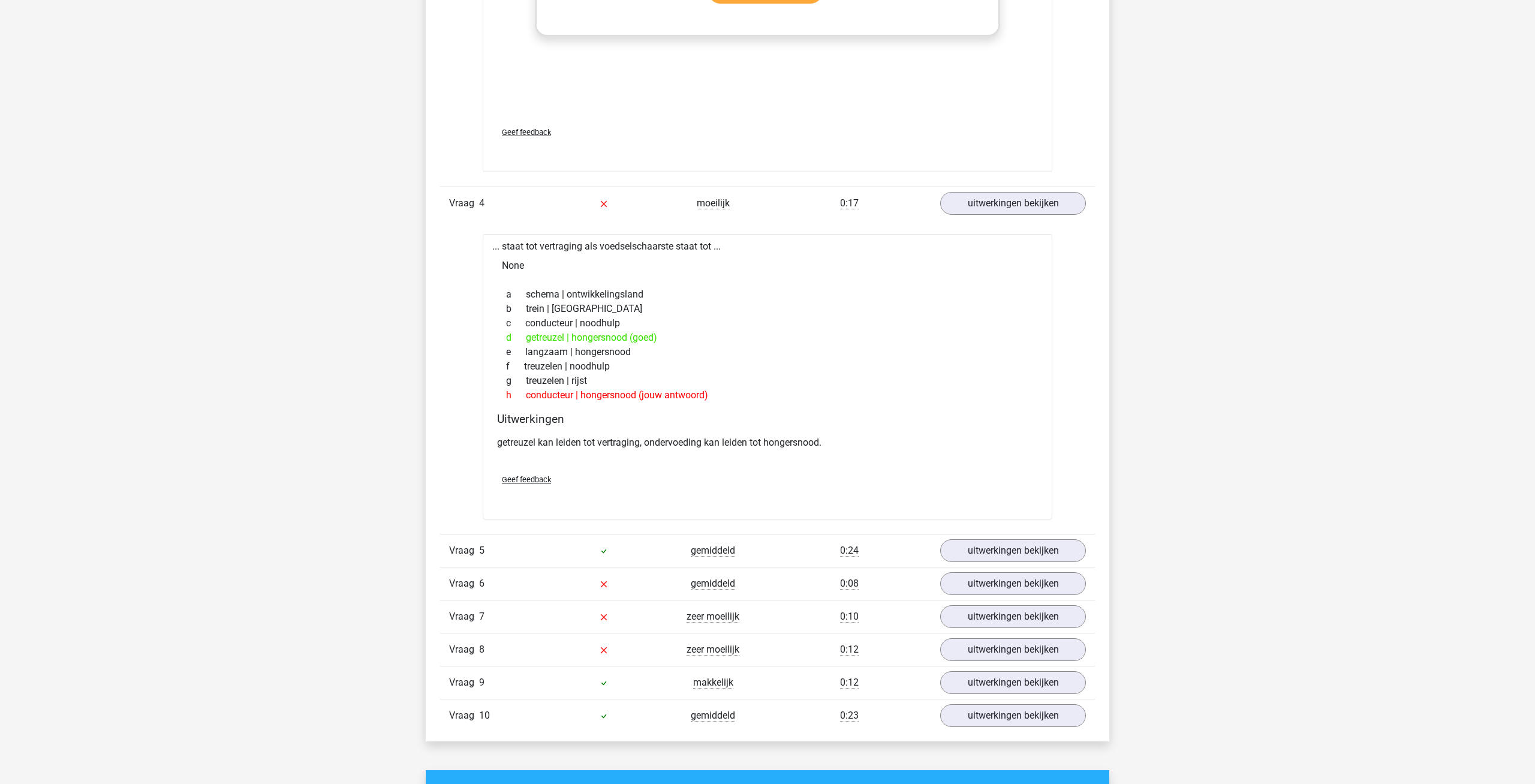
drag, startPoint x: 503, startPoint y: 339, endPoint x: 659, endPoint y: 337, distance: 156.0
click at [659, 337] on div "d getreuzel | hongersnood (goed)" at bounding box center [768, 338] width 541 height 15
click at [509, 332] on span "d" at bounding box center [516, 338] width 19 height 15
drag, startPoint x: 508, startPoint y: 339, endPoint x: 737, endPoint y: 344, distance: 229.1
click at [737, 344] on div "d getreuzel | hongersnood (goed)" at bounding box center [768, 338] width 541 height 15
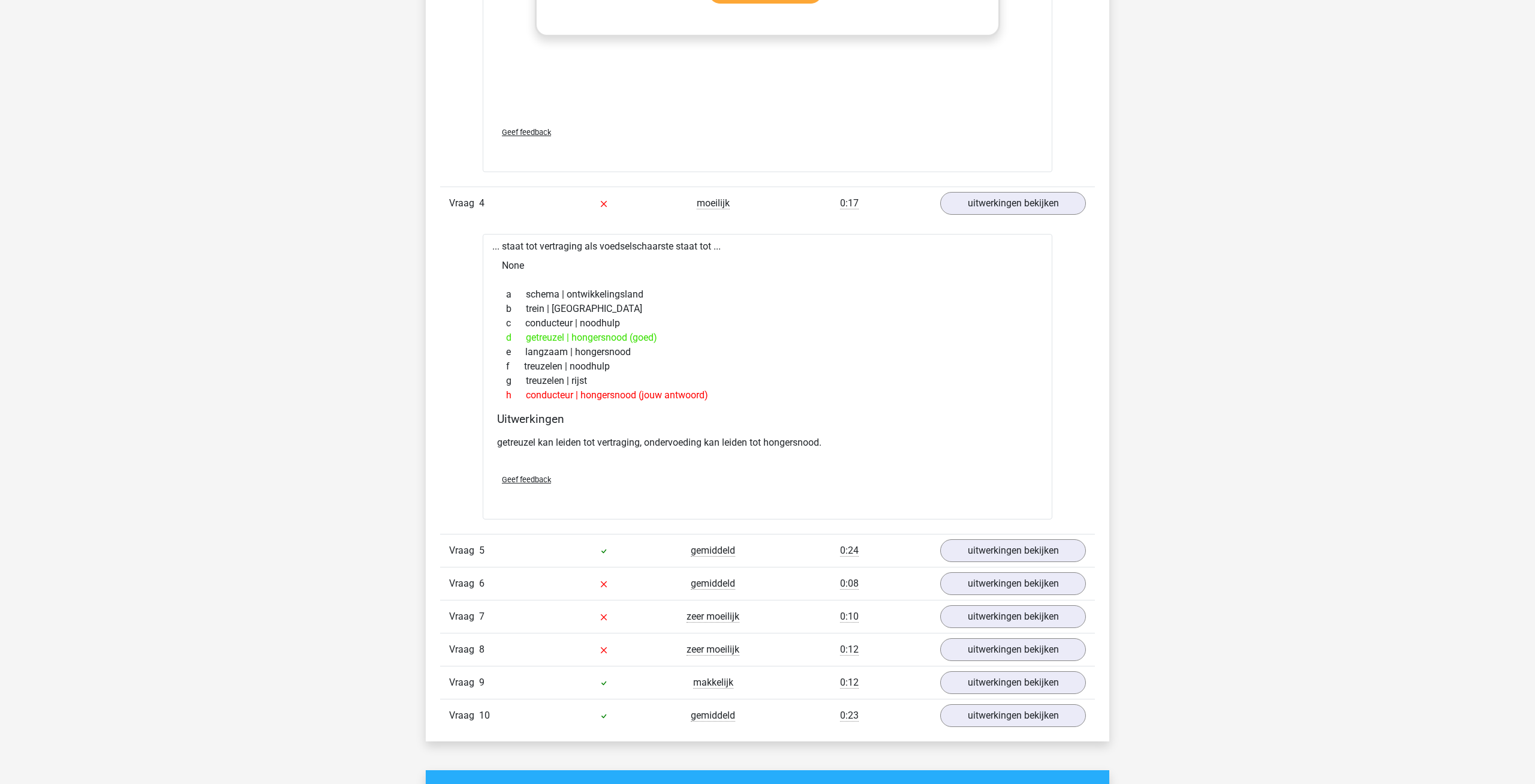
click at [737, 344] on div "d getreuzel | hongersnood (goed)" at bounding box center [768, 338] width 541 height 15
drag, startPoint x: 506, startPoint y: 337, endPoint x: 671, endPoint y: 341, distance: 165.0
click at [671, 341] on div "d getreuzel | hongersnood (goed)" at bounding box center [768, 338] width 541 height 15
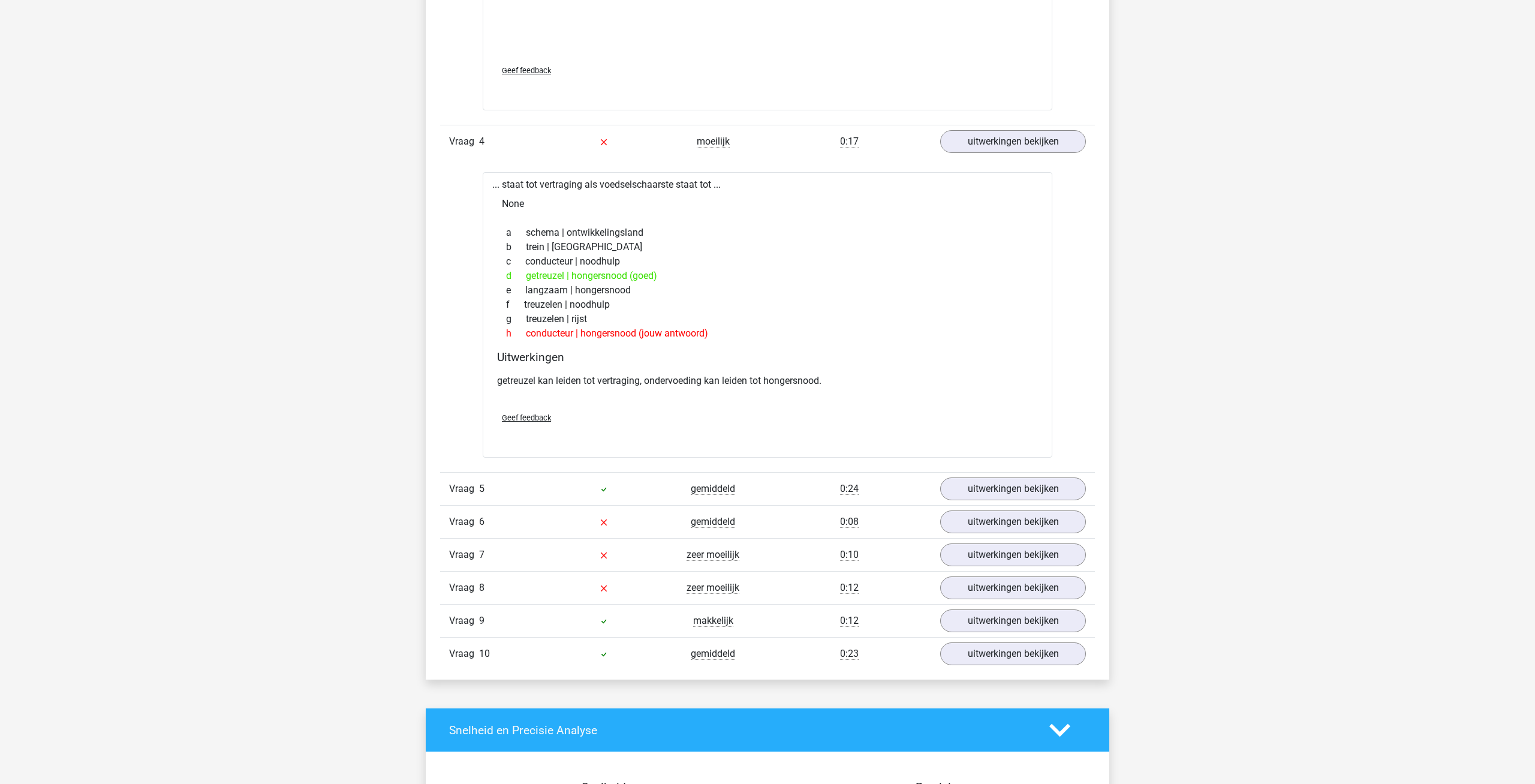
scroll to position [1651, 0]
drag, startPoint x: 528, startPoint y: 277, endPoint x: 677, endPoint y: 273, distance: 149.1
click at [677, 273] on div "d getreuzel | hongersnood (goed)" at bounding box center [768, 277] width 541 height 15
drag, startPoint x: 522, startPoint y: 274, endPoint x: 685, endPoint y: 277, distance: 163.0
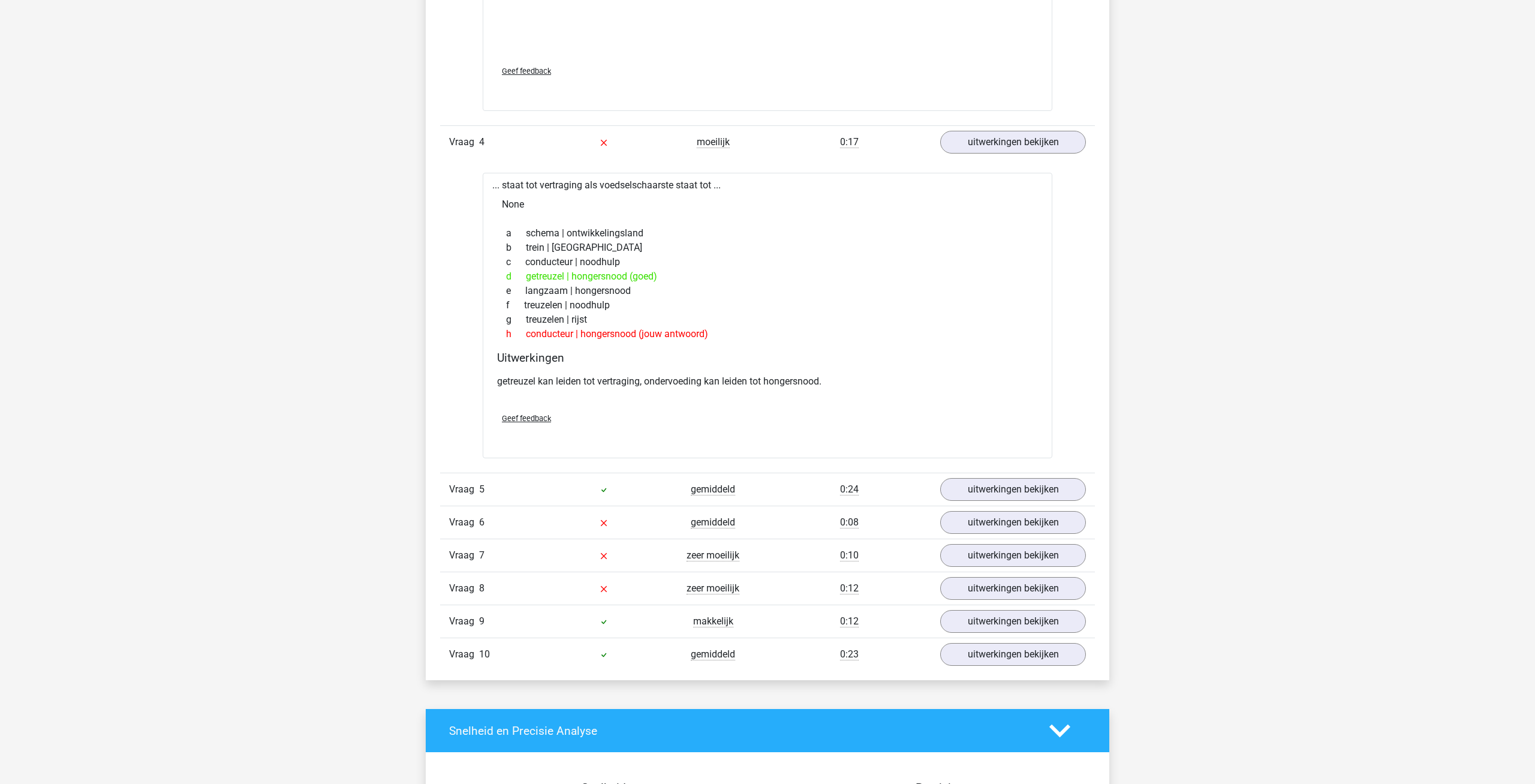
click at [685, 277] on div "d getreuzel | hongersnood (goed)" at bounding box center [768, 277] width 541 height 15
drag, startPoint x: 677, startPoint y: 274, endPoint x: 526, endPoint y: 279, distance: 151.1
click at [526, 279] on div "d getreuzel | hongersnood (goed)" at bounding box center [768, 277] width 541 height 15
click at [526, 279] on span "d" at bounding box center [516, 277] width 19 height 15
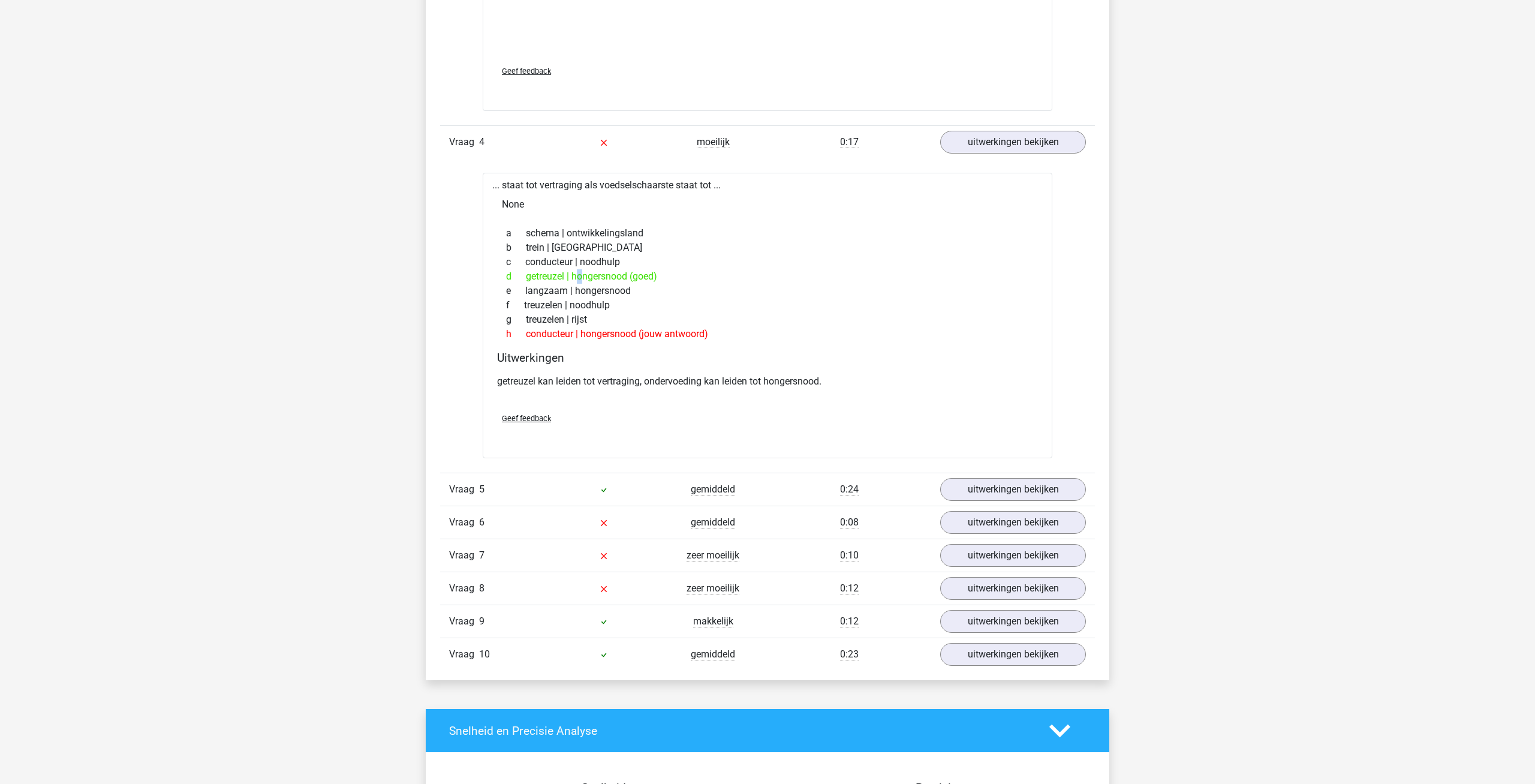
click at [529, 280] on div "d getreuzel | hongersnood (goed)" at bounding box center [768, 277] width 541 height 15
click at [571, 274] on div "d getreuzel | hongersnood (goed)" at bounding box center [768, 277] width 541 height 15
drag, startPoint x: 533, startPoint y: 276, endPoint x: 677, endPoint y: 279, distance: 144.0
click at [677, 279] on div "d getreuzel | hongersnood (goed)" at bounding box center [768, 277] width 541 height 15
click at [683, 277] on div "d getreuzel | hongersnood (goed)" at bounding box center [768, 277] width 541 height 15
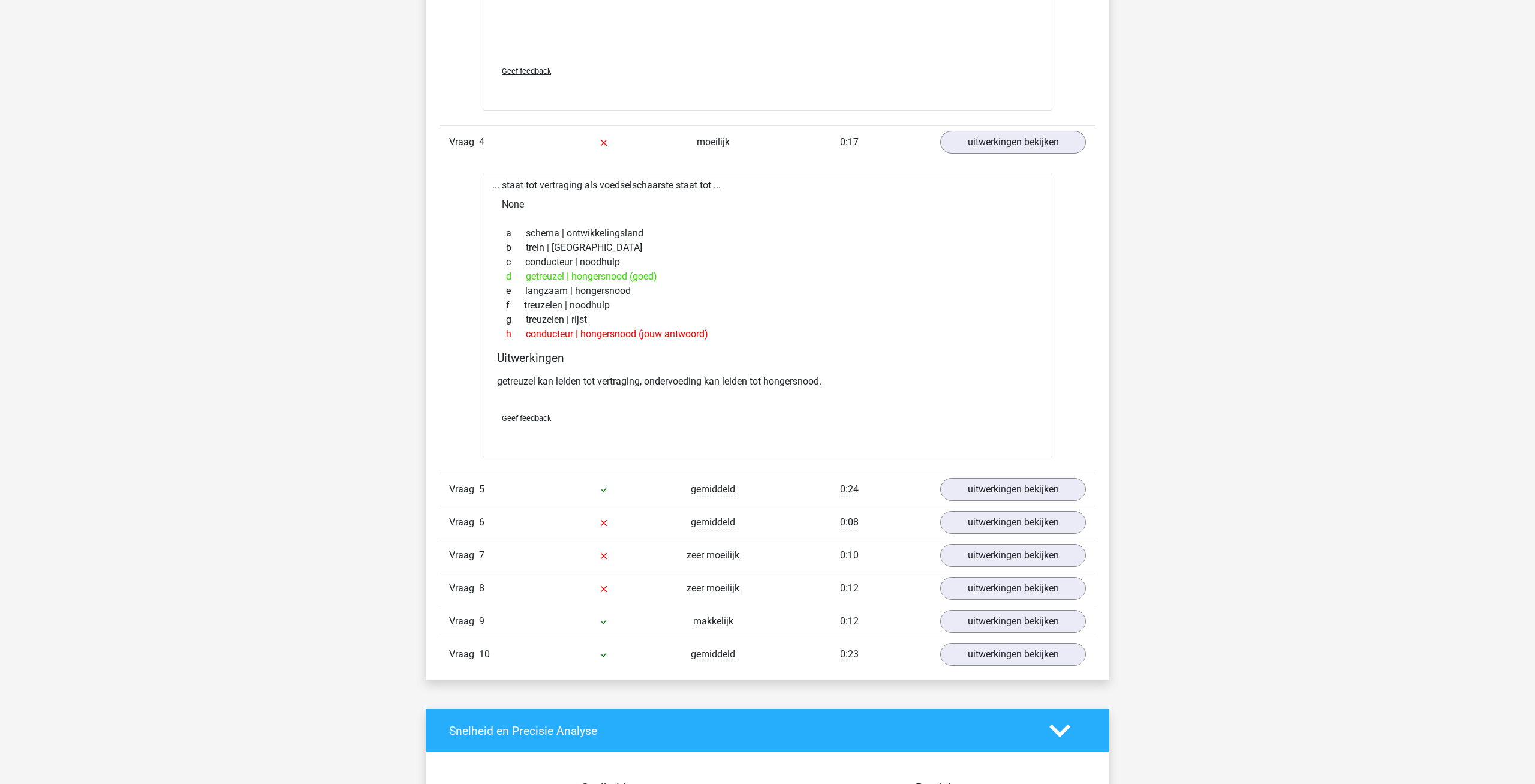
drag, startPoint x: 528, startPoint y: 336, endPoint x: 727, endPoint y: 327, distance: 199.2
click at [727, 328] on div "h conducteur | hongersnood (jouw antwoord)" at bounding box center [768, 334] width 541 height 15
click at [753, 319] on div "g treuzelen | rijst" at bounding box center [768, 320] width 541 height 15
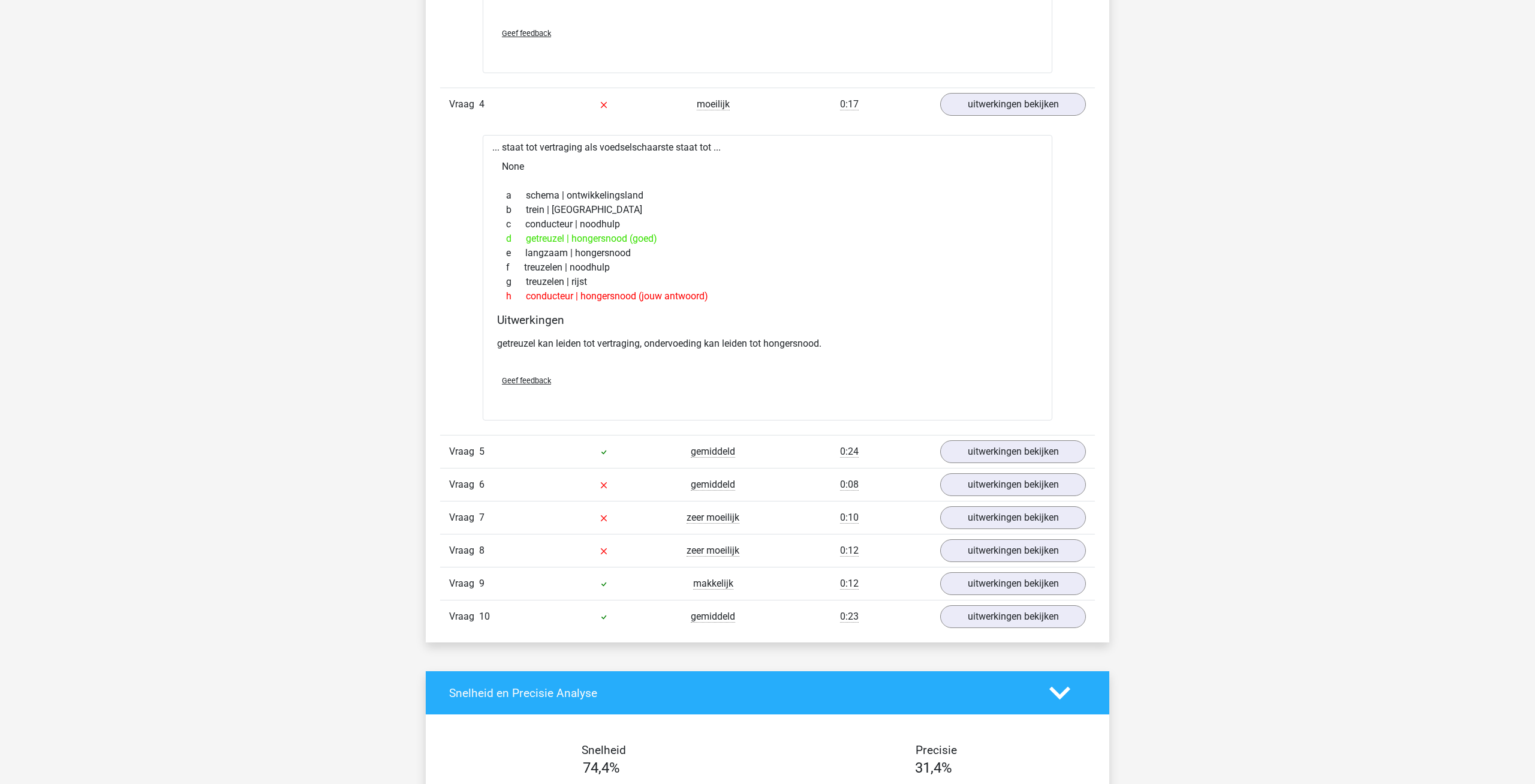
scroll to position [1774, 0]
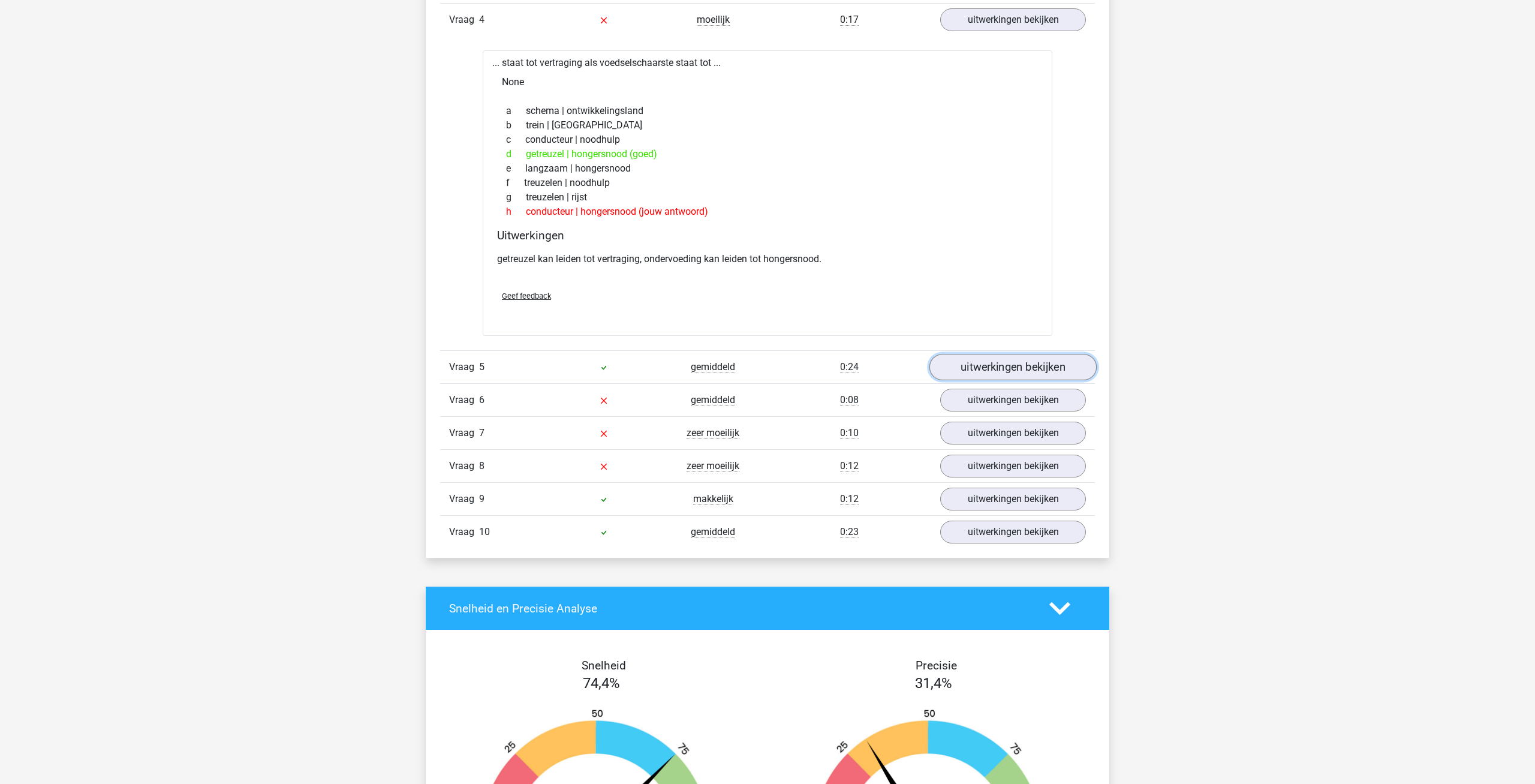
click at [995, 364] on link "uitwerkingen bekijken" at bounding box center [1012, 366] width 167 height 27
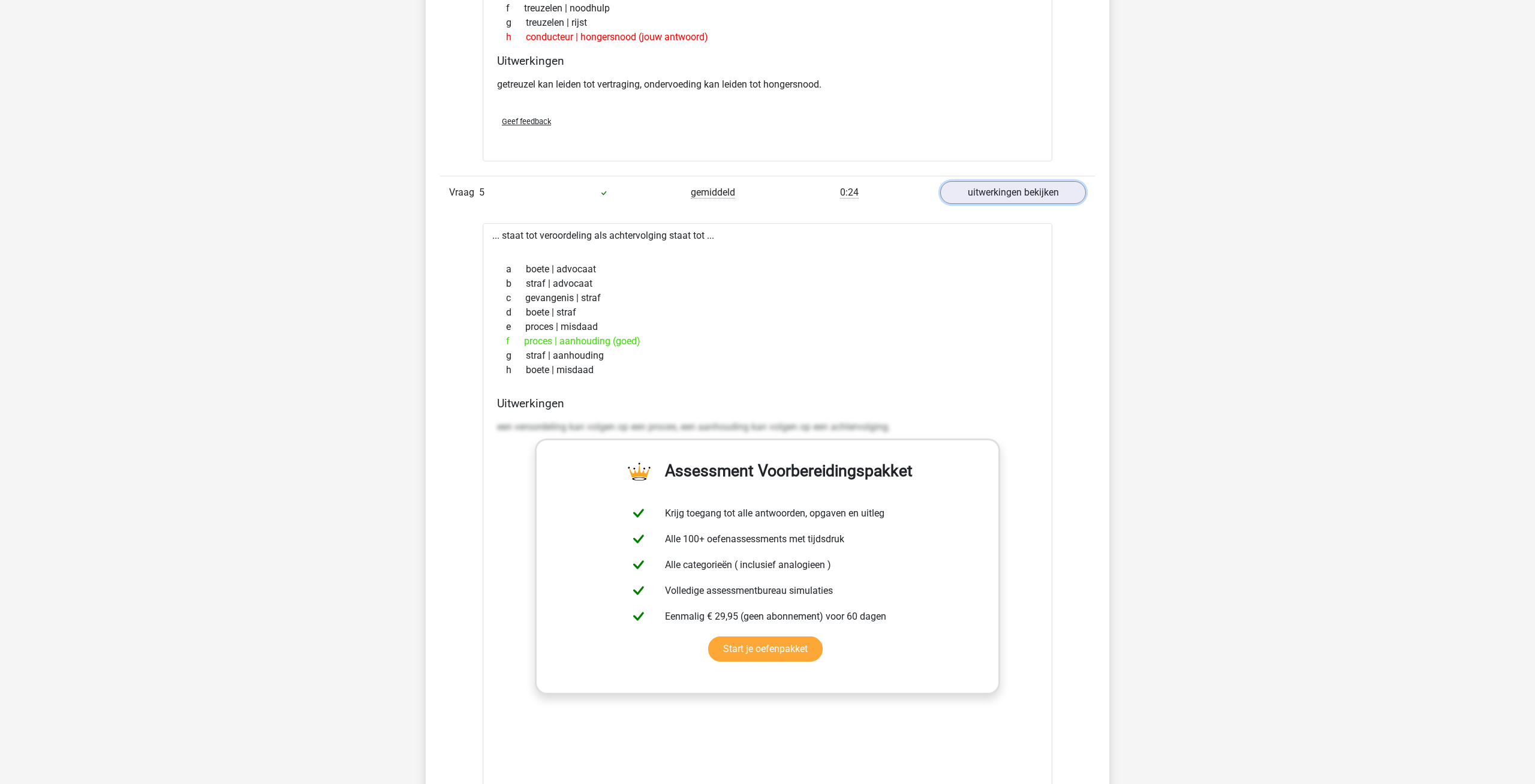
scroll to position [1957, 0]
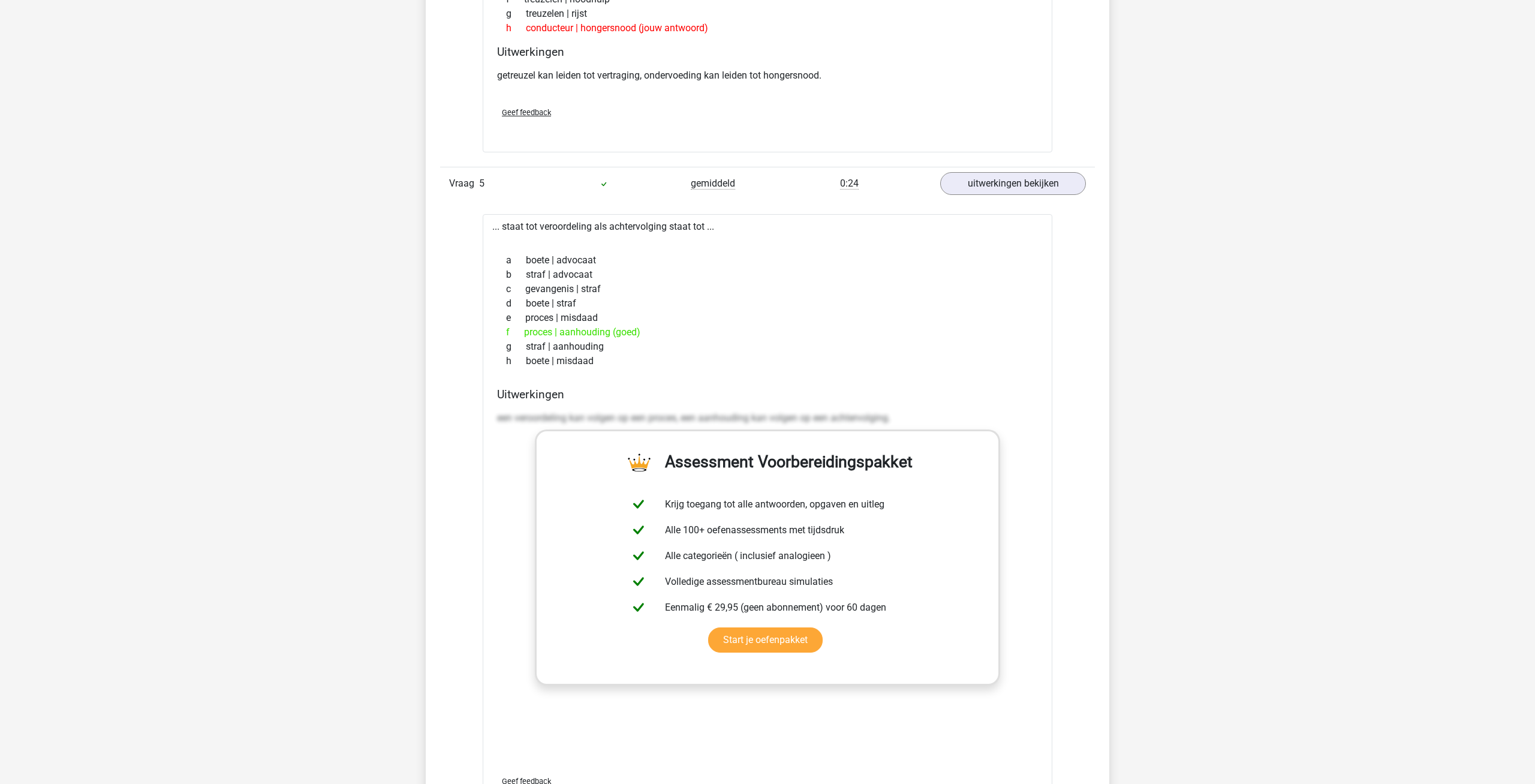
drag, startPoint x: 521, startPoint y: 333, endPoint x: 667, endPoint y: 332, distance: 146.0
click at [667, 332] on div "f proces | aanhouding (goed)" at bounding box center [768, 332] width 541 height 15
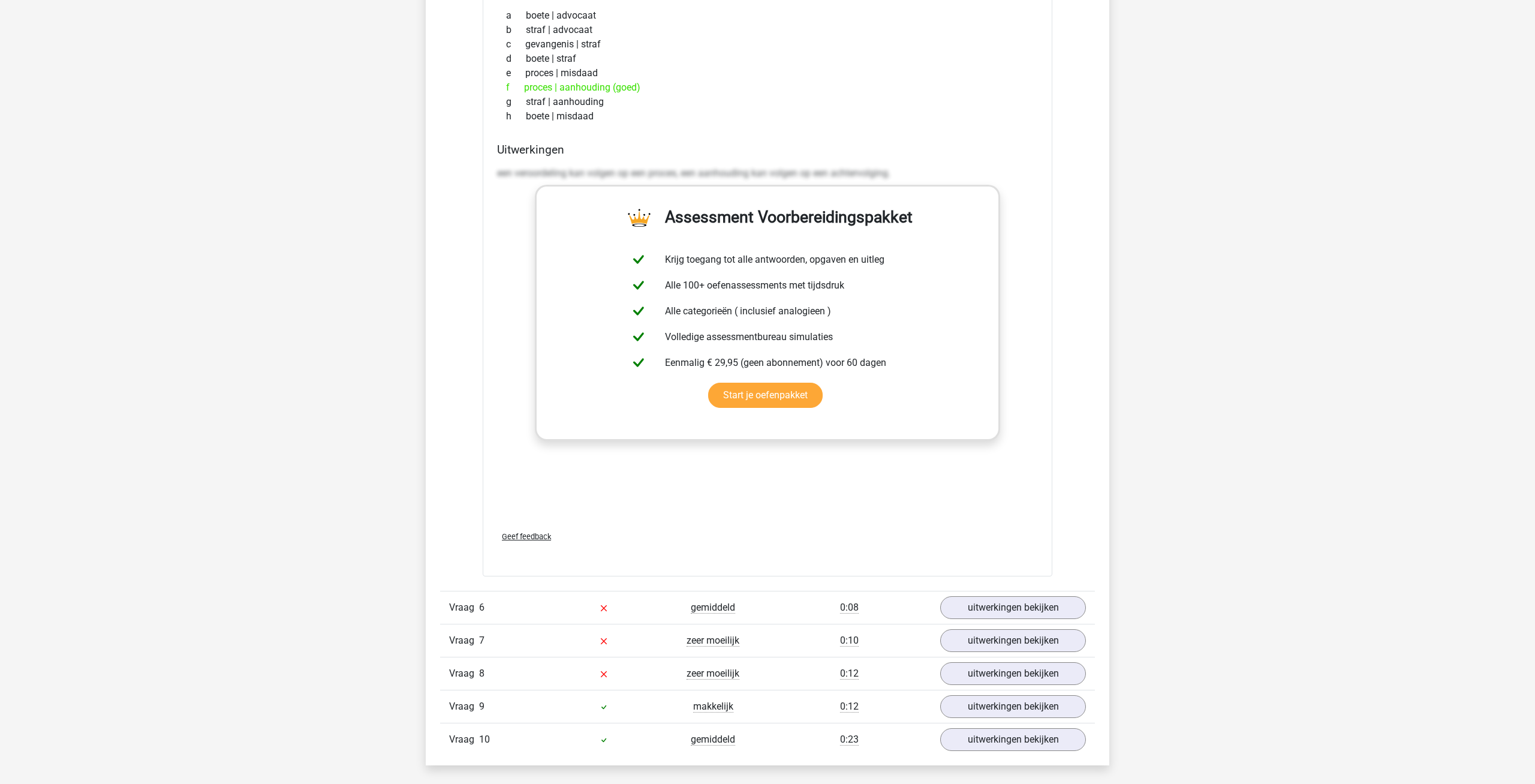
scroll to position [2569, 0]
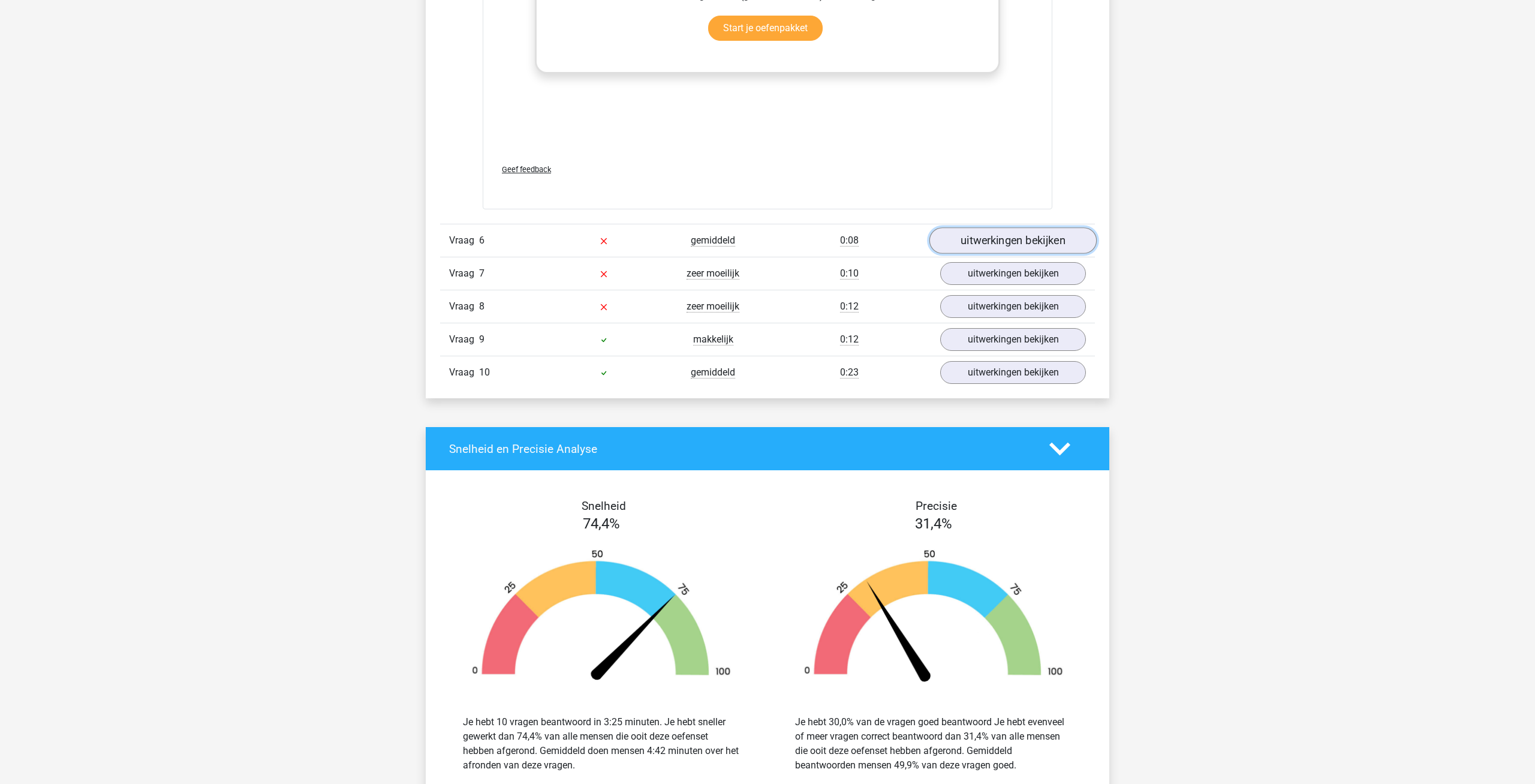
click at [976, 251] on link "uitwerkingen bekijken" at bounding box center [1012, 240] width 167 height 27
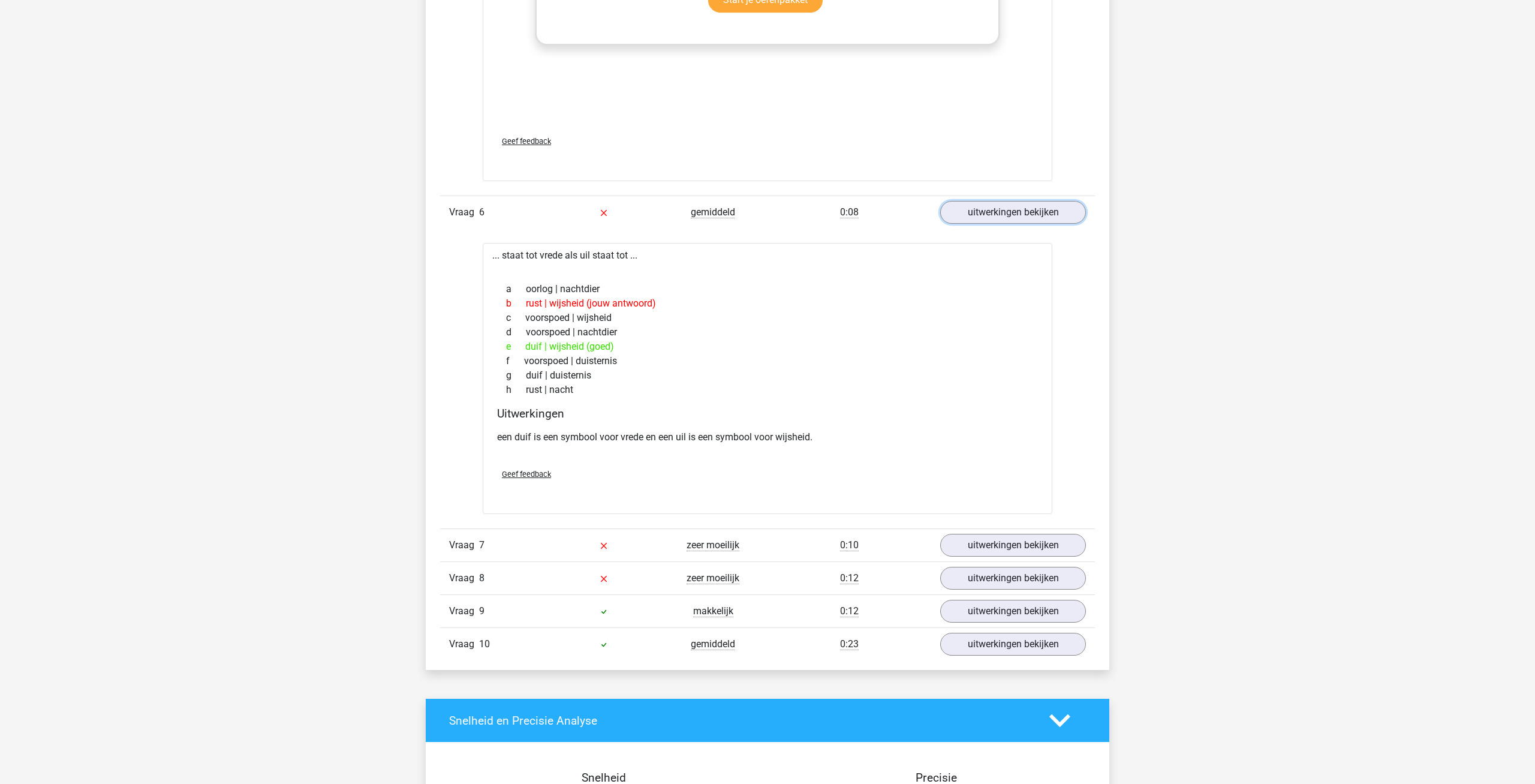
scroll to position [2630, 0]
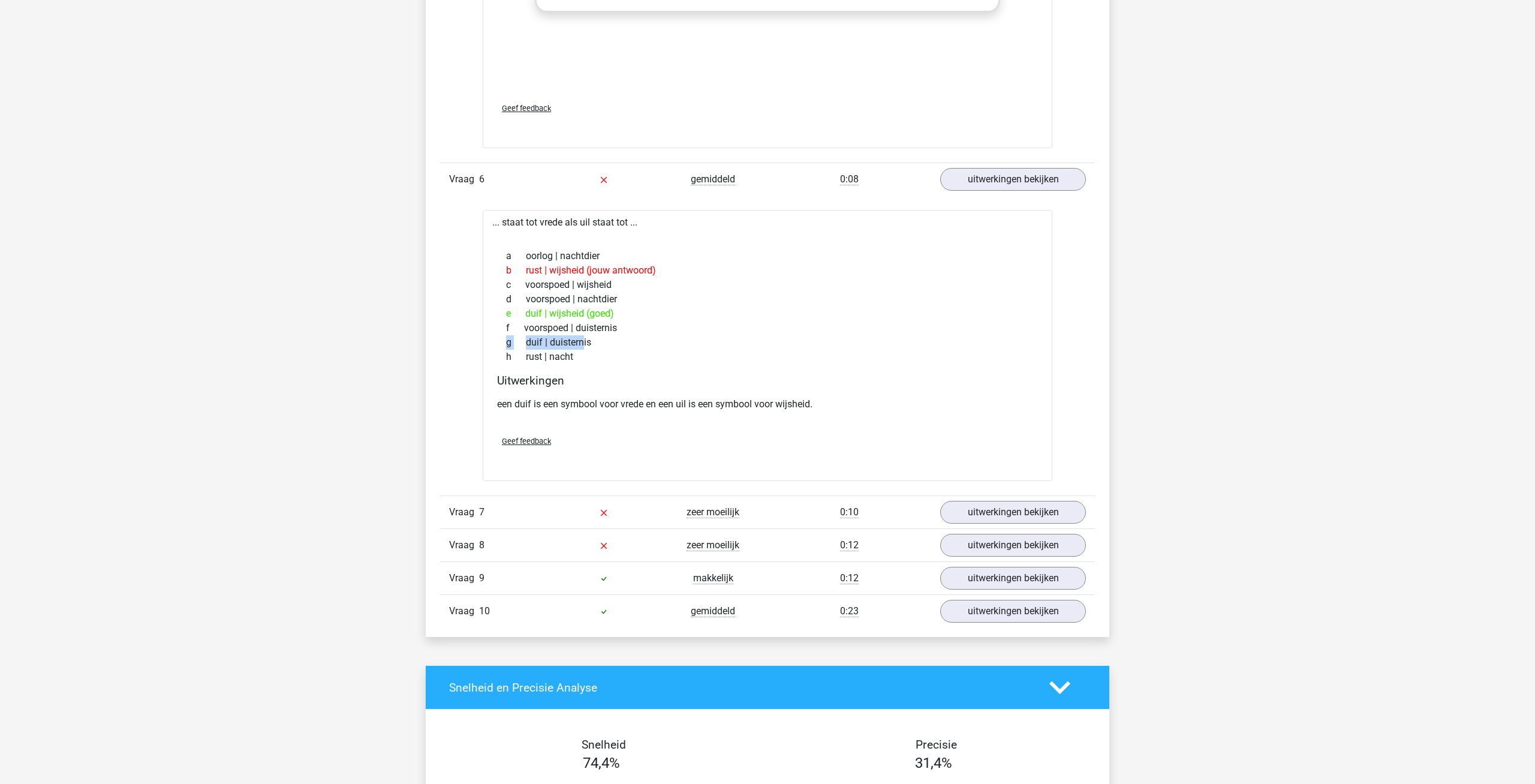
drag, startPoint x: 506, startPoint y: 341, endPoint x: 559, endPoint y: 341, distance: 53.0
click at [535, 341] on div "g duif | duisternis" at bounding box center [768, 342] width 541 height 15
click at [593, 344] on div "g duif | duisternis" at bounding box center [768, 342] width 541 height 15
drag, startPoint x: 589, startPoint y: 342, endPoint x: 548, endPoint y: 338, distance: 41.2
click at [548, 338] on div "g duif | duisternis" at bounding box center [768, 342] width 541 height 15
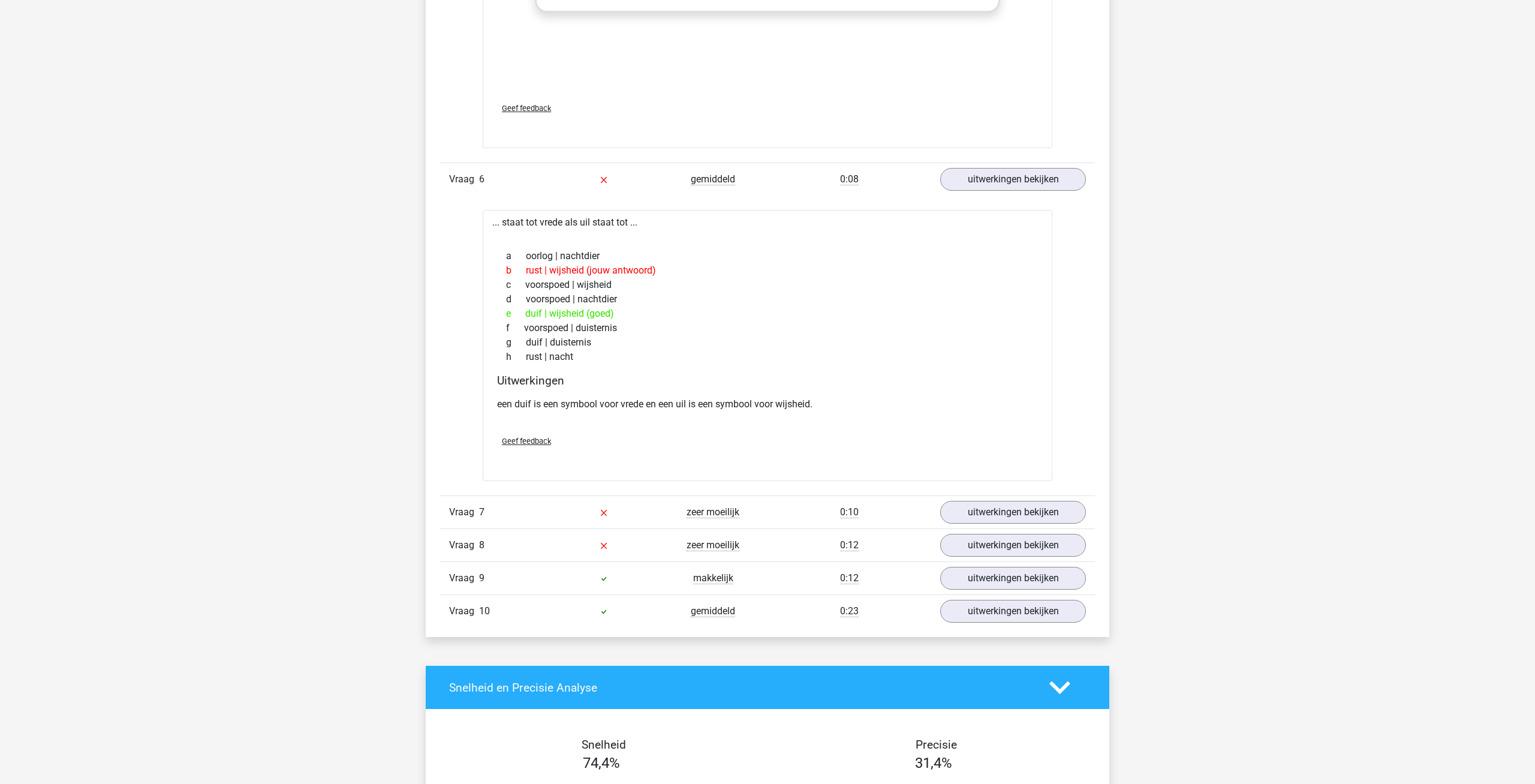
click at [628, 343] on div "g duif | duisternis" at bounding box center [768, 342] width 541 height 15
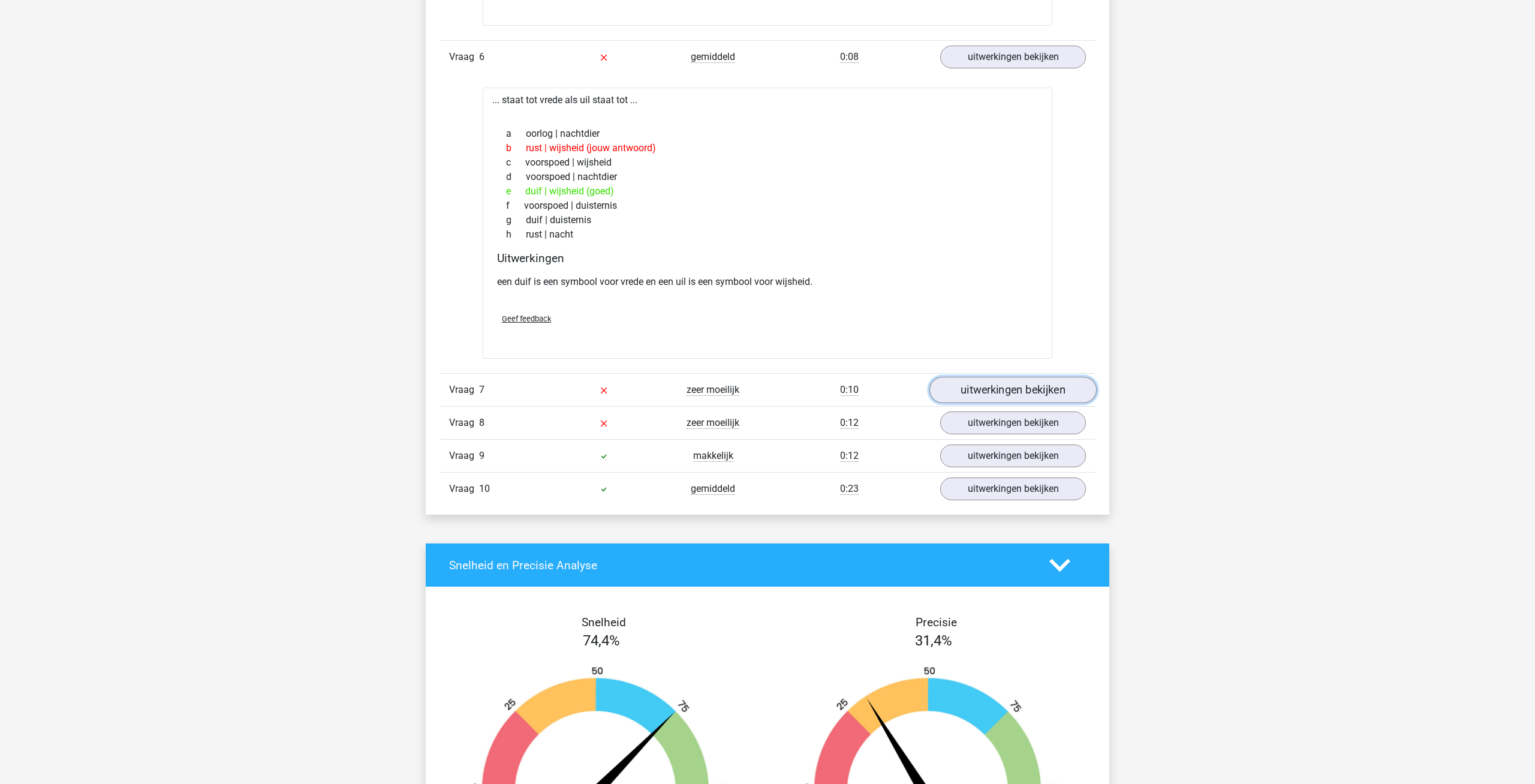
click at [1038, 395] on link "uitwerkingen bekijken" at bounding box center [1012, 390] width 167 height 27
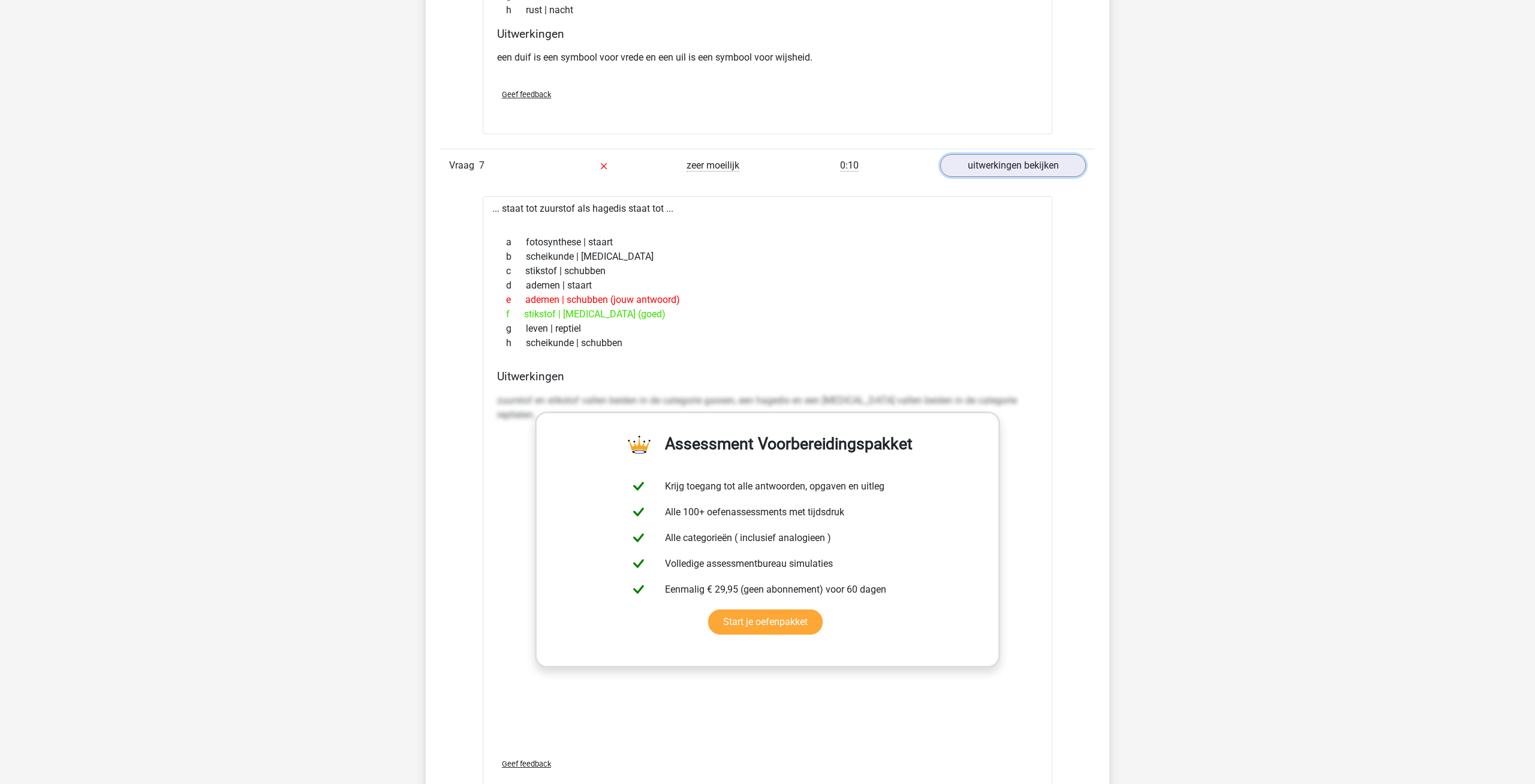
scroll to position [2997, 0]
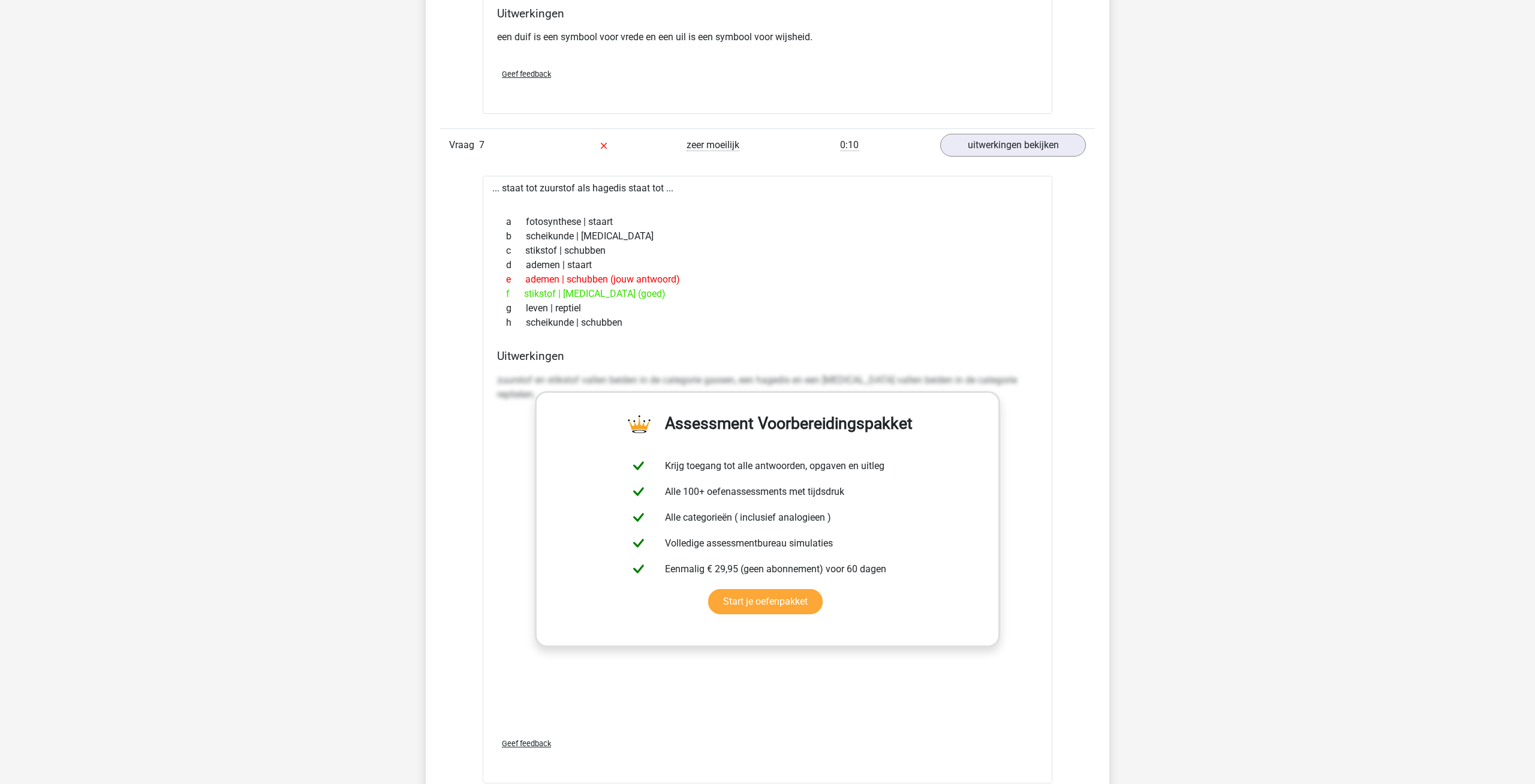
drag, startPoint x: 518, startPoint y: 291, endPoint x: 665, endPoint y: 294, distance: 147.0
click at [665, 294] on div "f stikstof | krokodil (goed)" at bounding box center [768, 294] width 541 height 15
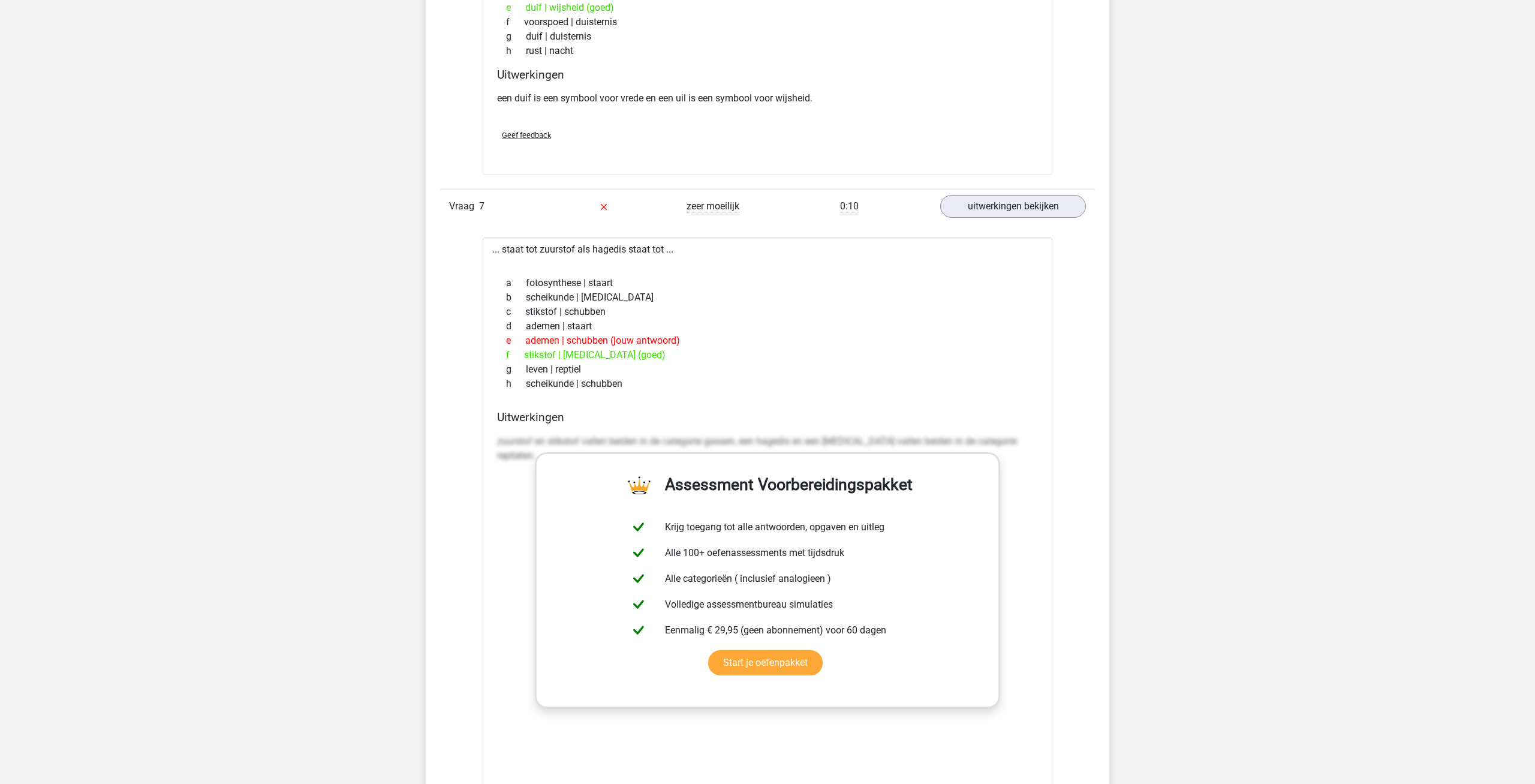
scroll to position [3363, 0]
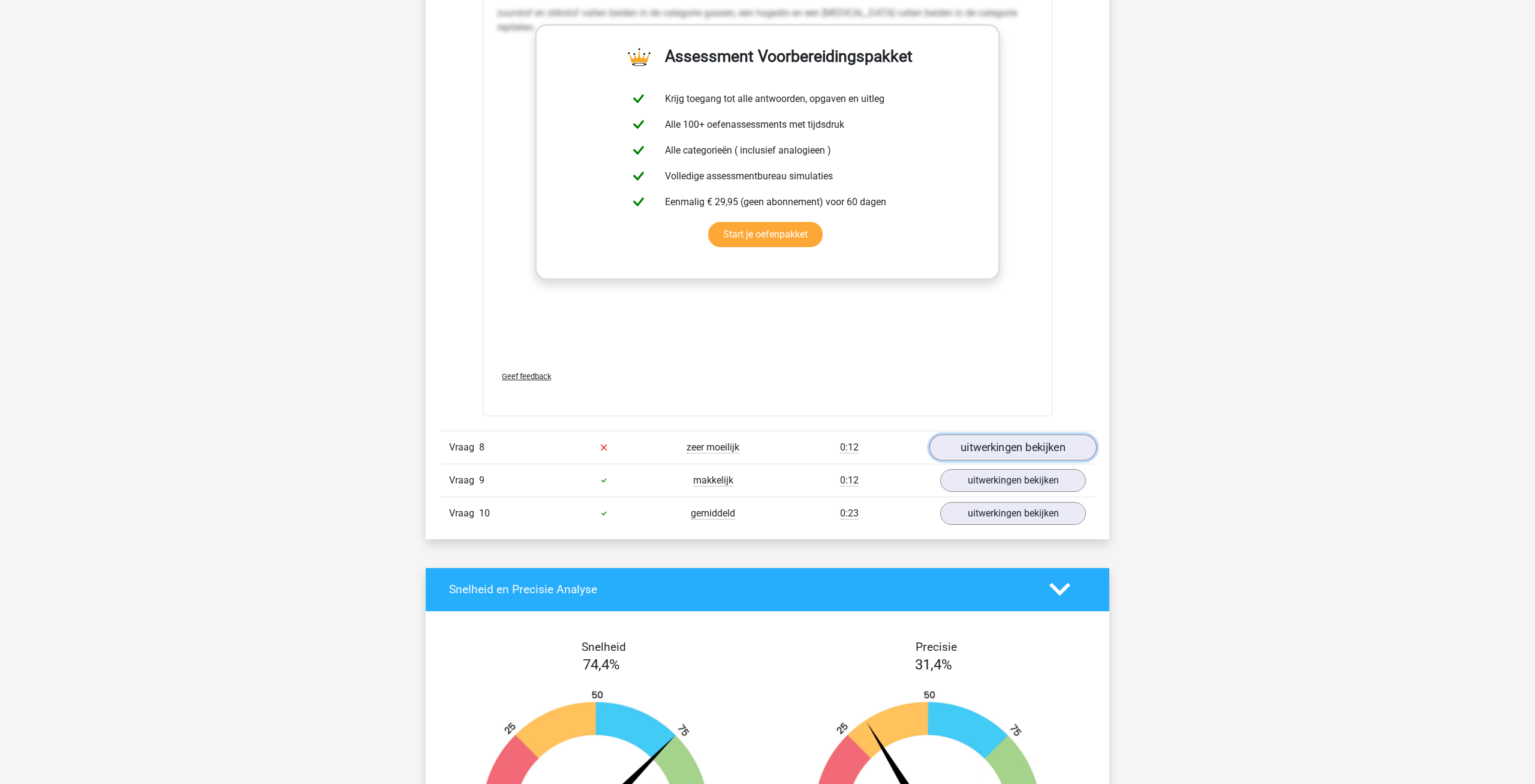
click at [1017, 444] on link "uitwerkingen bekijken" at bounding box center [1012, 447] width 167 height 27
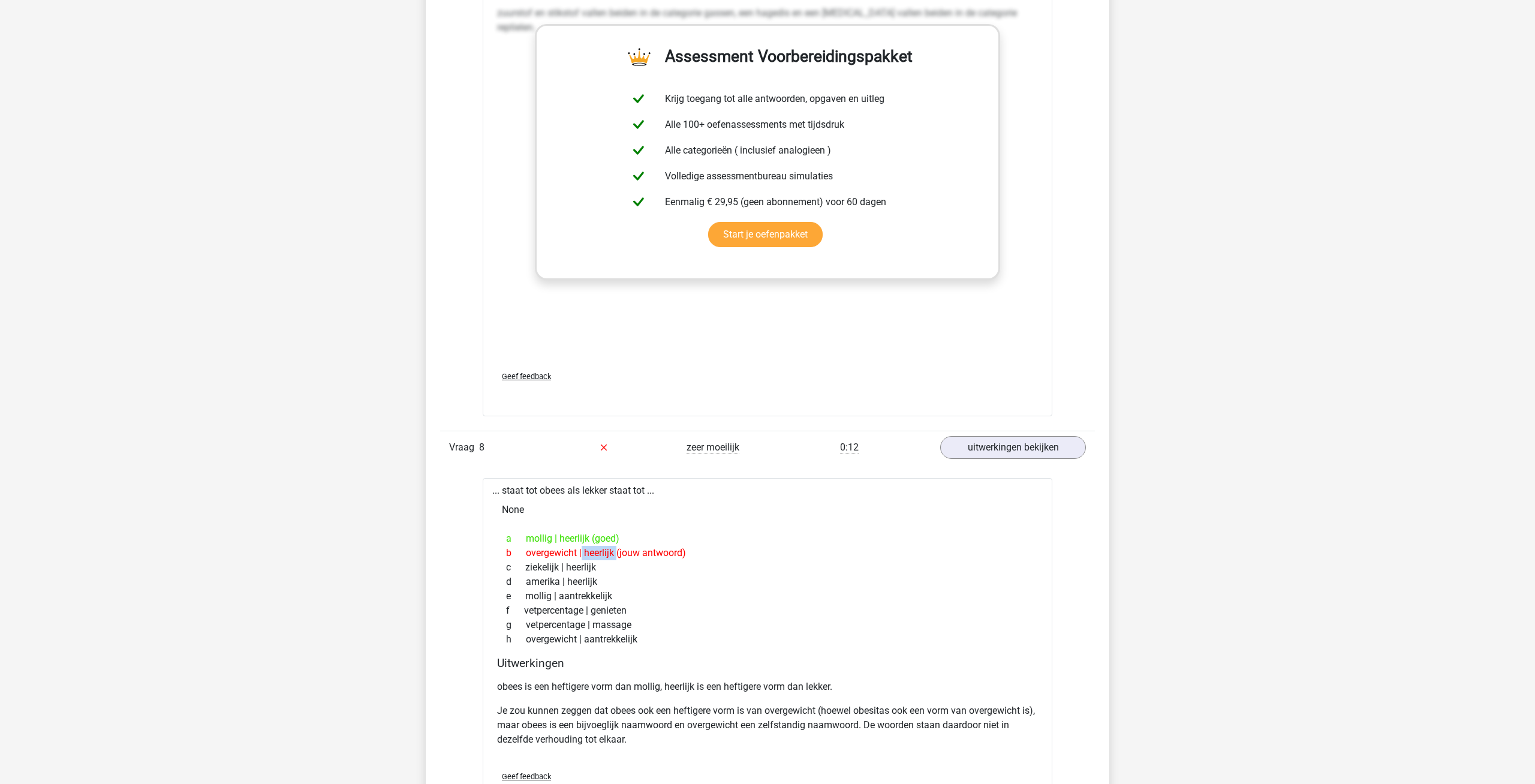
drag, startPoint x: 527, startPoint y: 551, endPoint x: 616, endPoint y: 556, distance: 89.1
click at [616, 556] on div "b overgewicht | heerlijk (jouw antwoord)" at bounding box center [768, 552] width 541 height 15
click at [696, 551] on div "b overgewicht | heerlijk (jouw antwoord)" at bounding box center [768, 552] width 541 height 15
drag, startPoint x: 525, startPoint y: 537, endPoint x: 589, endPoint y: 537, distance: 64.0
click at [589, 537] on div "a mollig | heerlijk (goed)" at bounding box center [768, 539] width 541 height 15
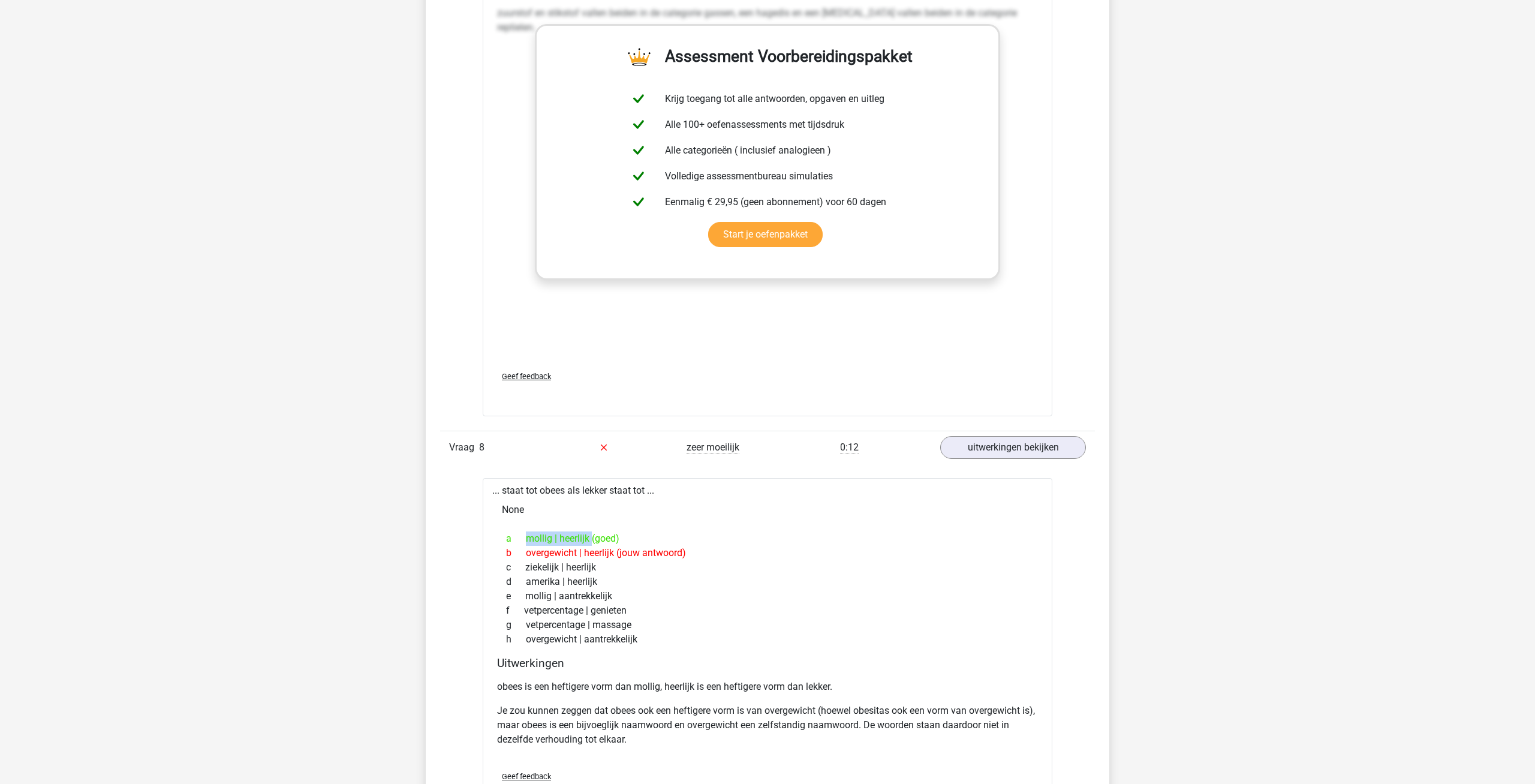
click at [533, 533] on div "a mollig | heerlijk (goed)" at bounding box center [768, 539] width 541 height 15
drag, startPoint x: 525, startPoint y: 538, endPoint x: 549, endPoint y: 543, distance: 24.5
click at [549, 543] on div "a mollig | heerlijk (goed)" at bounding box center [768, 539] width 541 height 15
click at [550, 544] on div "a mollig | heerlijk (goed)" at bounding box center [768, 539] width 541 height 15
click at [676, 537] on div "a mollig | heerlijk (goed)" at bounding box center [768, 539] width 541 height 15
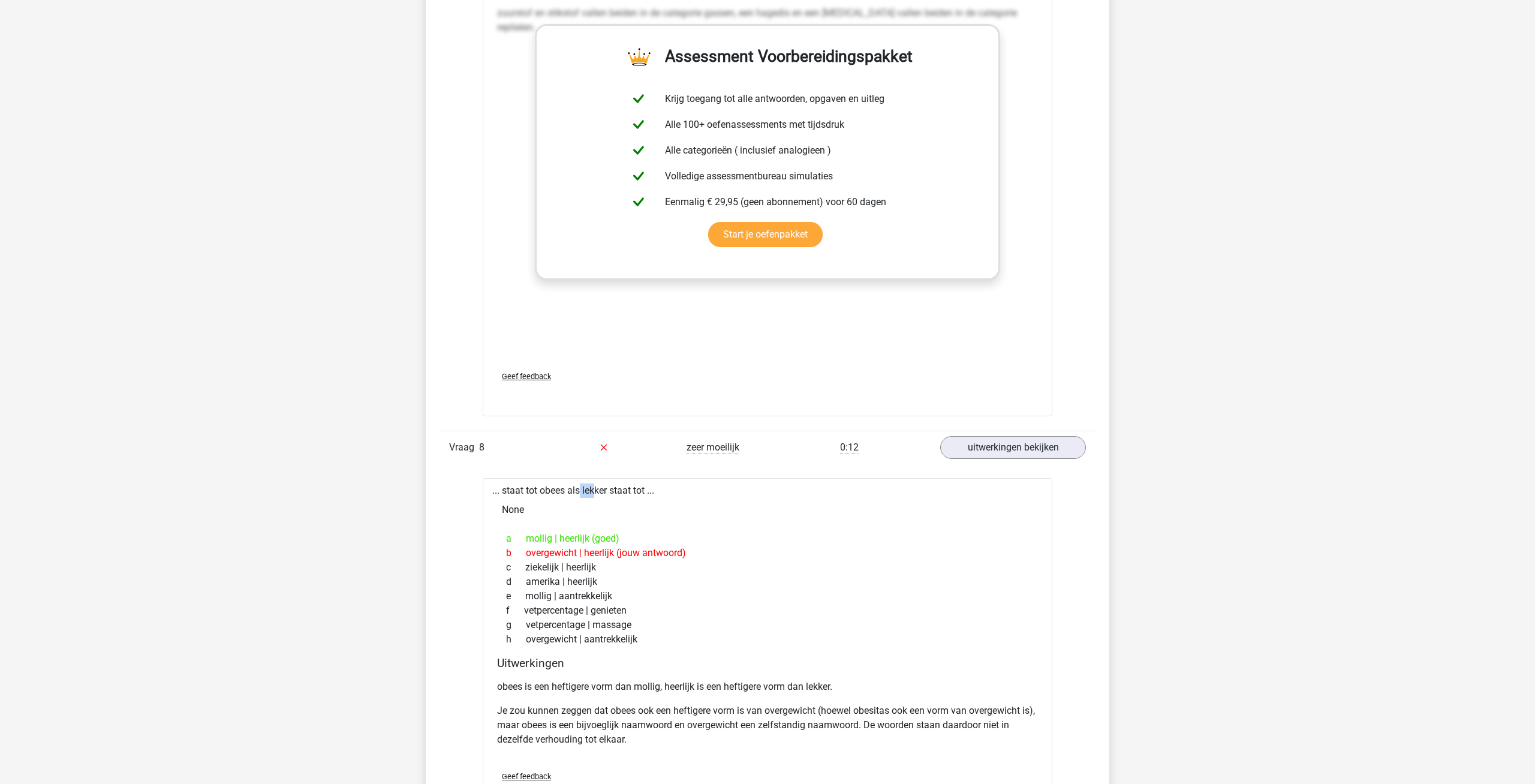
drag, startPoint x: 541, startPoint y: 489, endPoint x: 563, endPoint y: 491, distance: 22.1
click at [563, 491] on div "... staat tot obees als lekker staat tot ... None a mollig | heerlijk (goed) b …" at bounding box center [767, 647] width 569 height 339
click at [565, 494] on div "... staat tot obees als lekker staat tot ... None a mollig | heerlijk (goed) b …" at bounding box center [767, 647] width 569 height 339
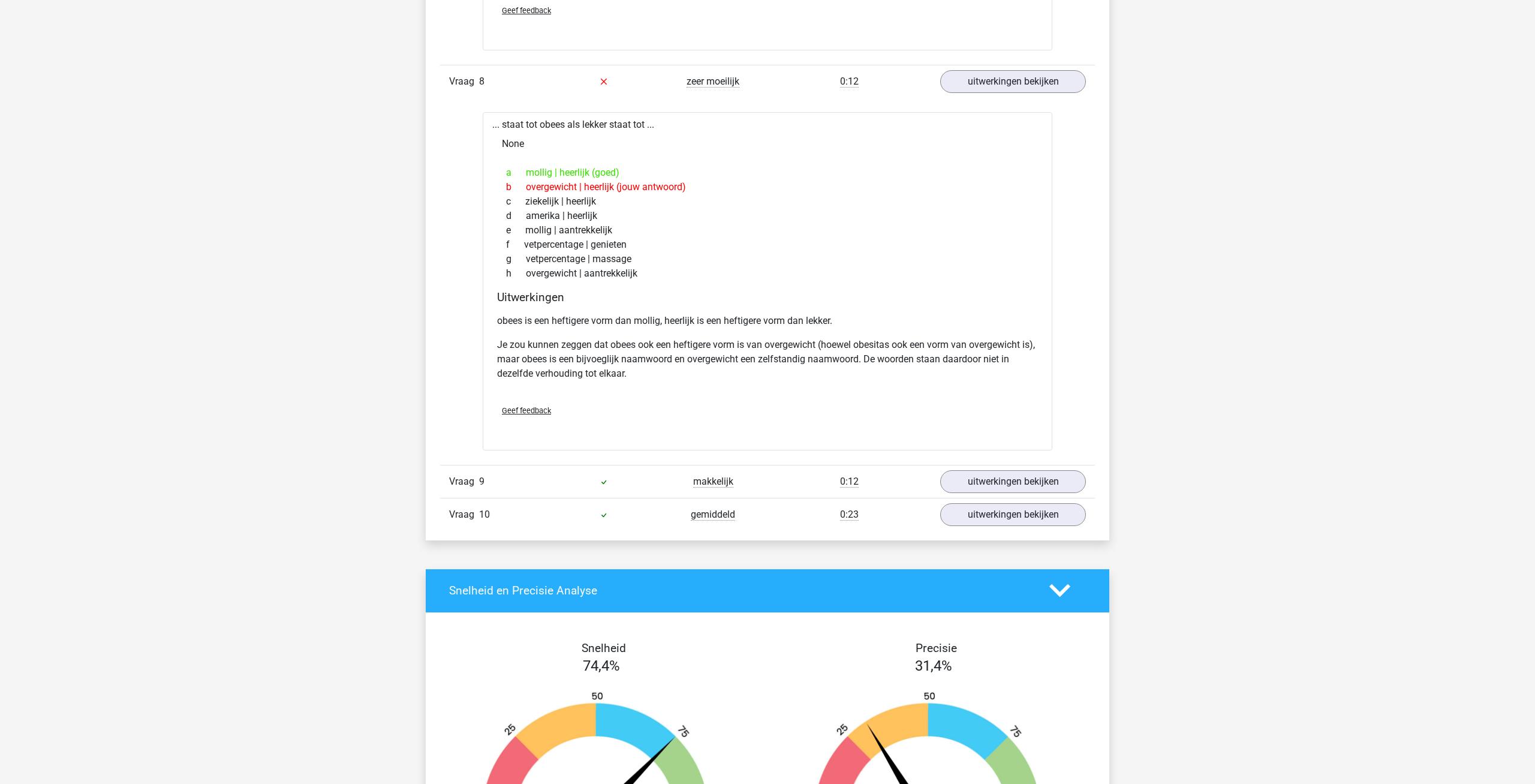
scroll to position [3791, 0]
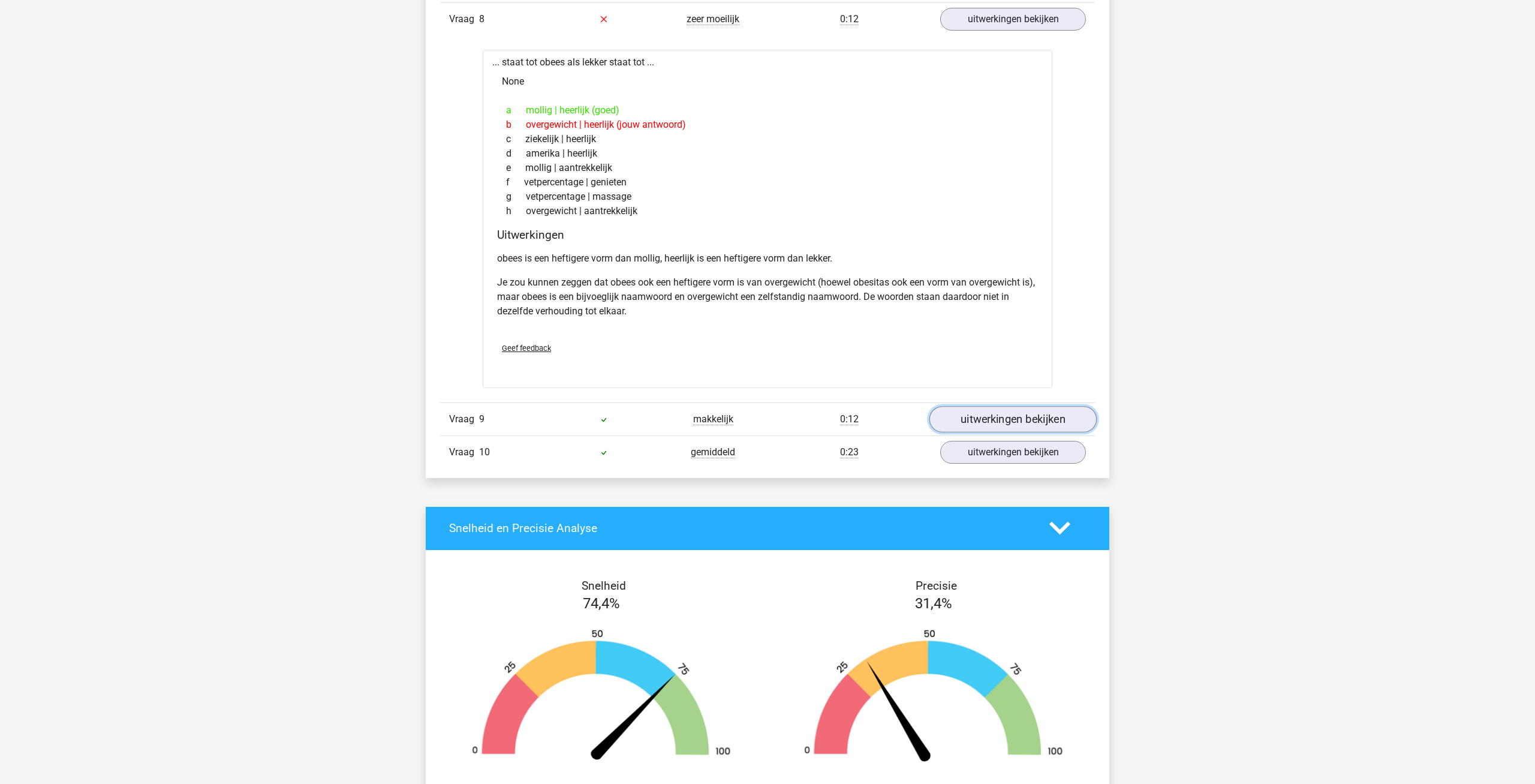
click at [989, 420] on link "uitwerkingen bekijken" at bounding box center [1012, 419] width 167 height 27
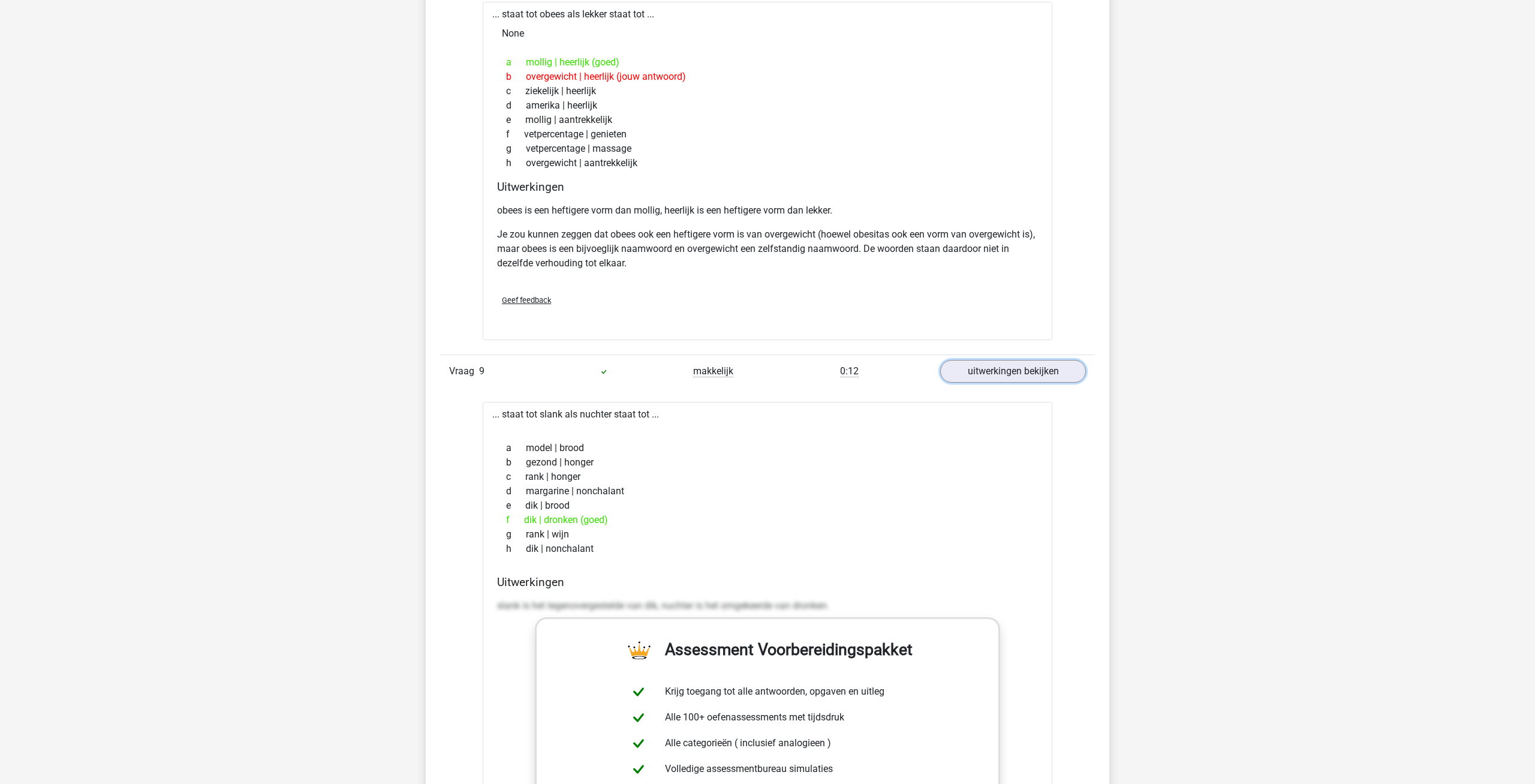
scroll to position [4036, 0]
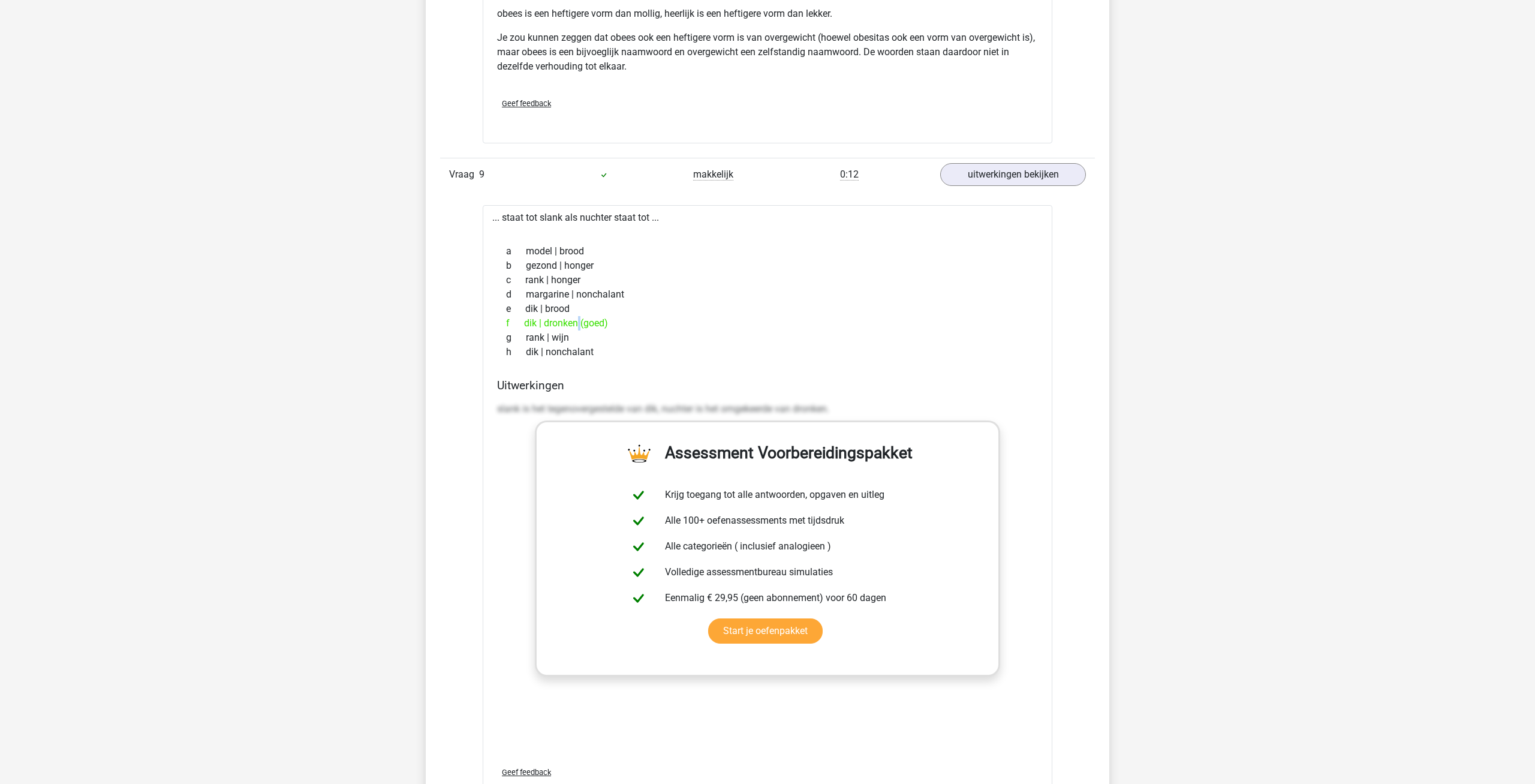
drag, startPoint x: 525, startPoint y: 325, endPoint x: 563, endPoint y: 319, distance: 38.5
click at [563, 319] on div "f dik | dronken (goed)" at bounding box center [768, 324] width 541 height 15
click at [493, 229] on div at bounding box center [768, 230] width 551 height 9
click at [639, 322] on div "f dik | dronken (goed)" at bounding box center [768, 324] width 541 height 15
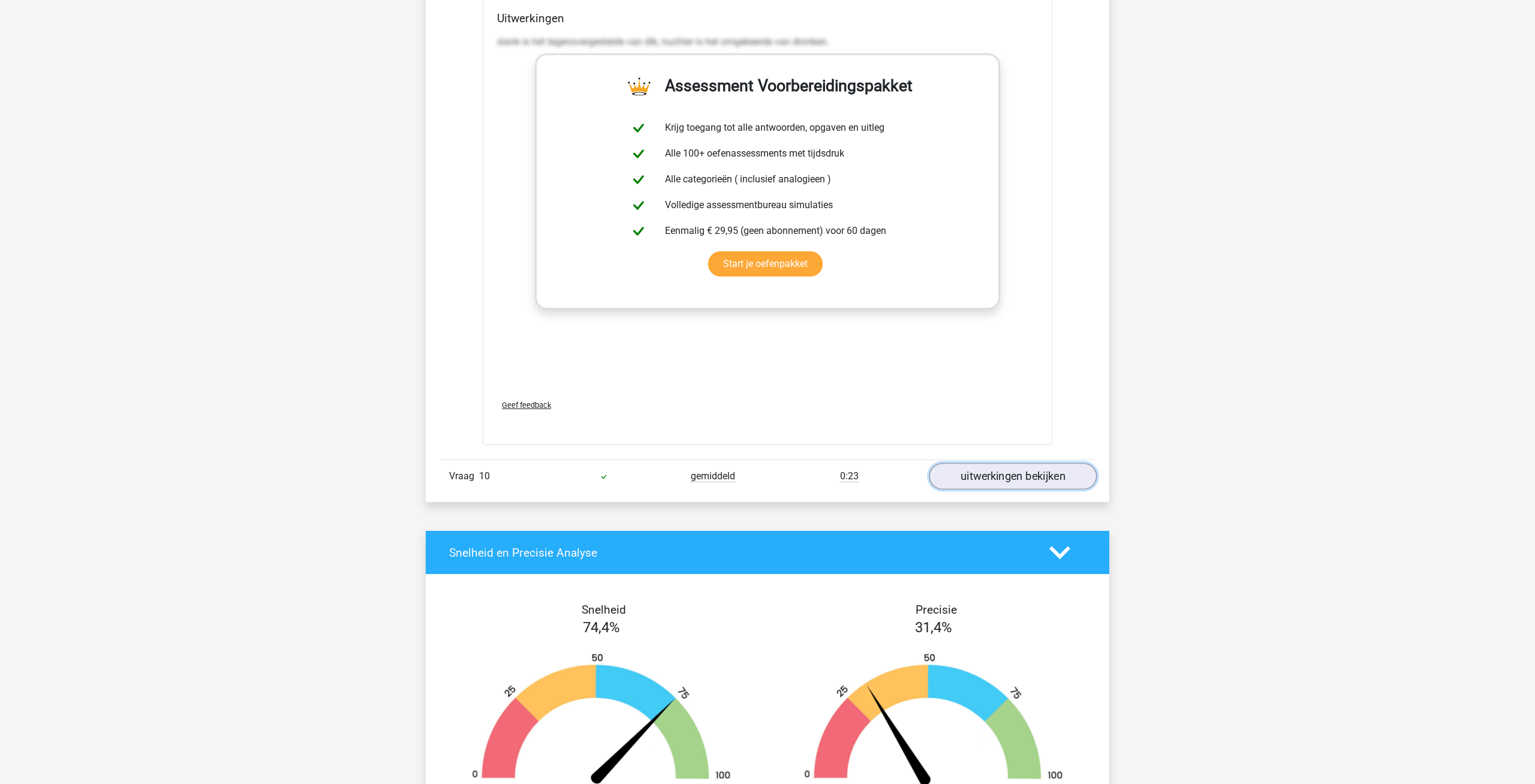
click at [1005, 481] on link "uitwerkingen bekijken" at bounding box center [1012, 476] width 167 height 27
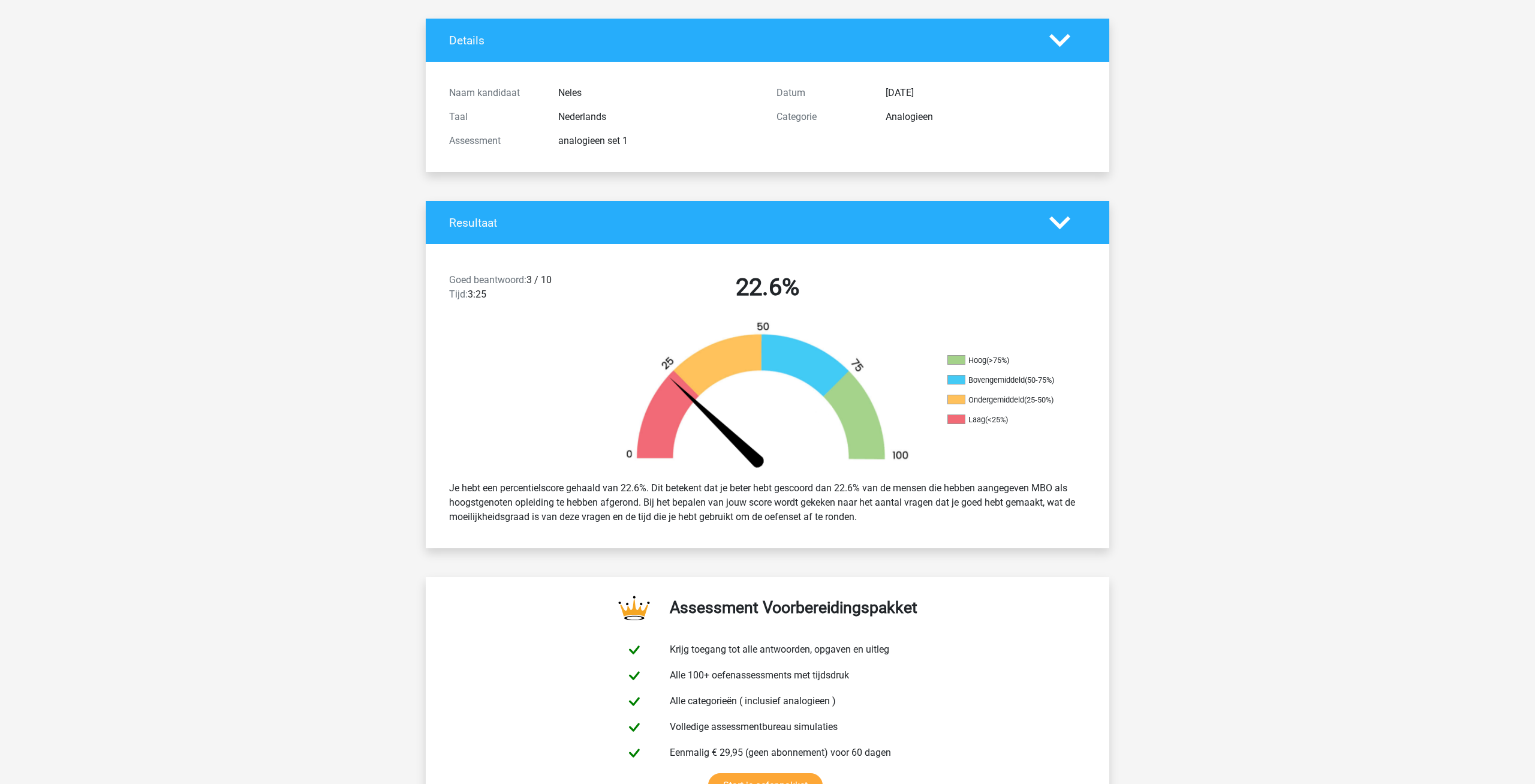
scroll to position [0, 0]
